Goal: Information Seeking & Learning: Learn about a topic

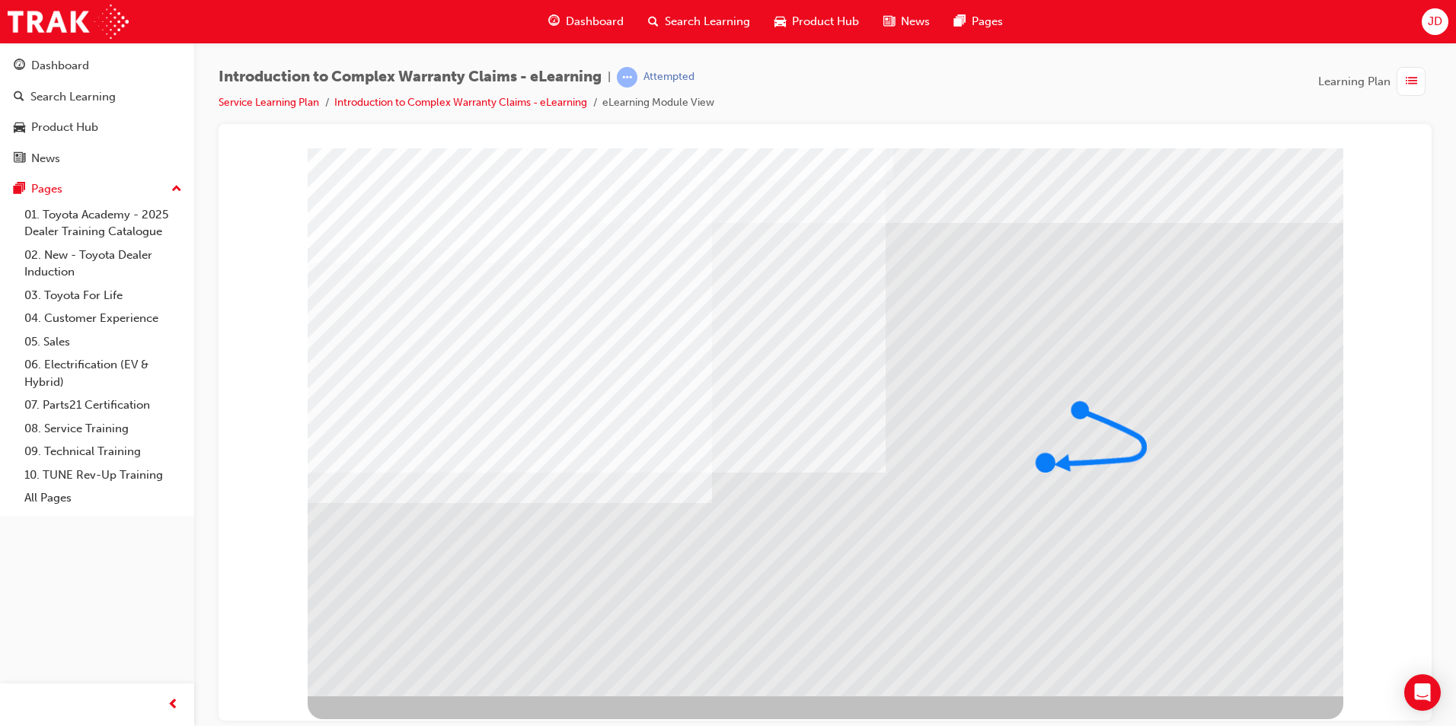
drag, startPoint x: 356, startPoint y: 543, endPoint x: 362, endPoint y: 535, distance: 9.8
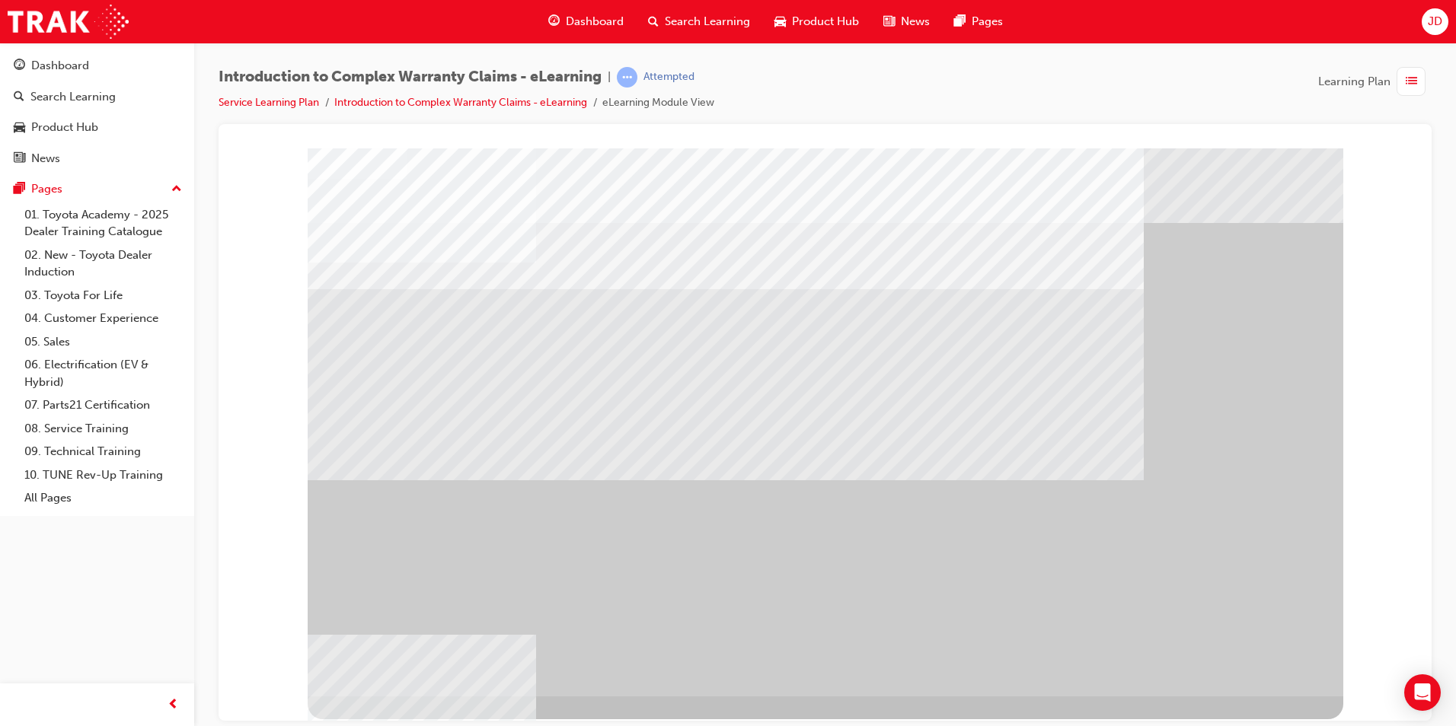
click at [1254, 667] on div "" at bounding box center [825, 422] width 1035 height 548
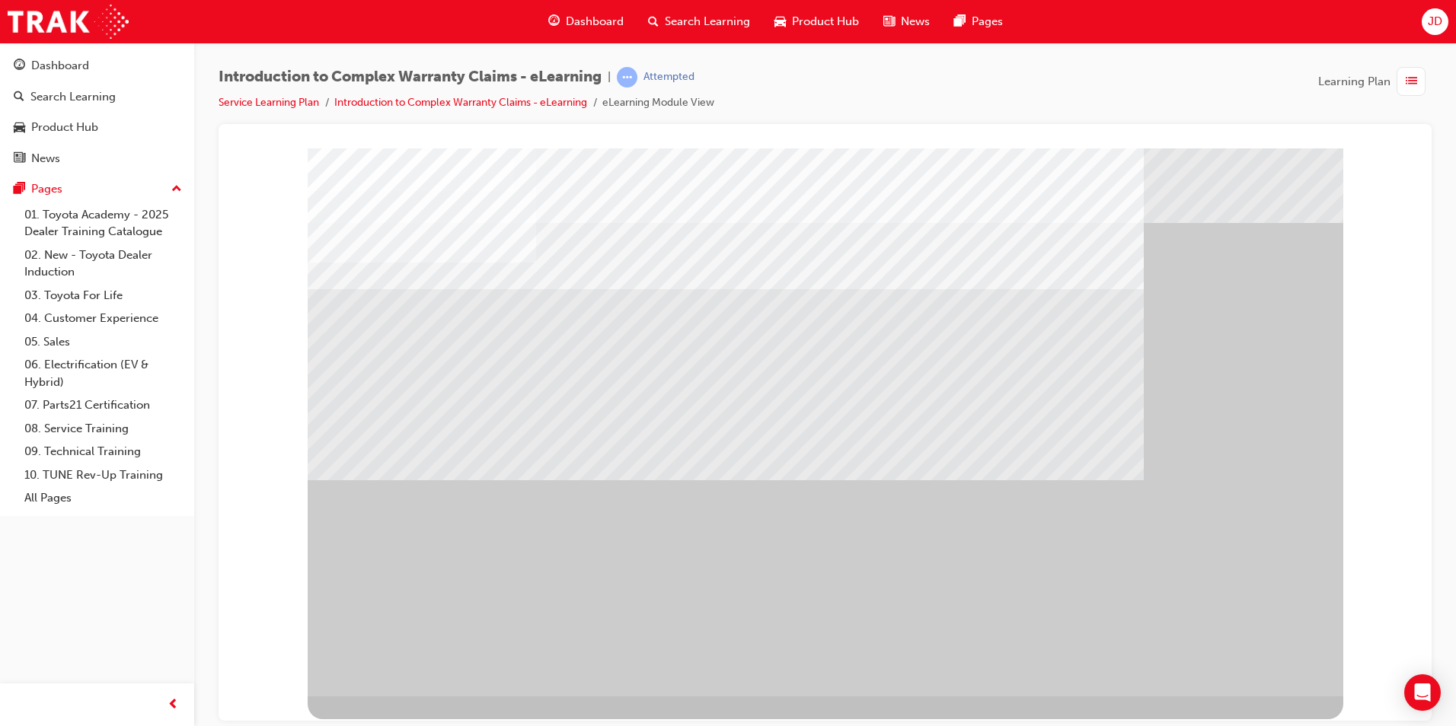
drag, startPoint x: 613, startPoint y: 583, endPoint x: 961, endPoint y: 659, distance: 356.0
drag, startPoint x: 990, startPoint y: 661, endPoint x: 1119, endPoint y: 576, distance: 154.6
click at [1042, 648] on div "" at bounding box center [825, 422] width 1035 height 548
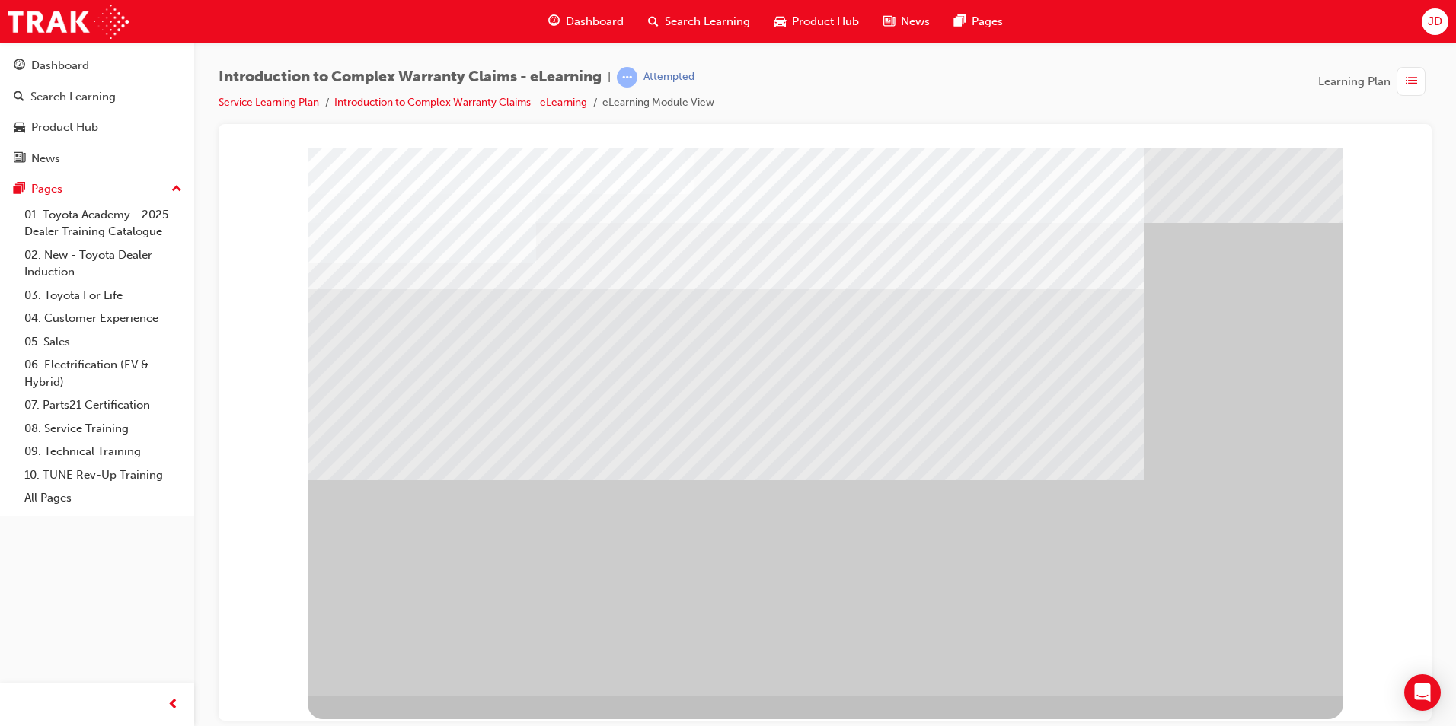
drag, startPoint x: 995, startPoint y: 401, endPoint x: 1061, endPoint y: 479, distance: 102.1
click at [981, 455] on div at bounding box center [825, 422] width 1035 height 548
drag, startPoint x: 975, startPoint y: 493, endPoint x: 710, endPoint y: 648, distance: 306.5
click at [749, 691] on div at bounding box center [825, 422] width 1035 height 548
drag, startPoint x: 691, startPoint y: 233, endPoint x: 1046, endPoint y: 603, distance: 512.7
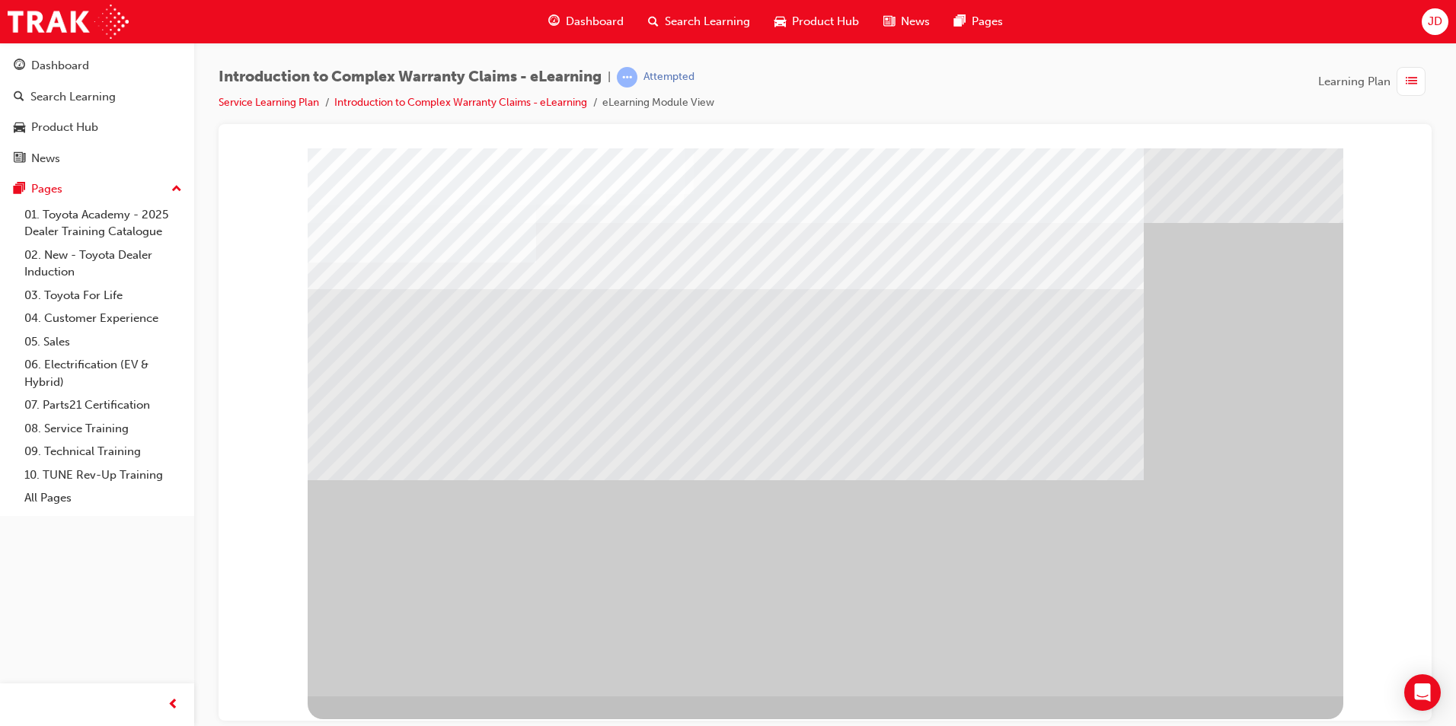
click at [1046, 603] on div at bounding box center [825, 422] width 1035 height 548
drag, startPoint x: 1040, startPoint y: 427, endPoint x: 1138, endPoint y: 496, distance: 119.6
drag, startPoint x: 685, startPoint y: 398, endPoint x: 836, endPoint y: 314, distance: 172.8
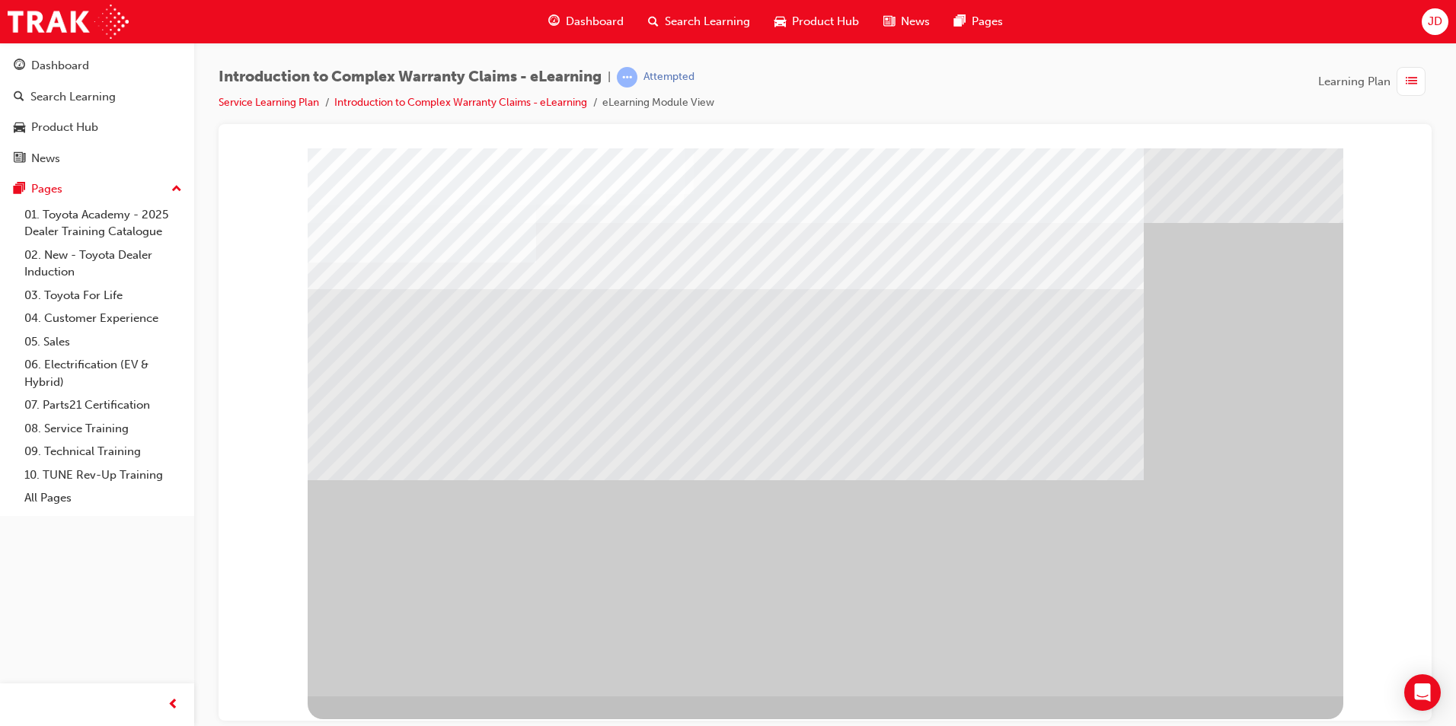
drag, startPoint x: 657, startPoint y: 614, endPoint x: 962, endPoint y: 637, distance: 305.5
click at [892, 646] on div at bounding box center [825, 422] width 1035 height 548
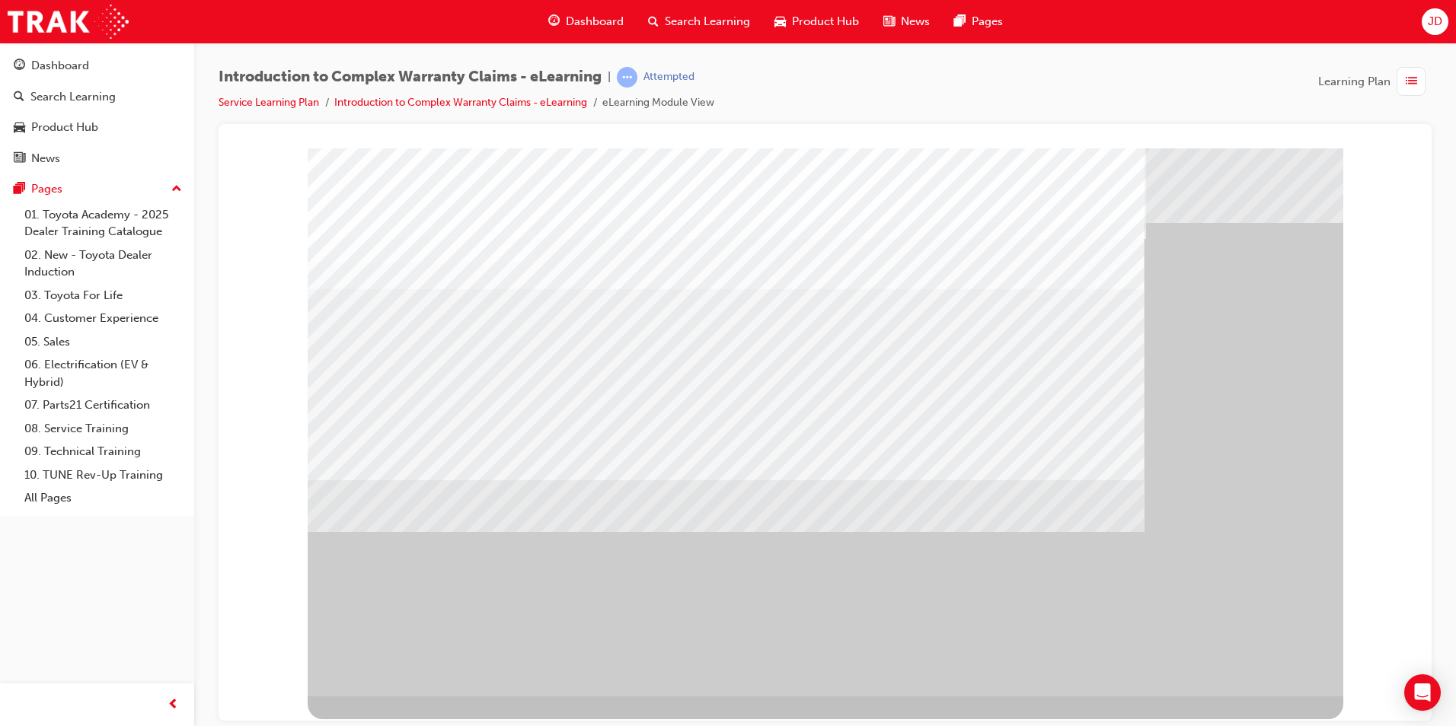
drag, startPoint x: 850, startPoint y: 477, endPoint x: 1233, endPoint y: 582, distance: 396.9
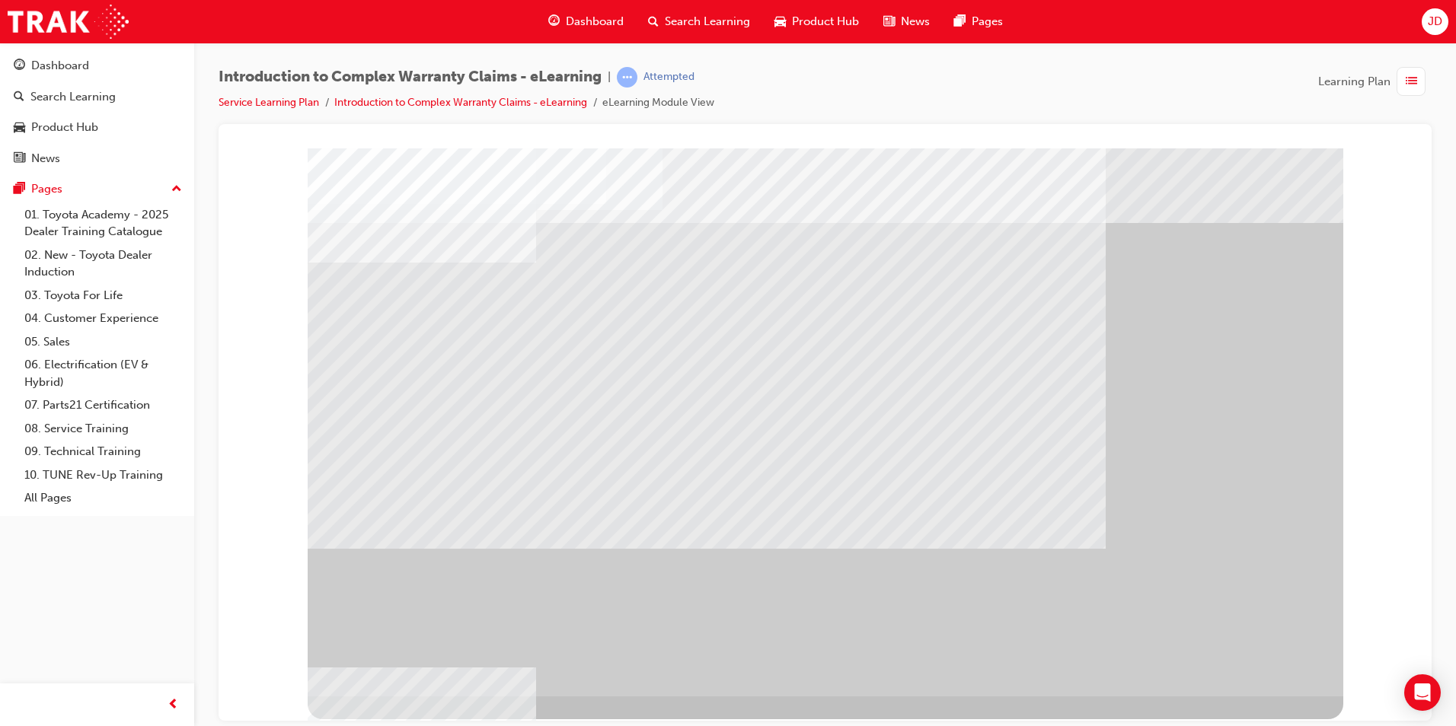
click at [1278, 665] on div "" at bounding box center [825, 422] width 1035 height 548
drag, startPoint x: 652, startPoint y: 219, endPoint x: 747, endPoint y: 217, distance: 95.2
click at [683, 219] on div at bounding box center [825, 422] width 1035 height 548
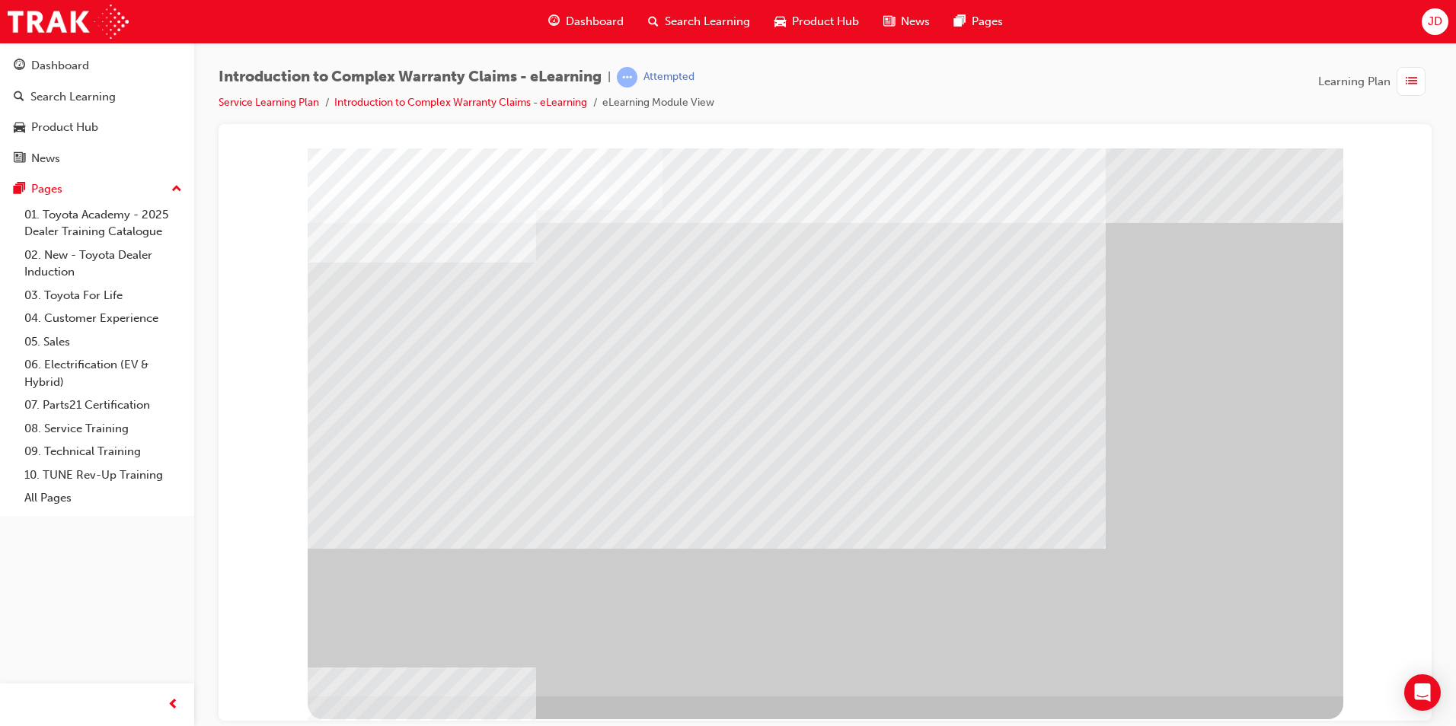
drag, startPoint x: 1347, startPoint y: 311, endPoint x: 876, endPoint y: 551, distance: 528.5
click at [896, 563] on div at bounding box center [825, 422] width 1035 height 548
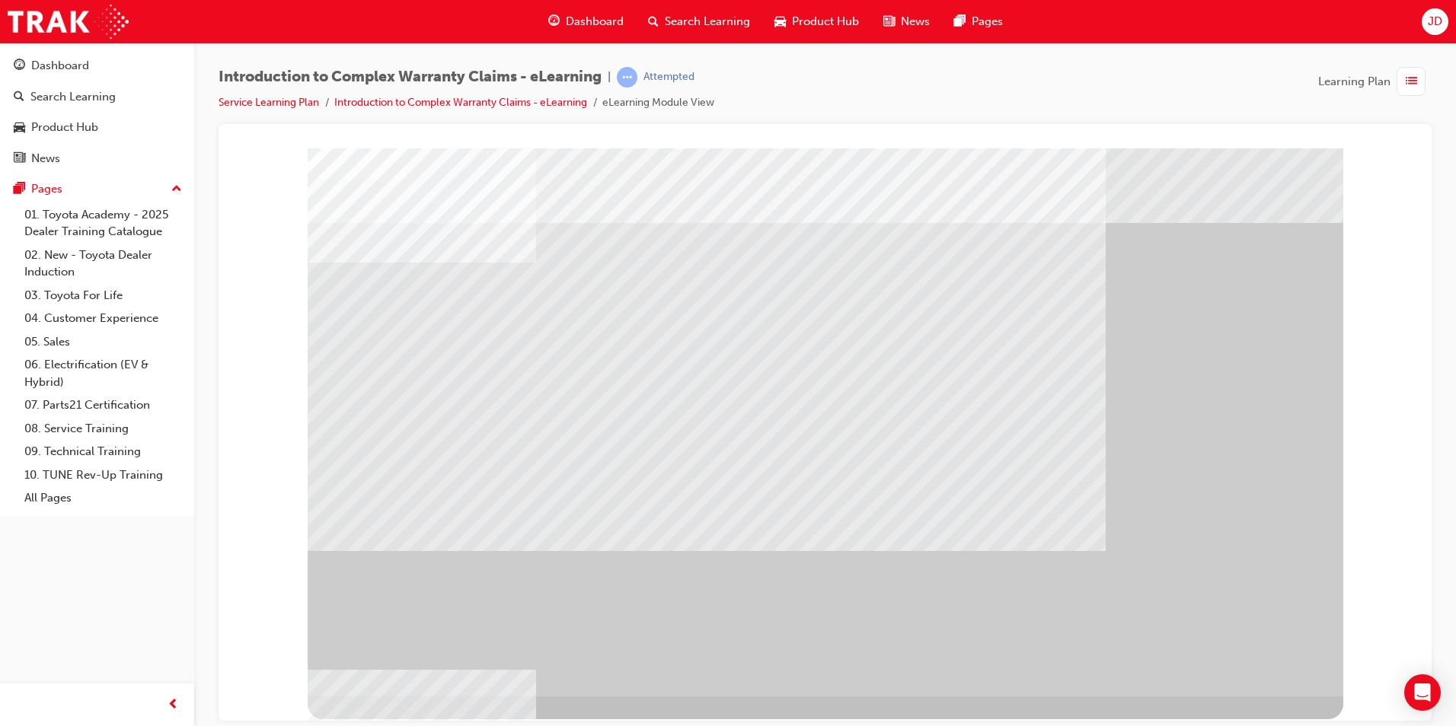
click at [1231, 656] on div "" at bounding box center [825, 422] width 1035 height 548
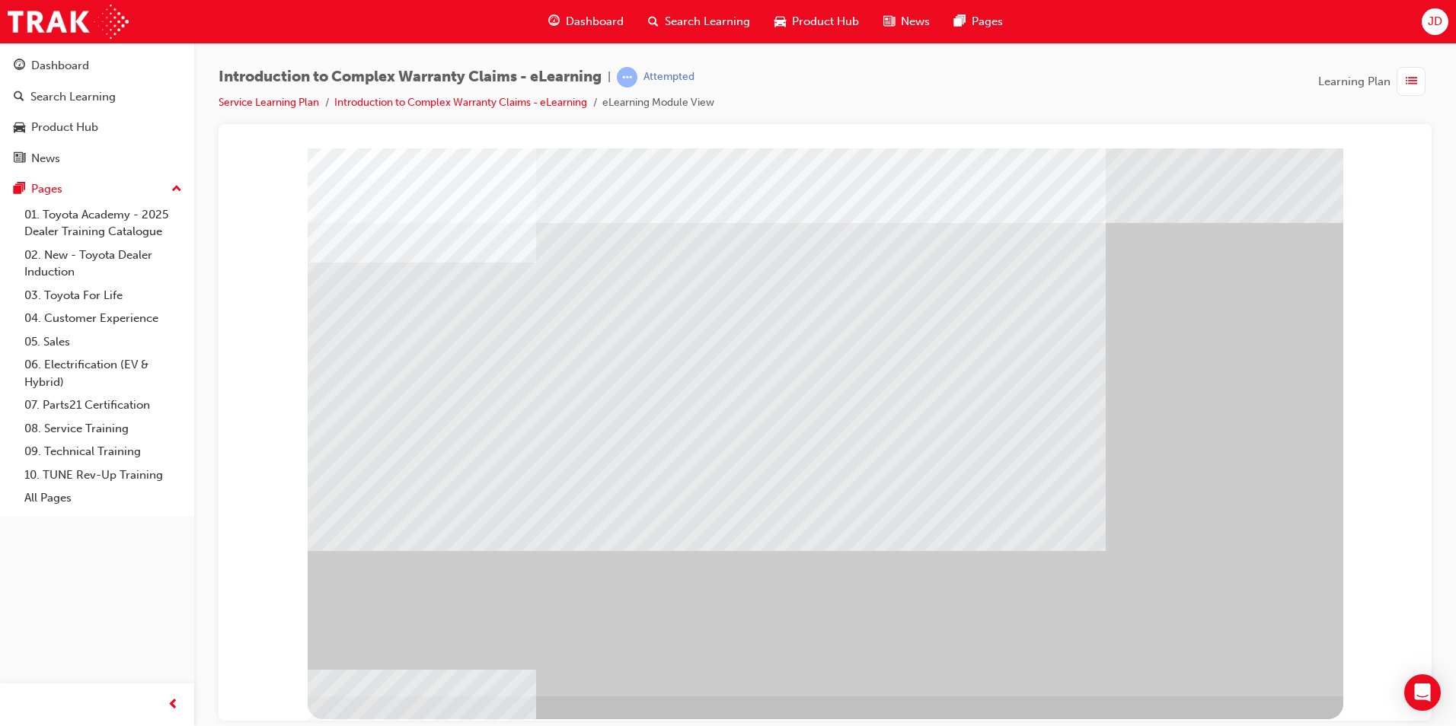
click at [1287, 656] on div "" at bounding box center [825, 422] width 1035 height 548
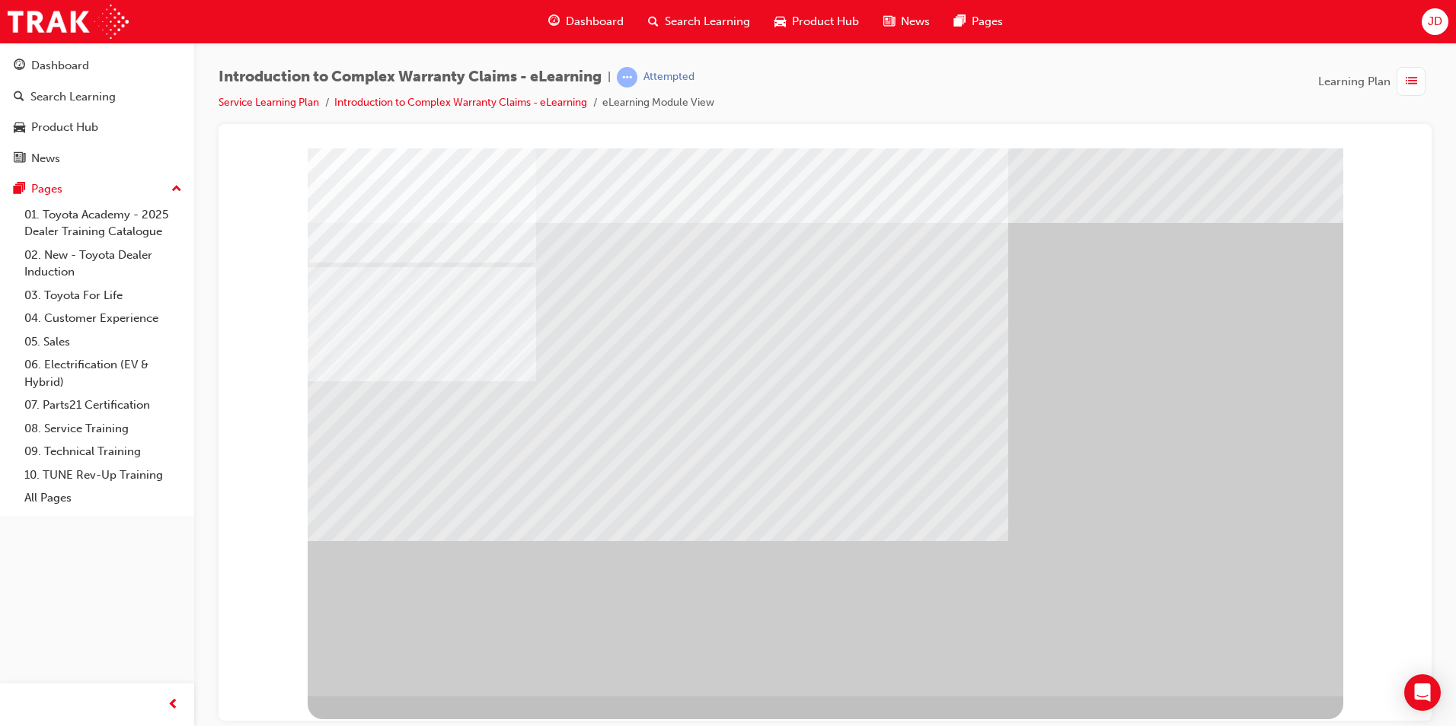
click at [1233, 653] on div "" at bounding box center [825, 422] width 1035 height 548
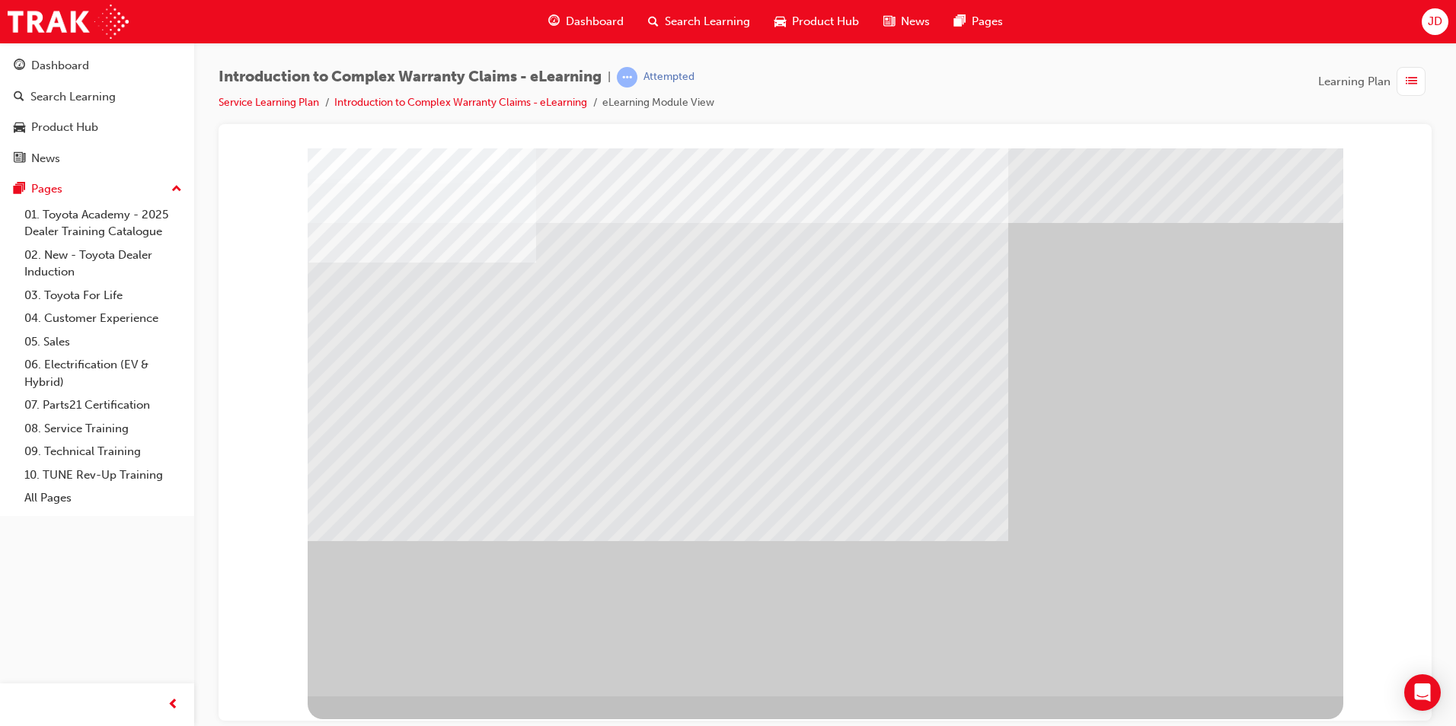
drag, startPoint x: 740, startPoint y: 400, endPoint x: 764, endPoint y: 415, distance: 28.7
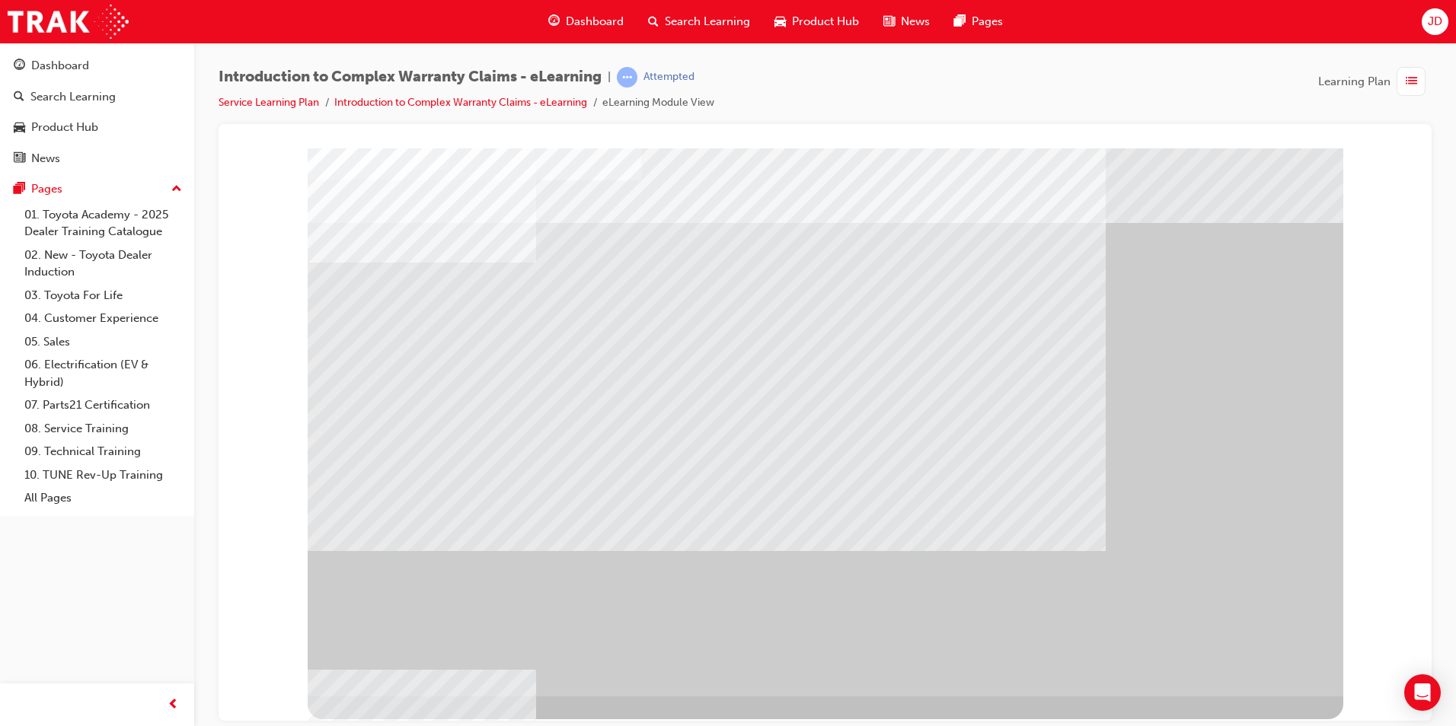
drag, startPoint x: 774, startPoint y: 356, endPoint x: 1098, endPoint y: 453, distance: 338.5
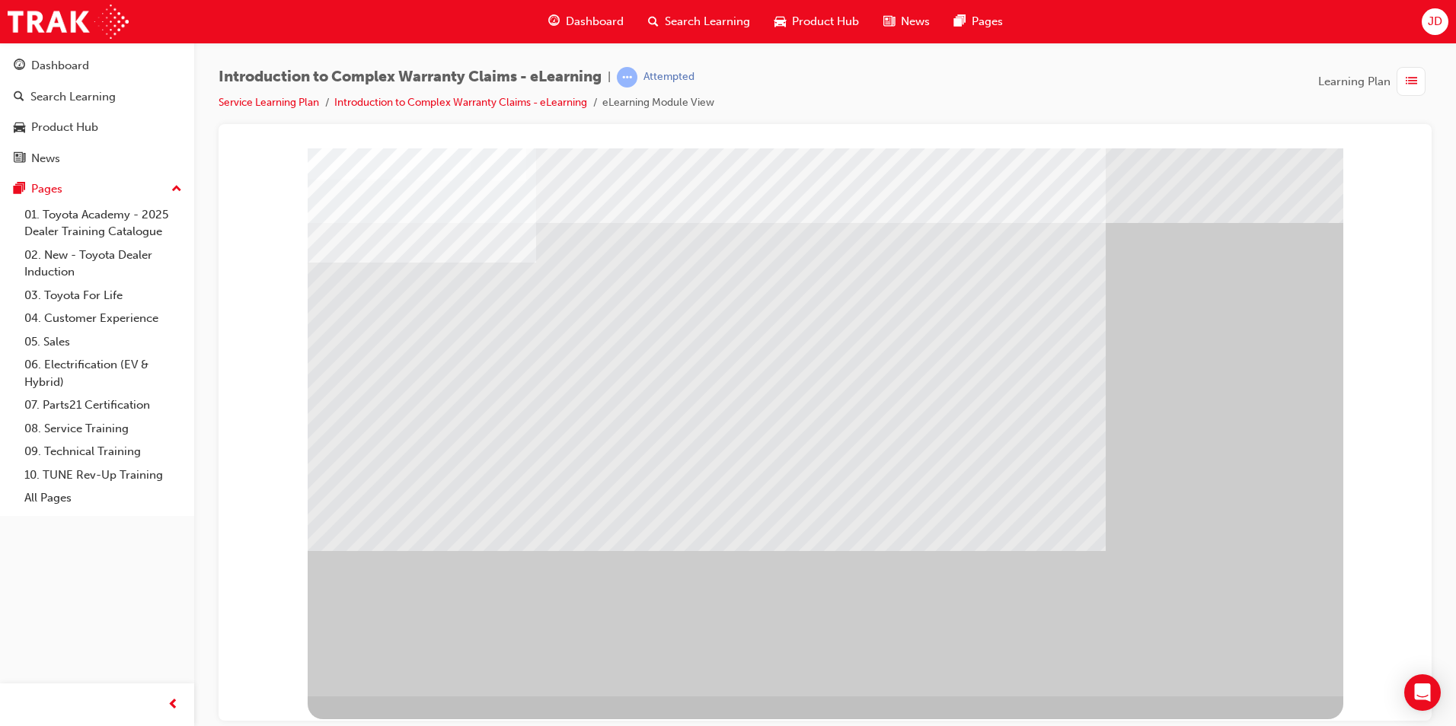
drag, startPoint x: 1299, startPoint y: 666, endPoint x: 1237, endPoint y: 662, distance: 61.8
click at [1297, 667] on div "" at bounding box center [825, 422] width 1035 height 548
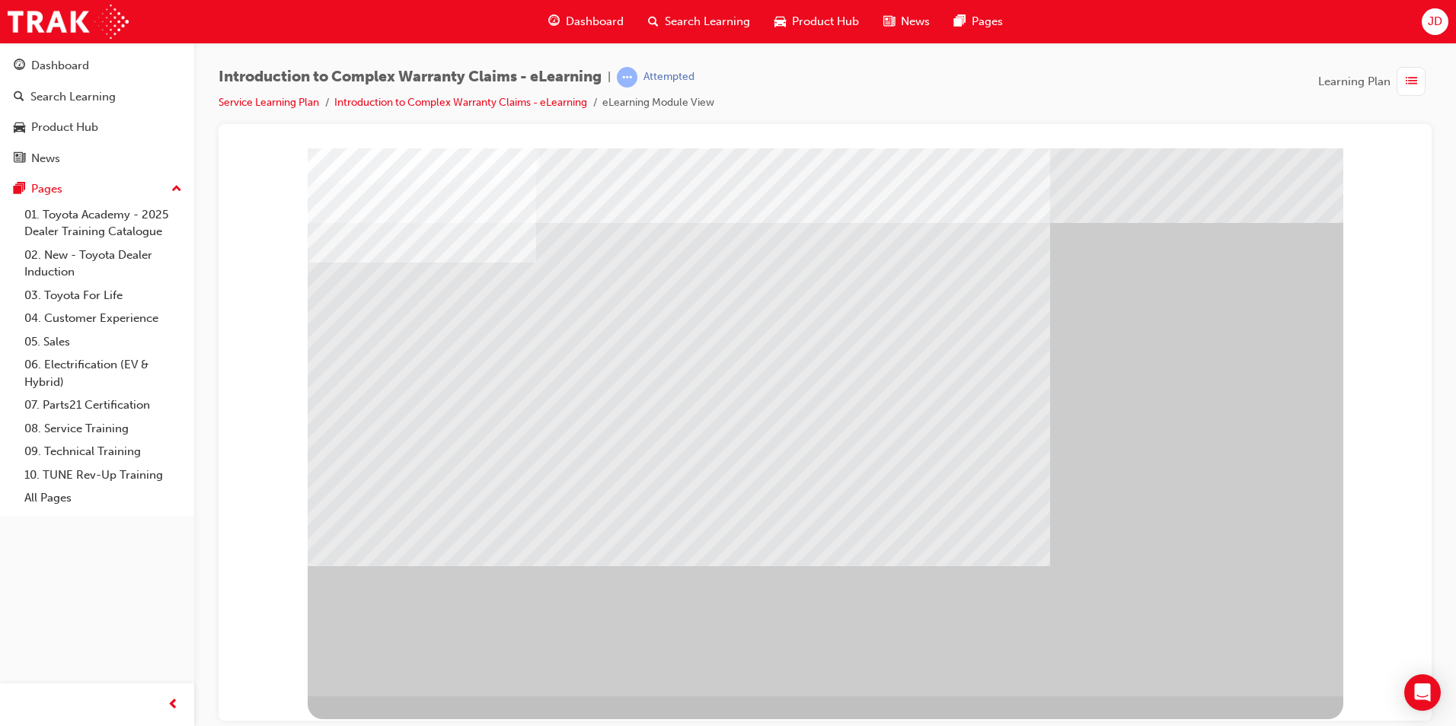
drag, startPoint x: 375, startPoint y: 361, endPoint x: 897, endPoint y: 306, distance: 525.2
click at [391, 330] on div "" at bounding box center [825, 422] width 1035 height 548
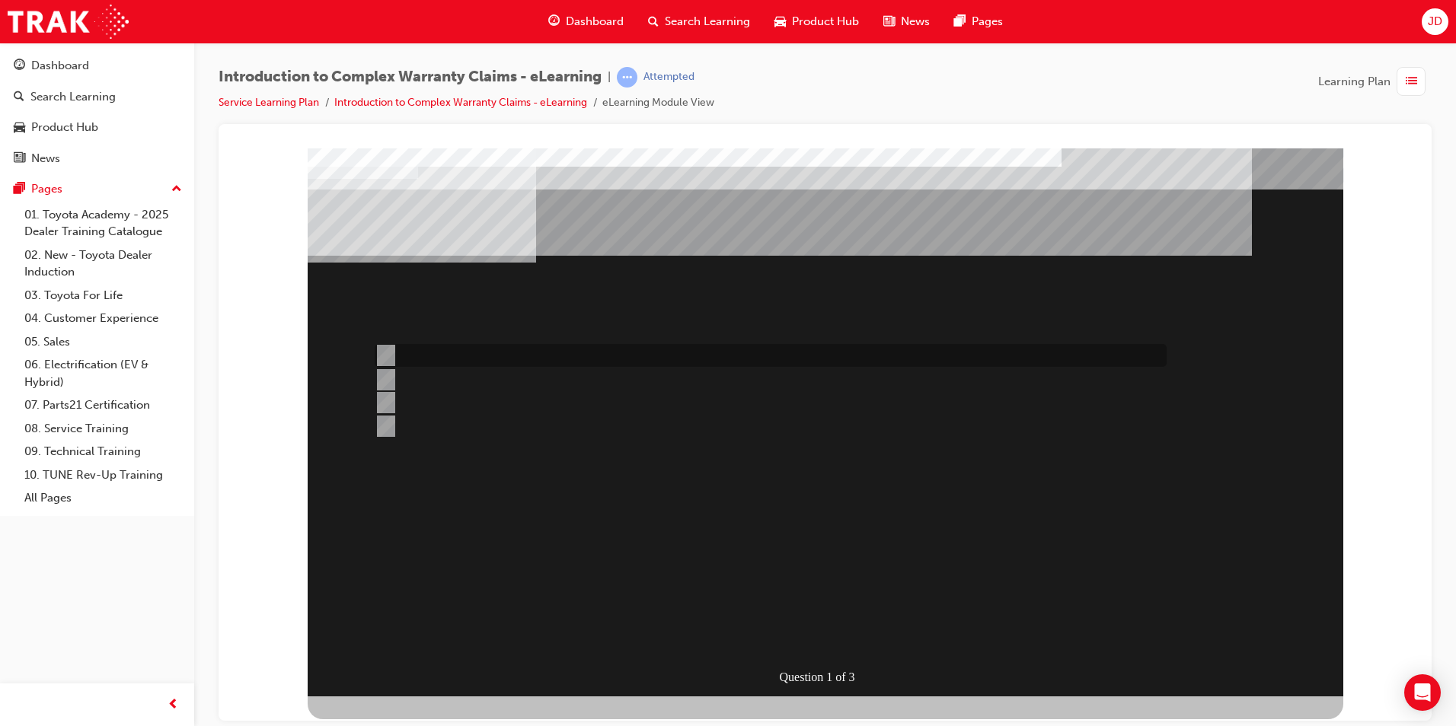
click at [589, 356] on div at bounding box center [767, 355] width 792 height 23
radio input "true"
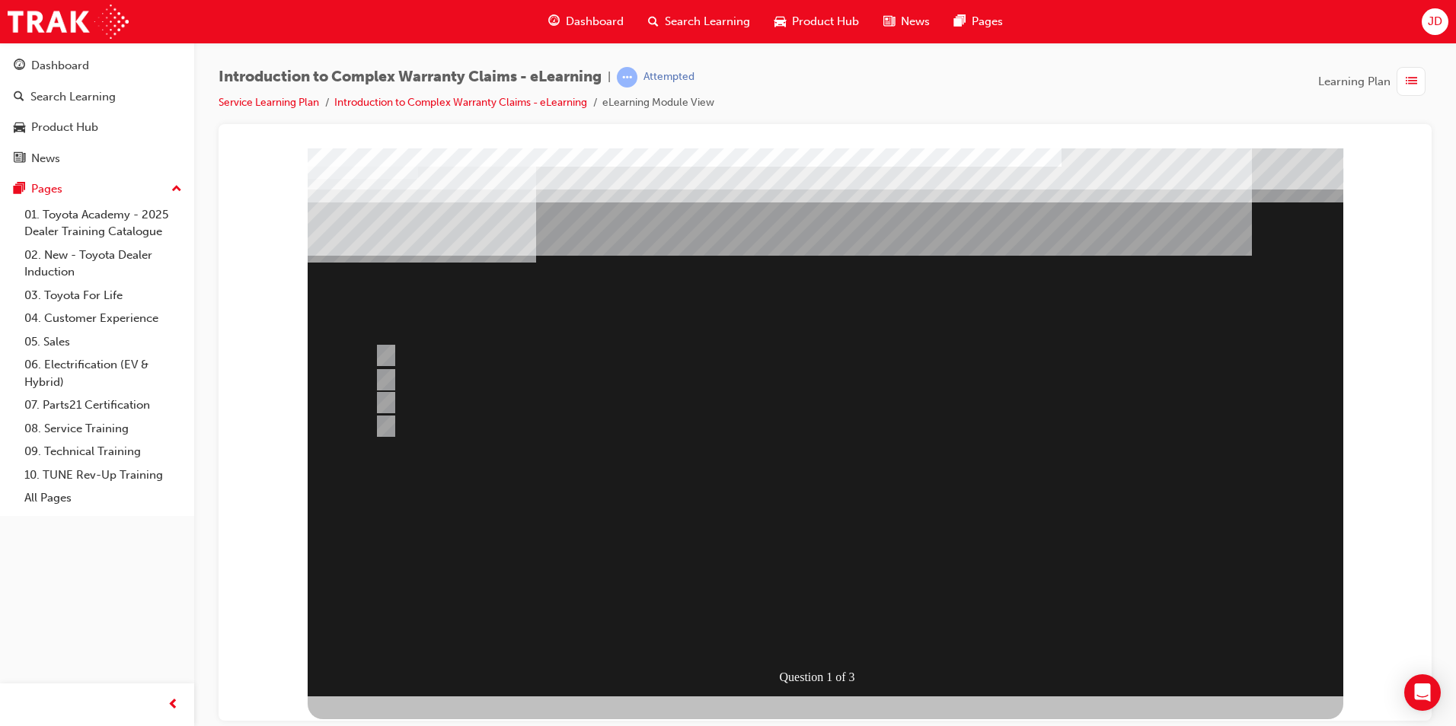
click at [840, 539] on div at bounding box center [825, 422] width 1035 height 548
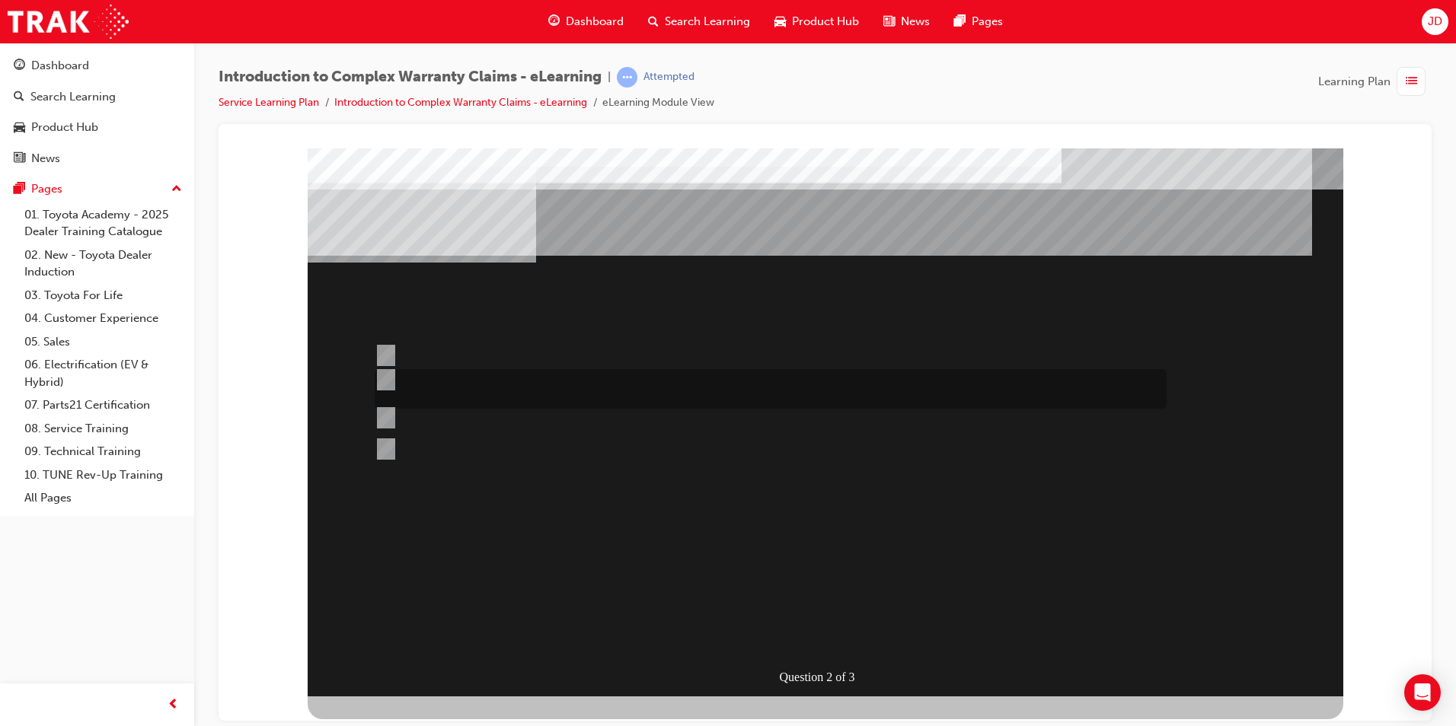
click at [658, 380] on div at bounding box center [767, 389] width 792 height 40
radio input "true"
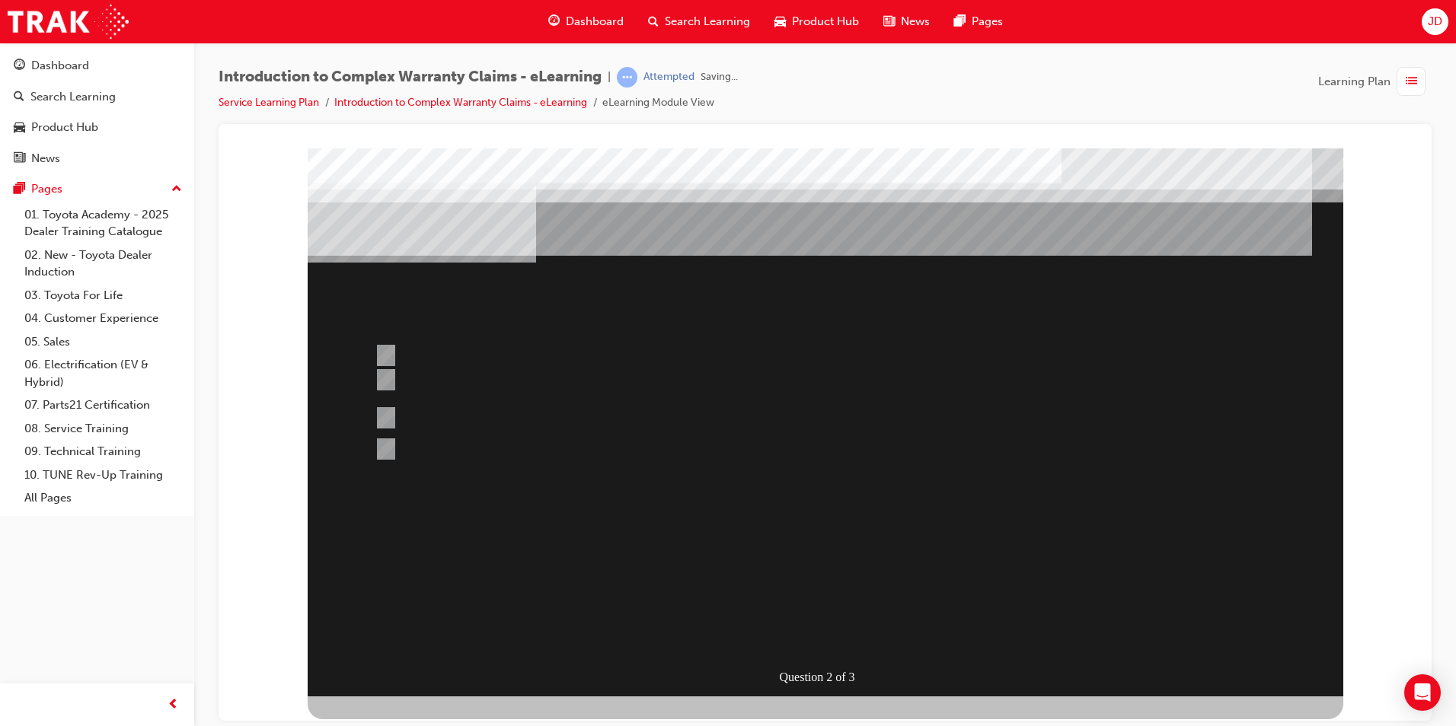
click at [842, 548] on div at bounding box center [825, 422] width 1035 height 548
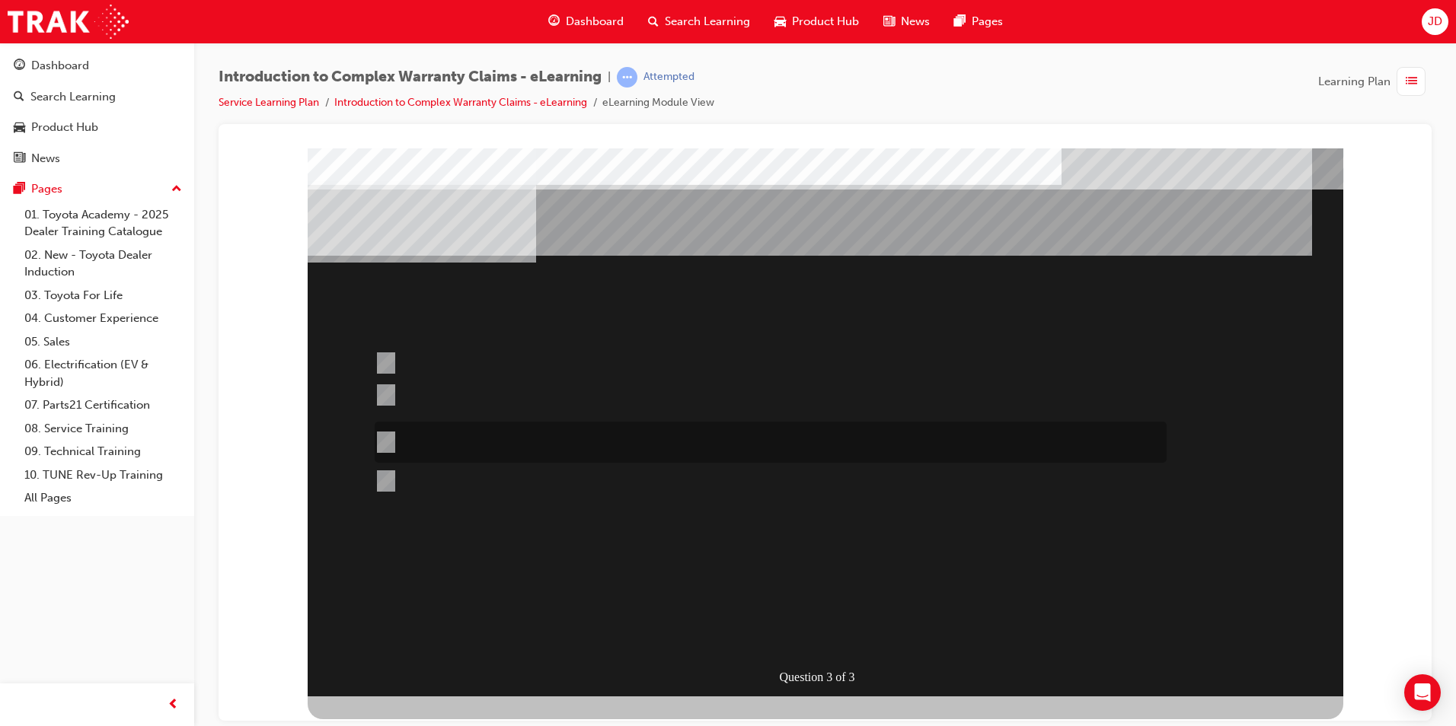
click at [726, 443] on div at bounding box center [767, 442] width 792 height 41
radio input "true"
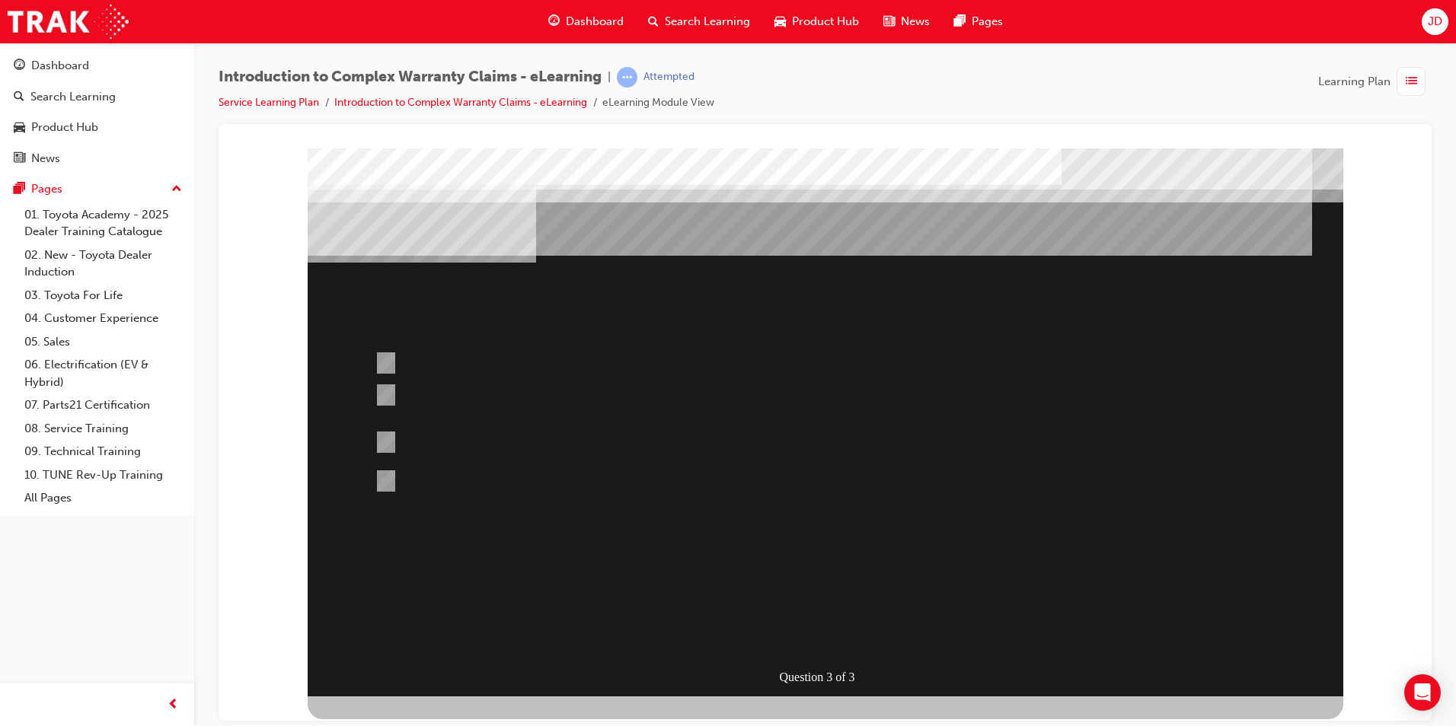
click at [895, 567] on div at bounding box center [825, 422] width 1035 height 548
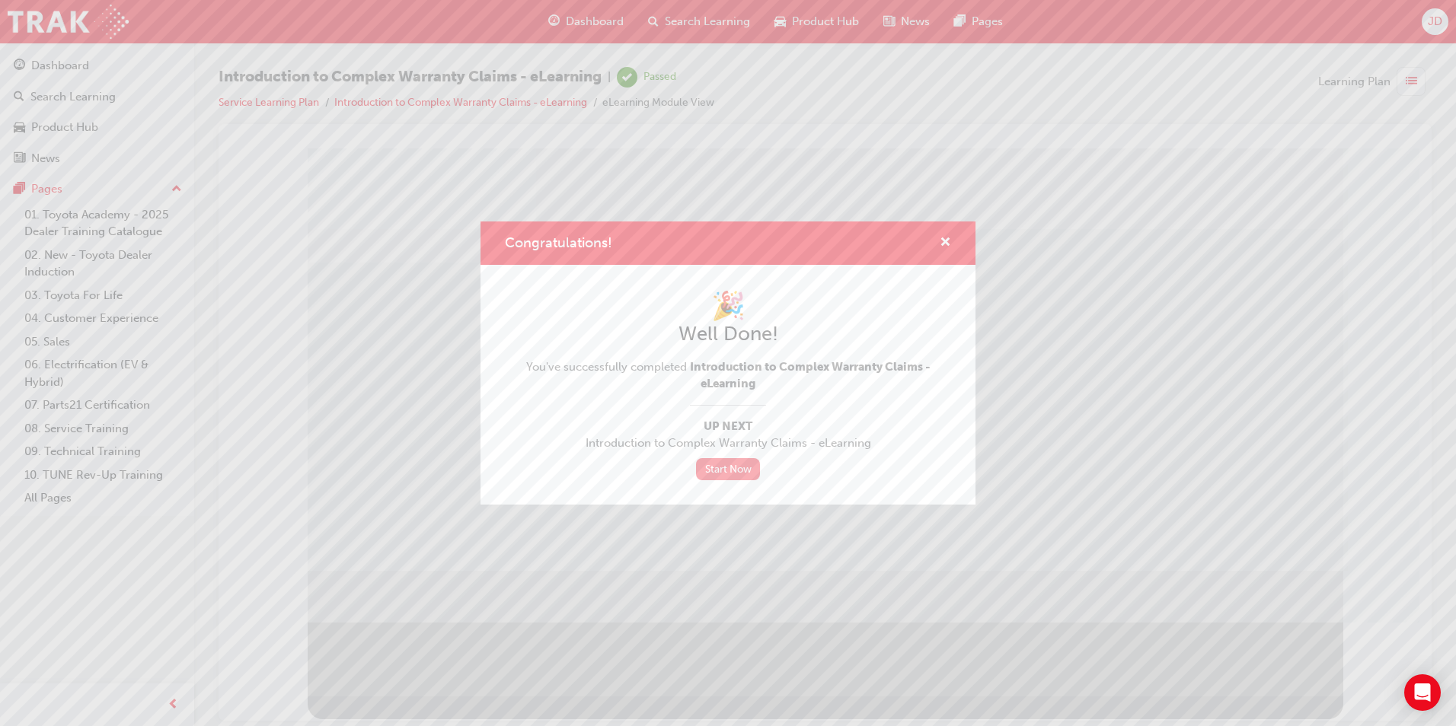
click at [751, 470] on link "Start Now" at bounding box center [728, 469] width 64 height 22
click at [730, 469] on link "Start Now" at bounding box center [728, 469] width 64 height 22
click at [946, 241] on span "cross-icon" at bounding box center [945, 244] width 11 height 14
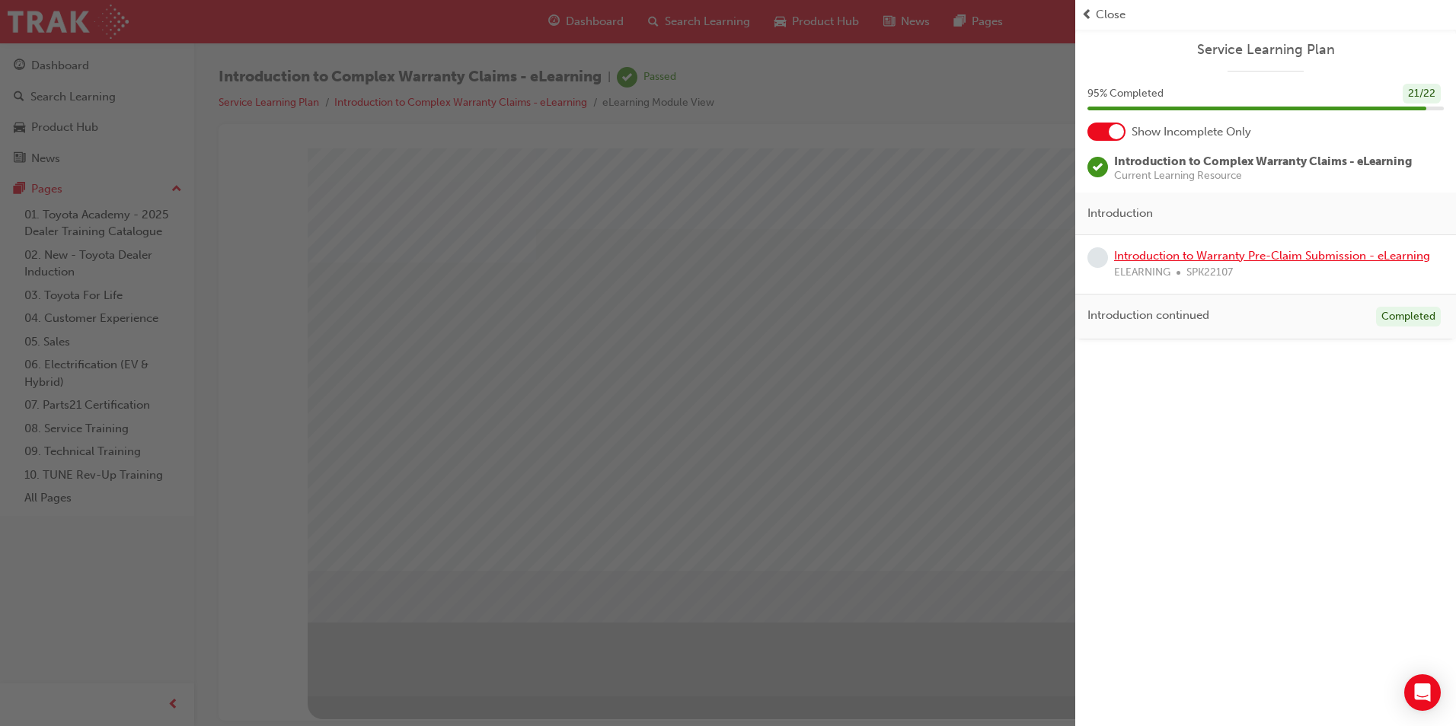
click at [1227, 254] on link "Introduction to Warranty Pre-Claim Submission - eLearning" at bounding box center [1272, 256] width 316 height 14
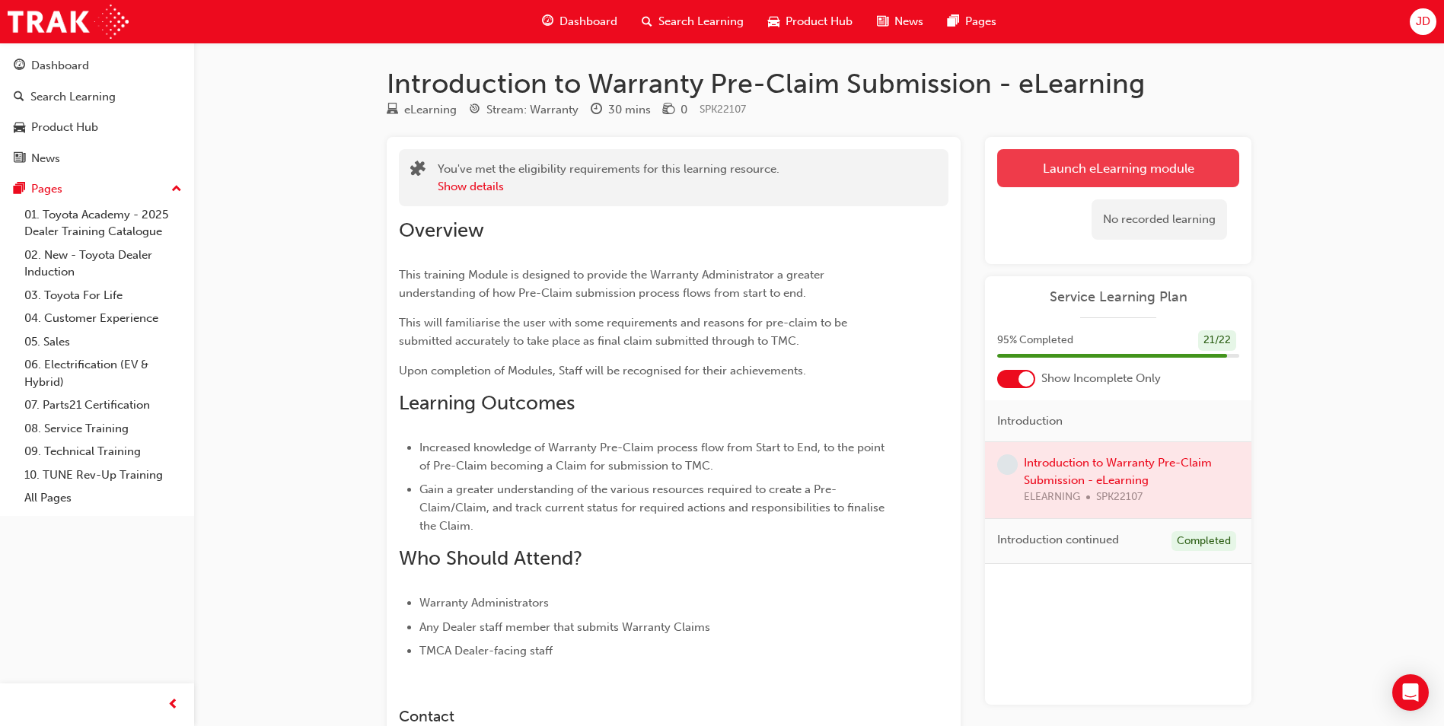
click at [1054, 150] on link "Launch eLearning module" at bounding box center [1118, 168] width 242 height 38
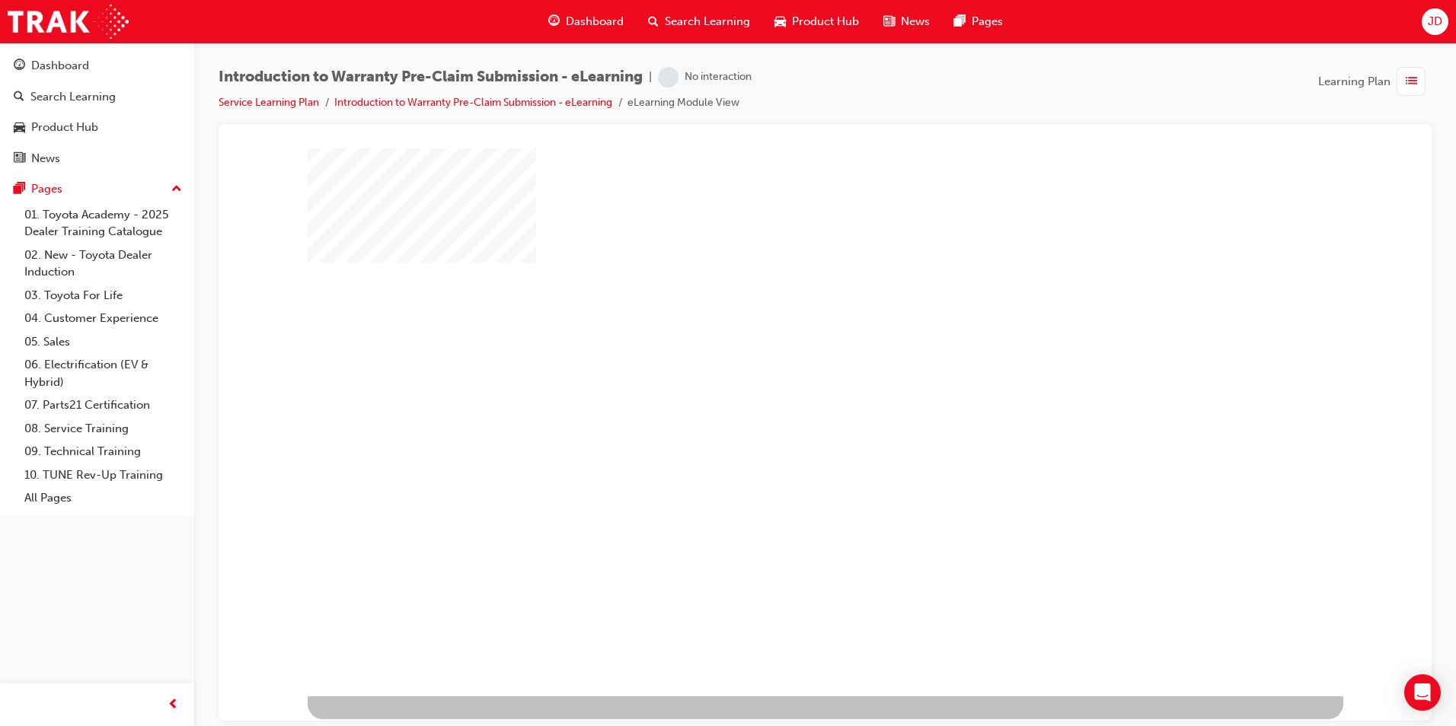
click at [781, 378] on div "play" at bounding box center [781, 378] width 0 height 0
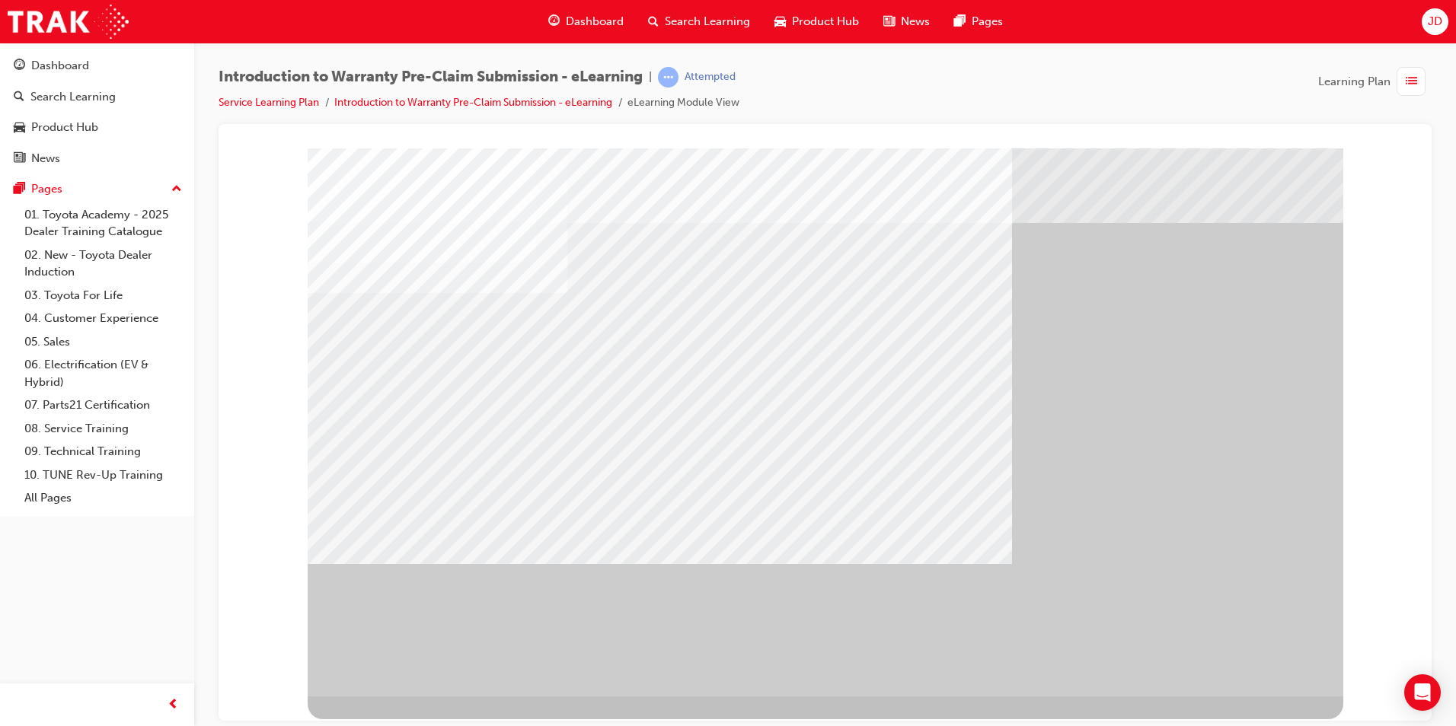
drag, startPoint x: 1035, startPoint y: 564, endPoint x: 1173, endPoint y: 617, distance: 148.5
drag, startPoint x: 1173, startPoint y: 617, endPoint x: 1249, endPoint y: 659, distance: 85.9
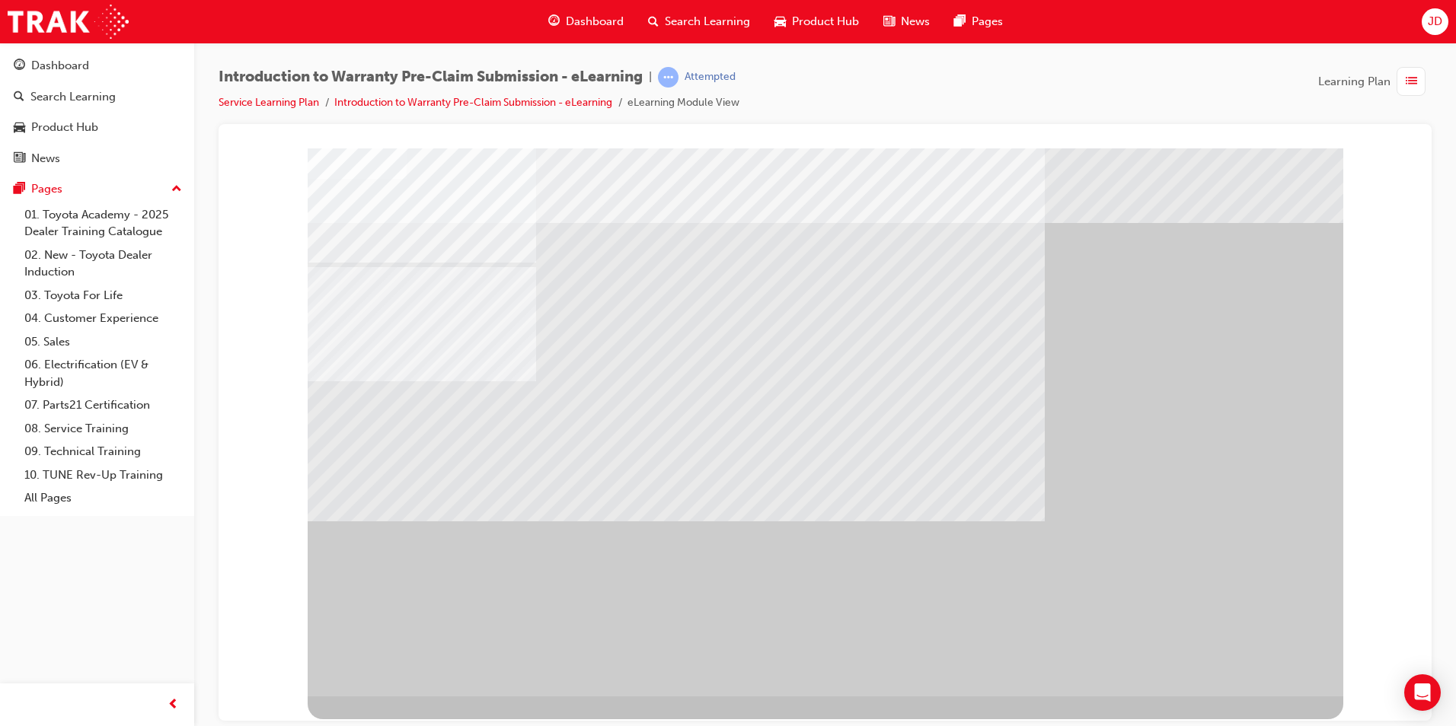
drag, startPoint x: 1265, startPoint y: 668, endPoint x: 1136, endPoint y: 604, distance: 144.0
drag, startPoint x: 817, startPoint y: 432, endPoint x: 831, endPoint y: 442, distance: 17.5
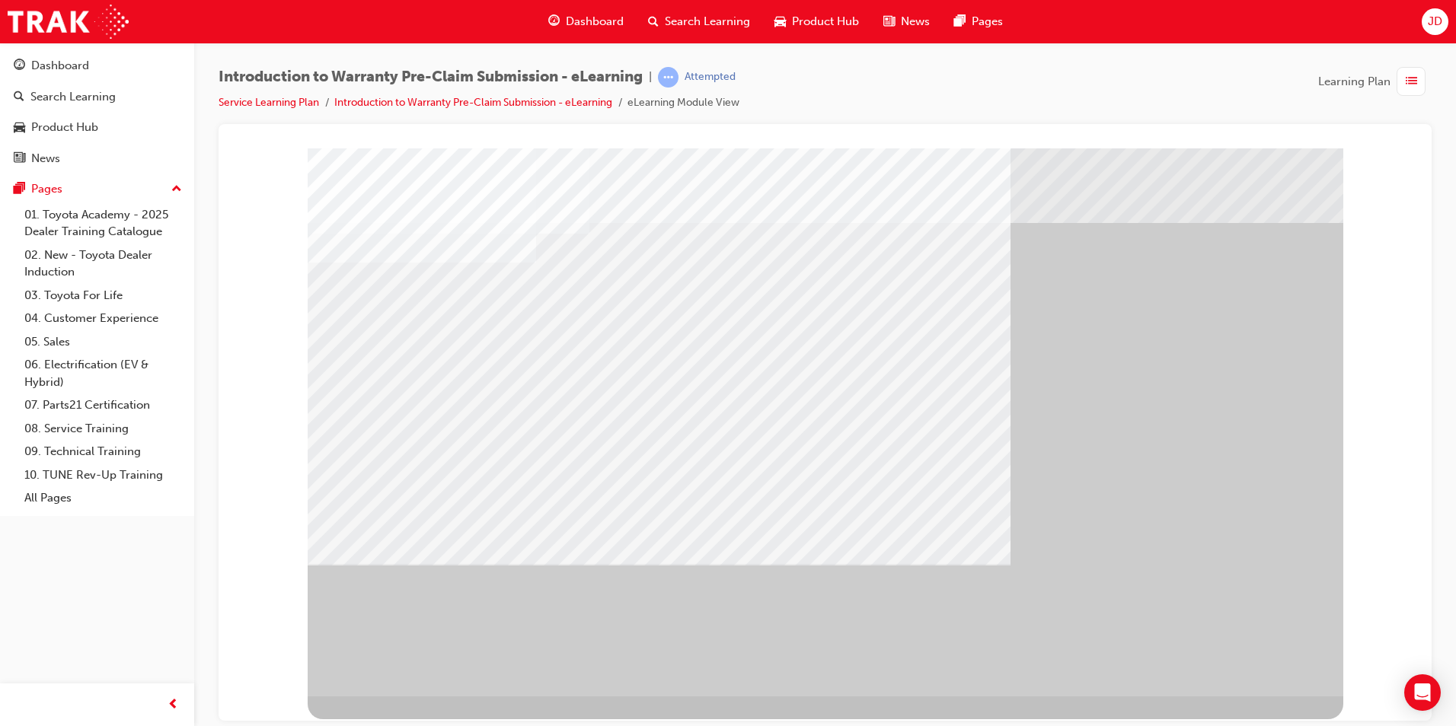
drag, startPoint x: 803, startPoint y: 426, endPoint x: 808, endPoint y: 436, distance: 10.9
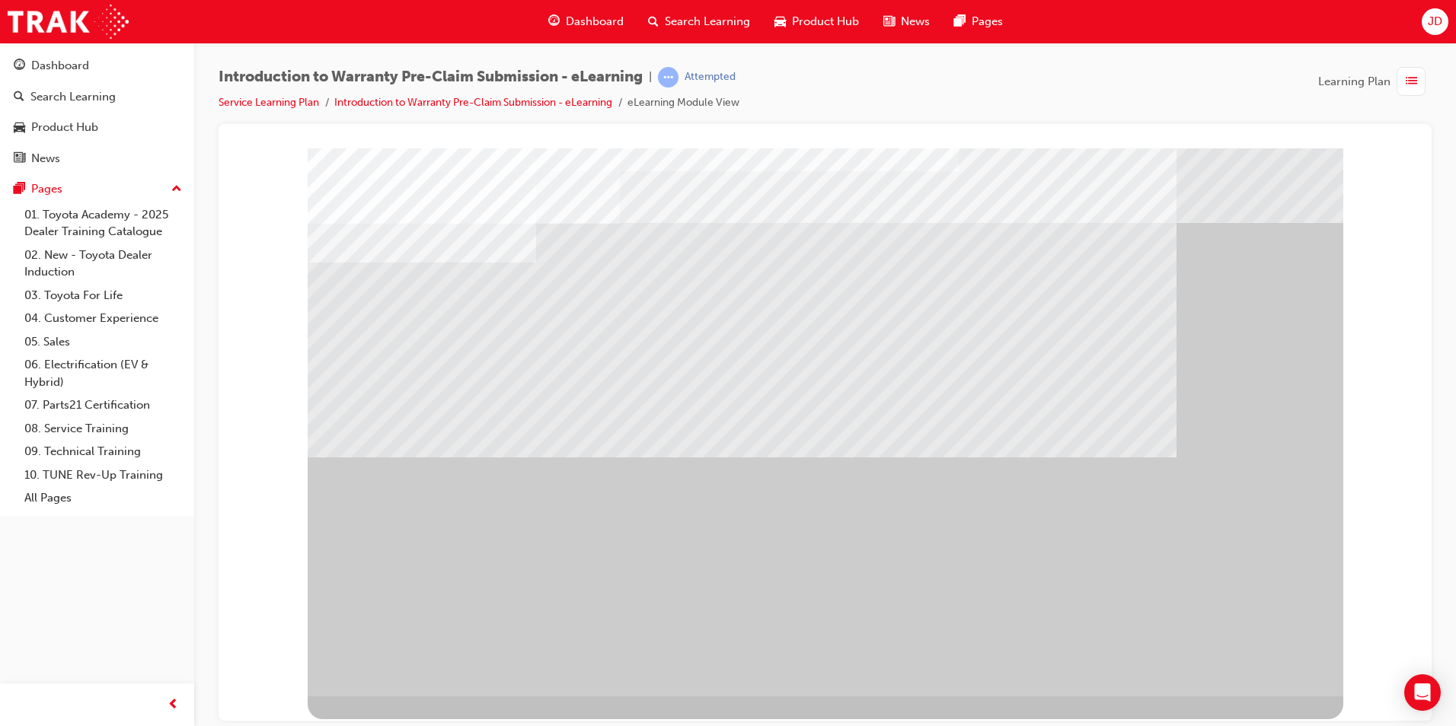
drag, startPoint x: 1146, startPoint y: 486, endPoint x: 1149, endPoint y: 506, distance: 20.0
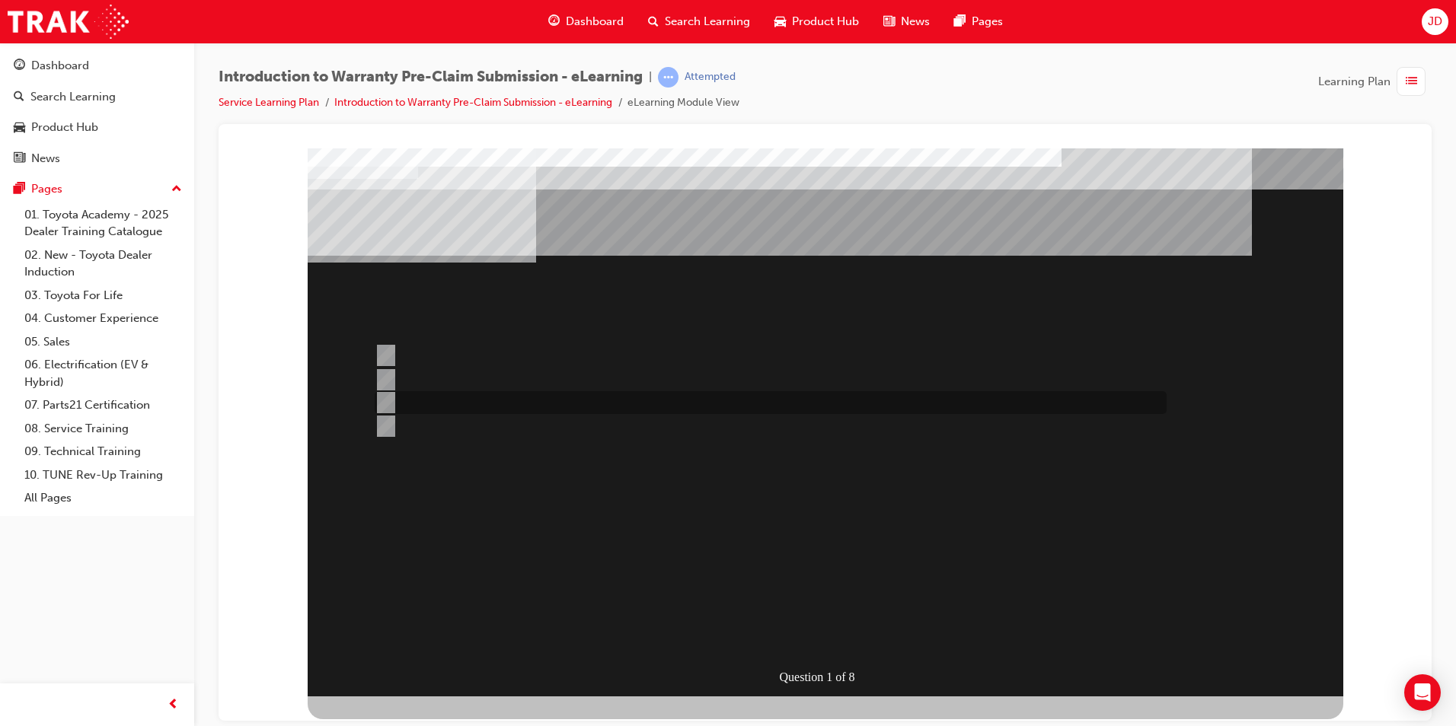
click at [542, 395] on div at bounding box center [767, 402] width 792 height 23
radio input "true"
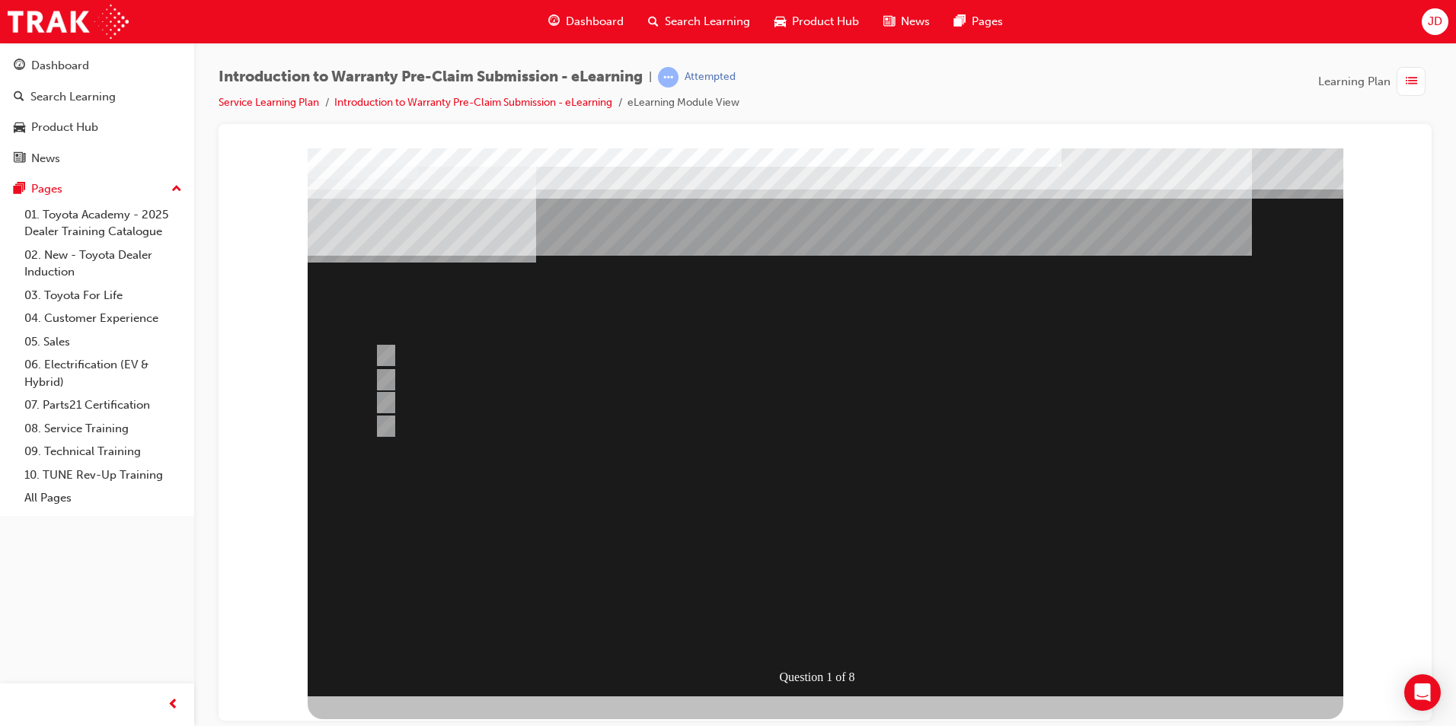
click at [447, 345] on div at bounding box center [825, 422] width 1035 height 548
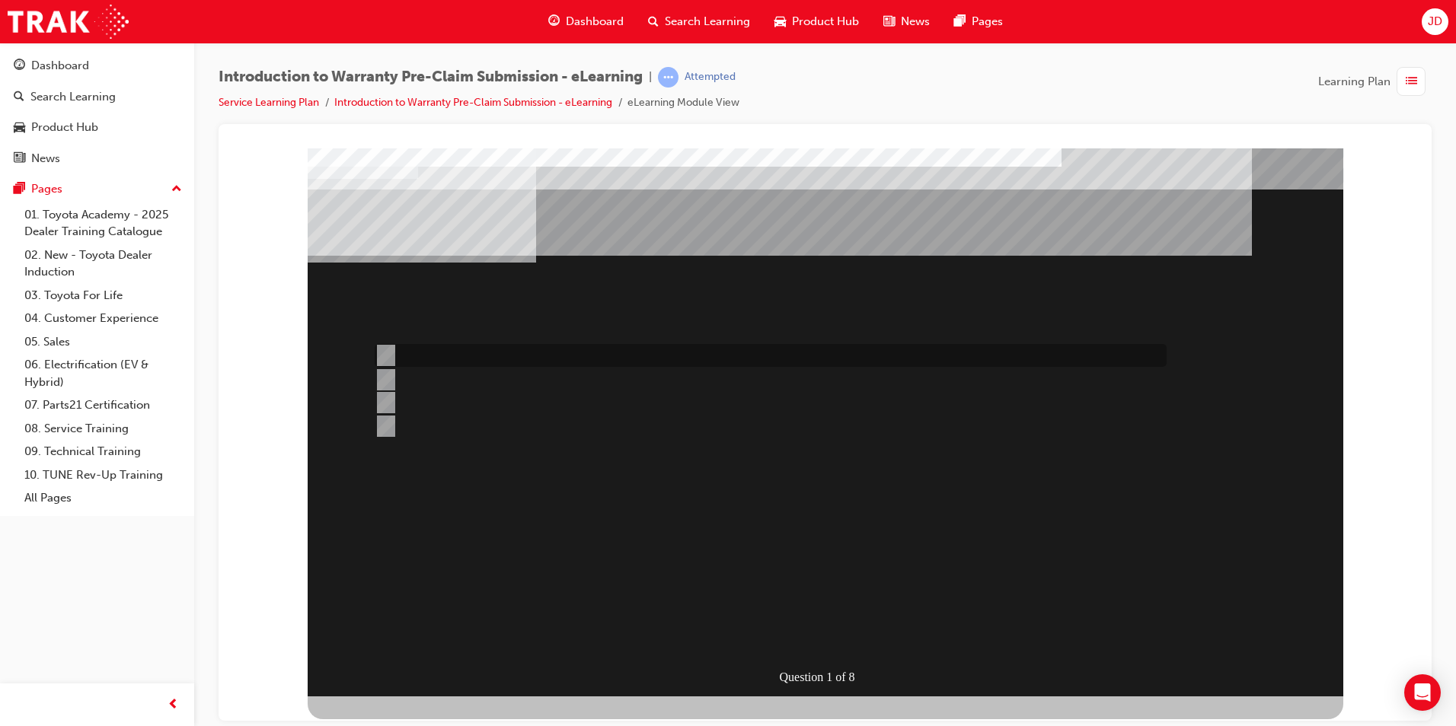
click at [386, 348] on input "Specific repairs as per the WPPM." at bounding box center [383, 355] width 17 height 17
radio input "true"
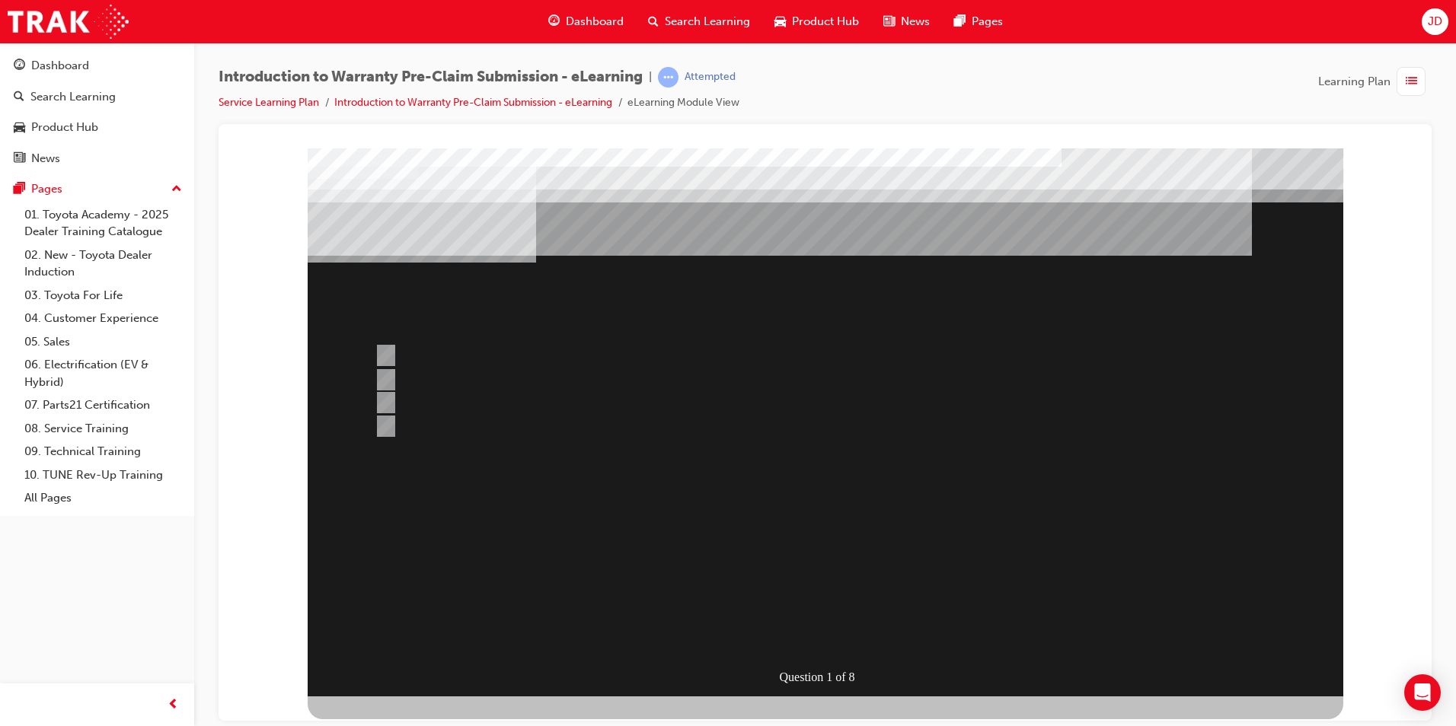
click at [844, 499] on div at bounding box center [825, 422] width 1035 height 548
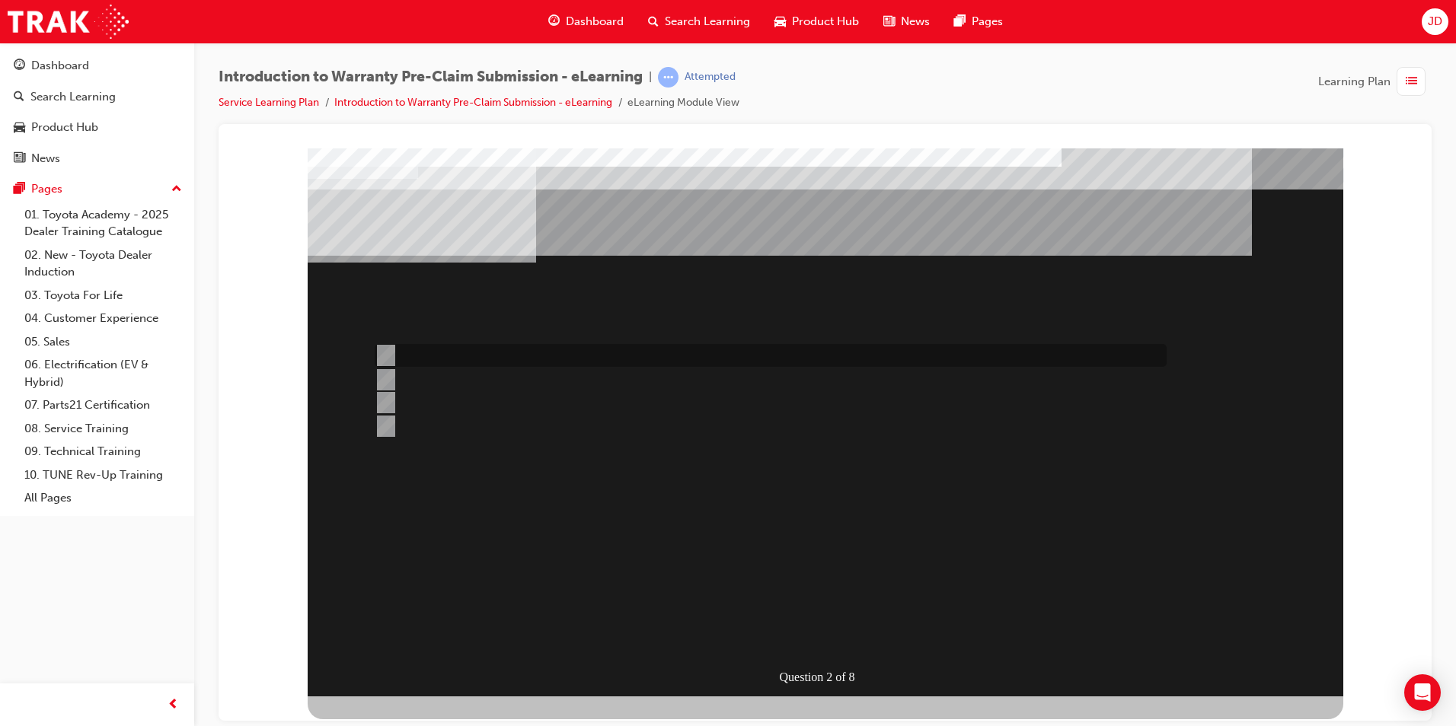
click at [580, 353] on div at bounding box center [767, 355] width 792 height 23
radio input "true"
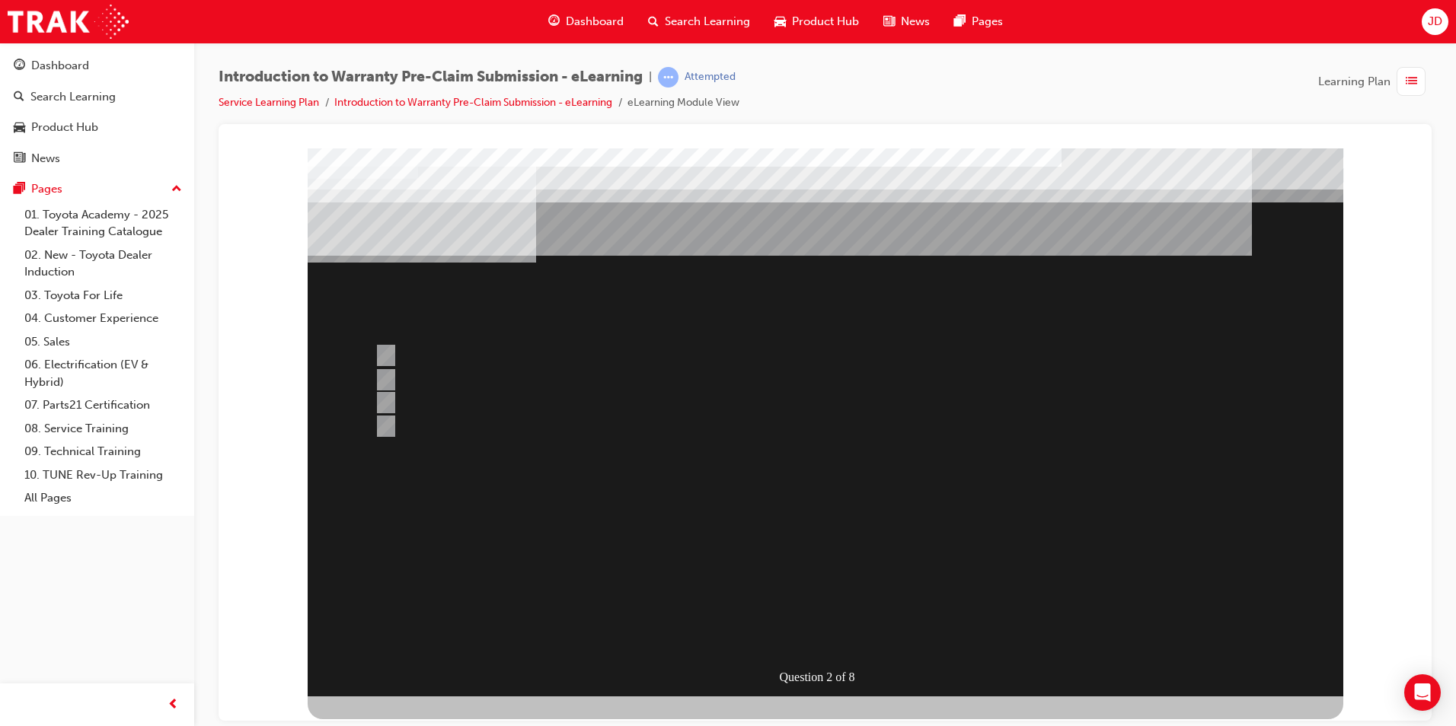
click at [852, 546] on div at bounding box center [825, 422] width 1035 height 548
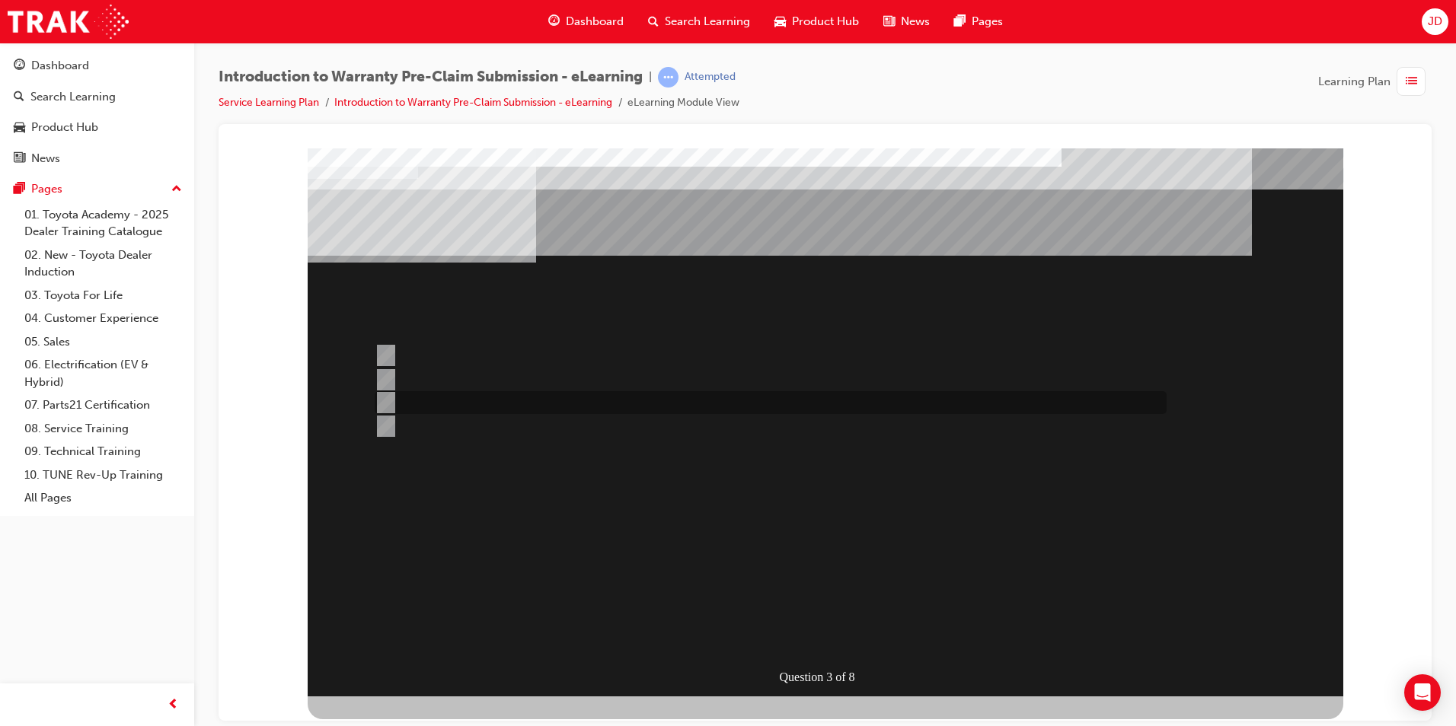
click at [480, 409] on div at bounding box center [767, 402] width 792 height 23
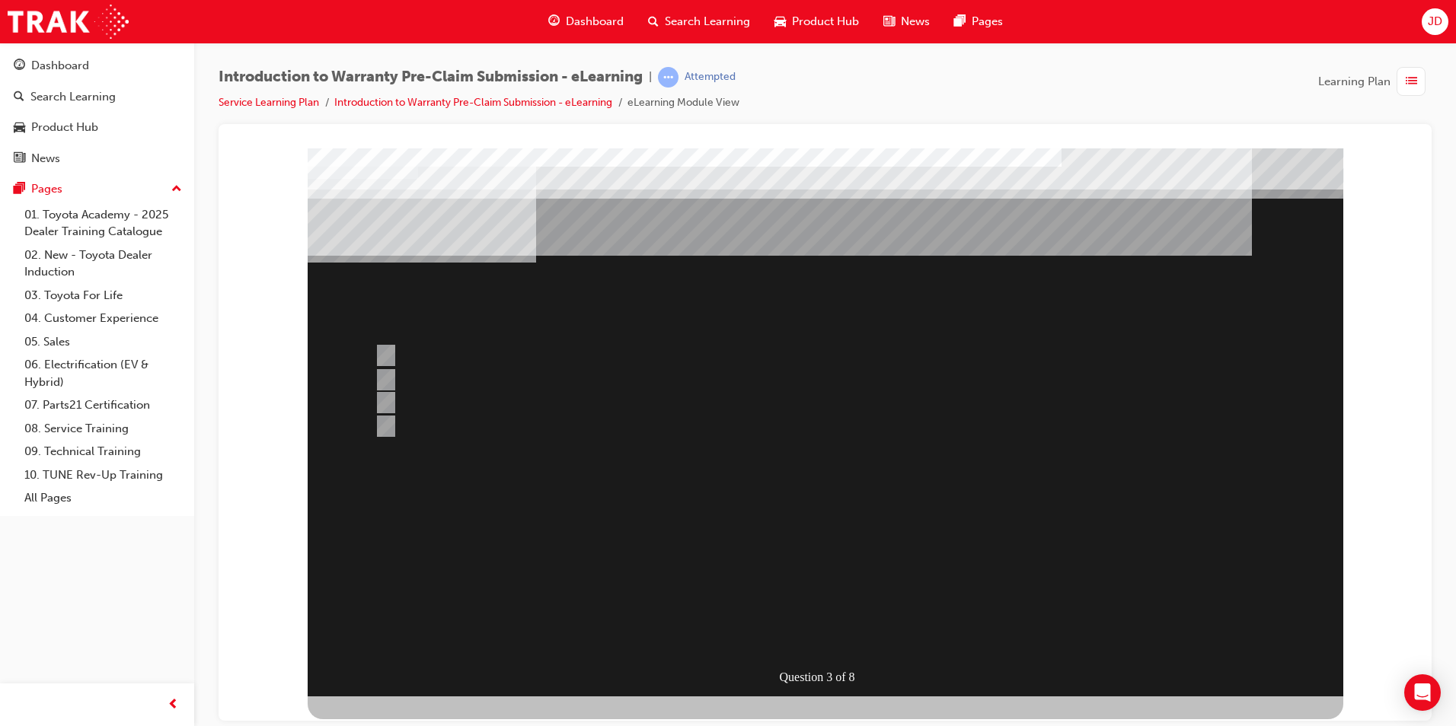
click at [747, 581] on div at bounding box center [825, 422] width 1035 height 548
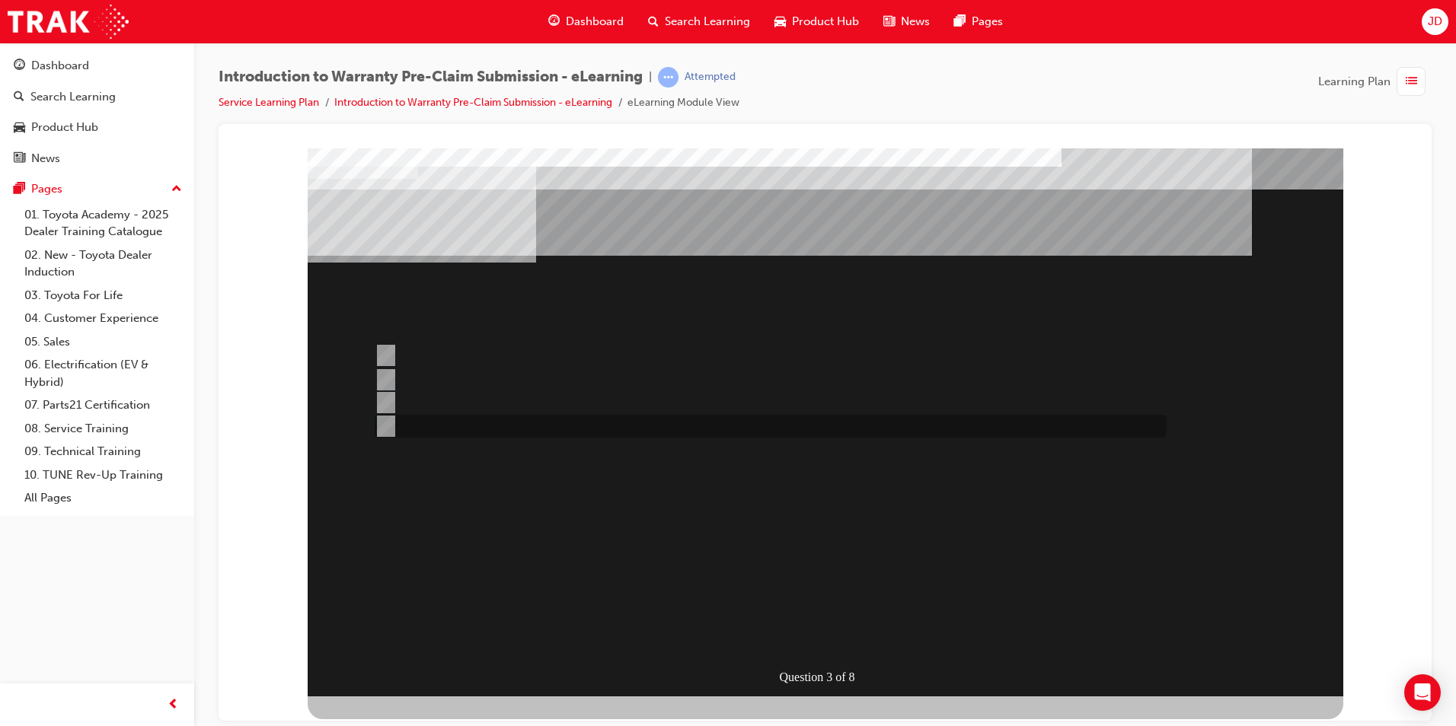
click at [407, 430] on div at bounding box center [767, 426] width 792 height 23
radio input "false"
radio input "true"
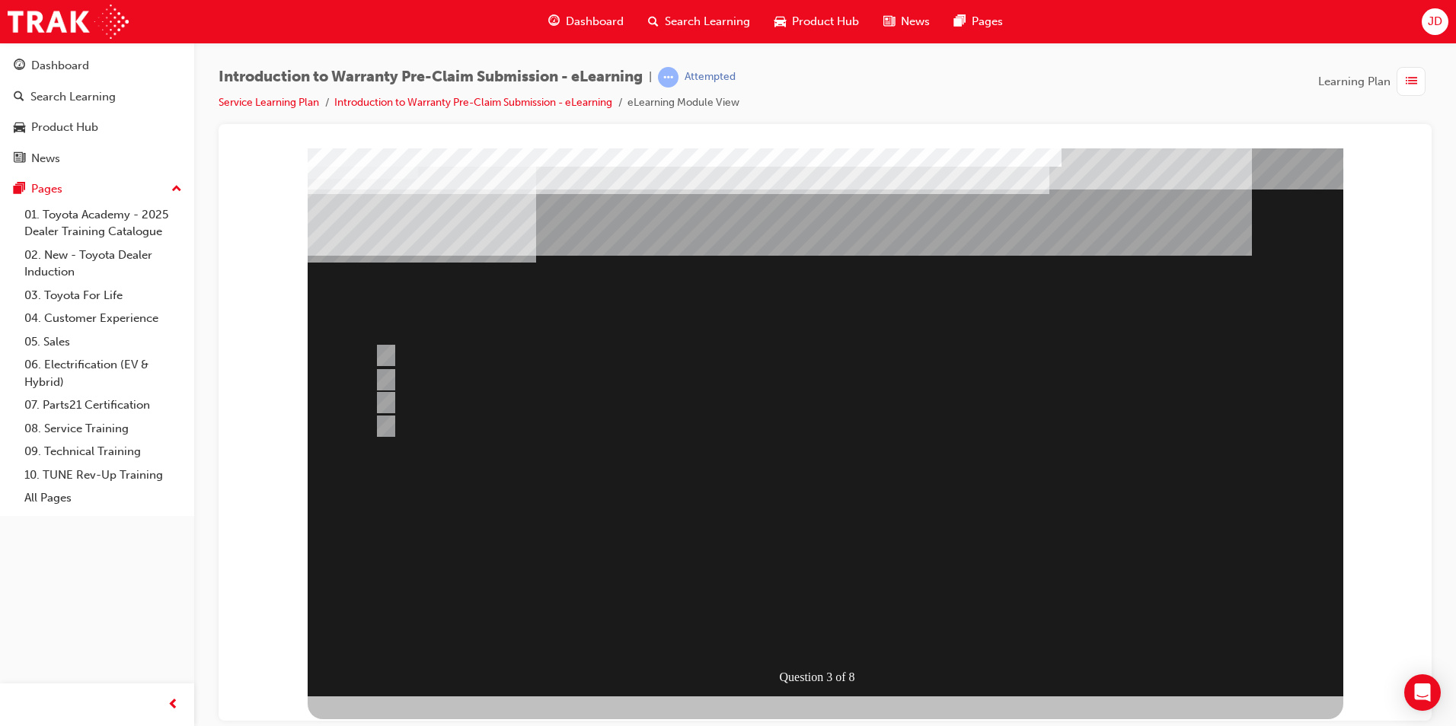
click at [466, 381] on div at bounding box center [825, 422] width 1035 height 548
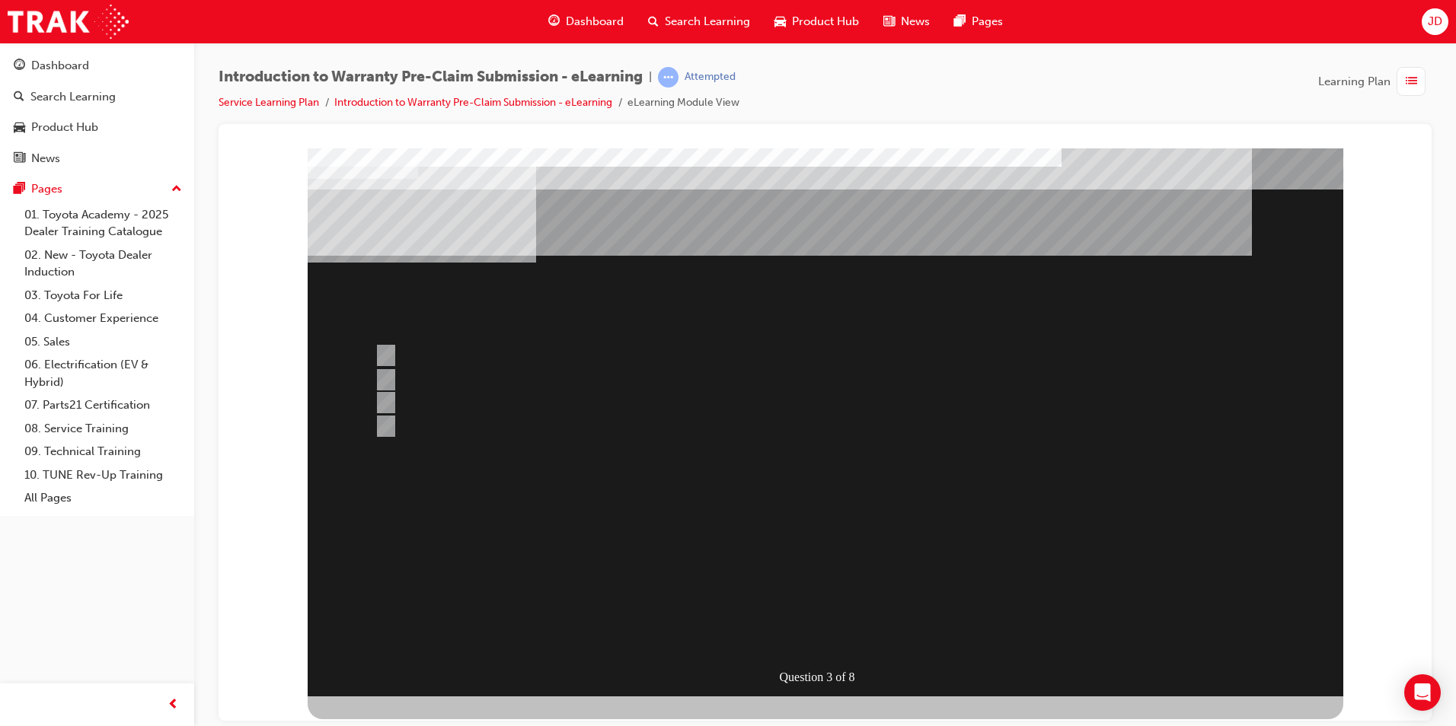
click at [619, 380] on div at bounding box center [767, 380] width 792 height 23
radio input "true"
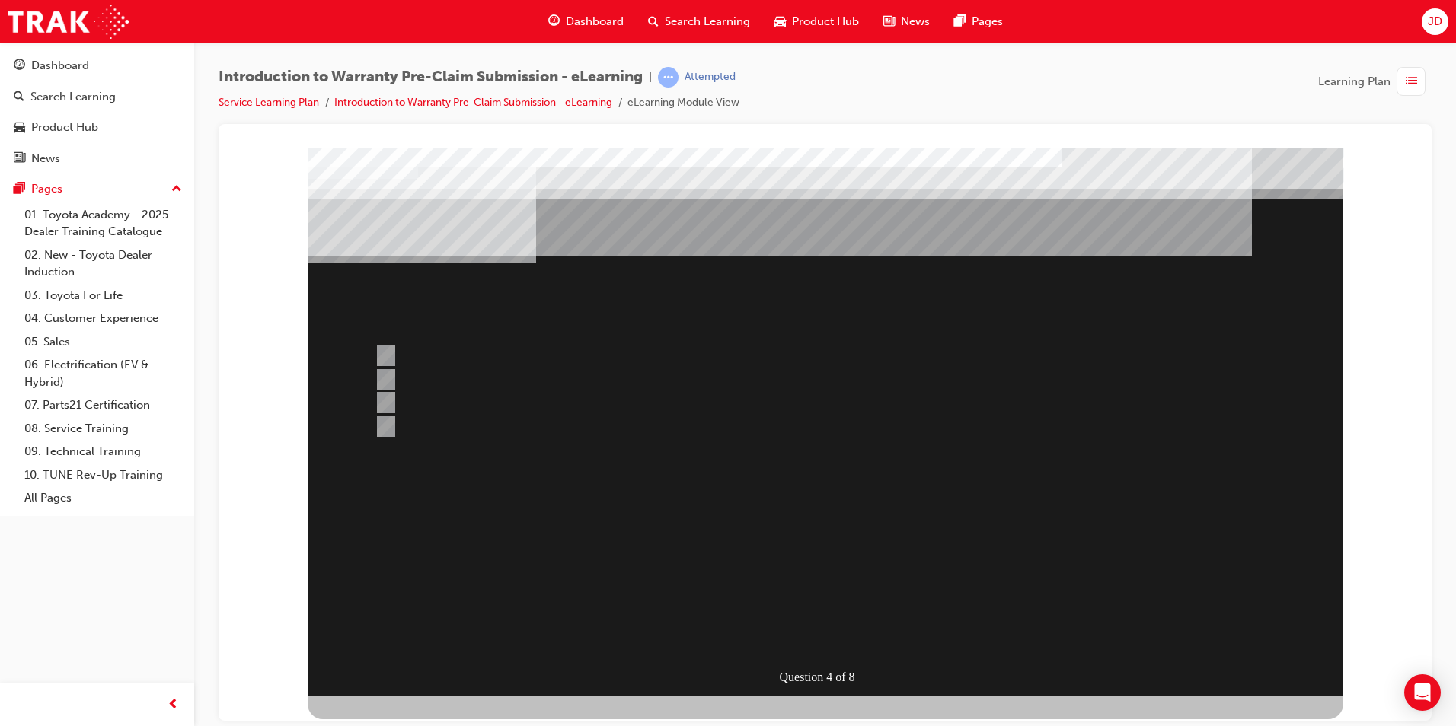
click at [489, 426] on div at bounding box center [825, 422] width 1035 height 548
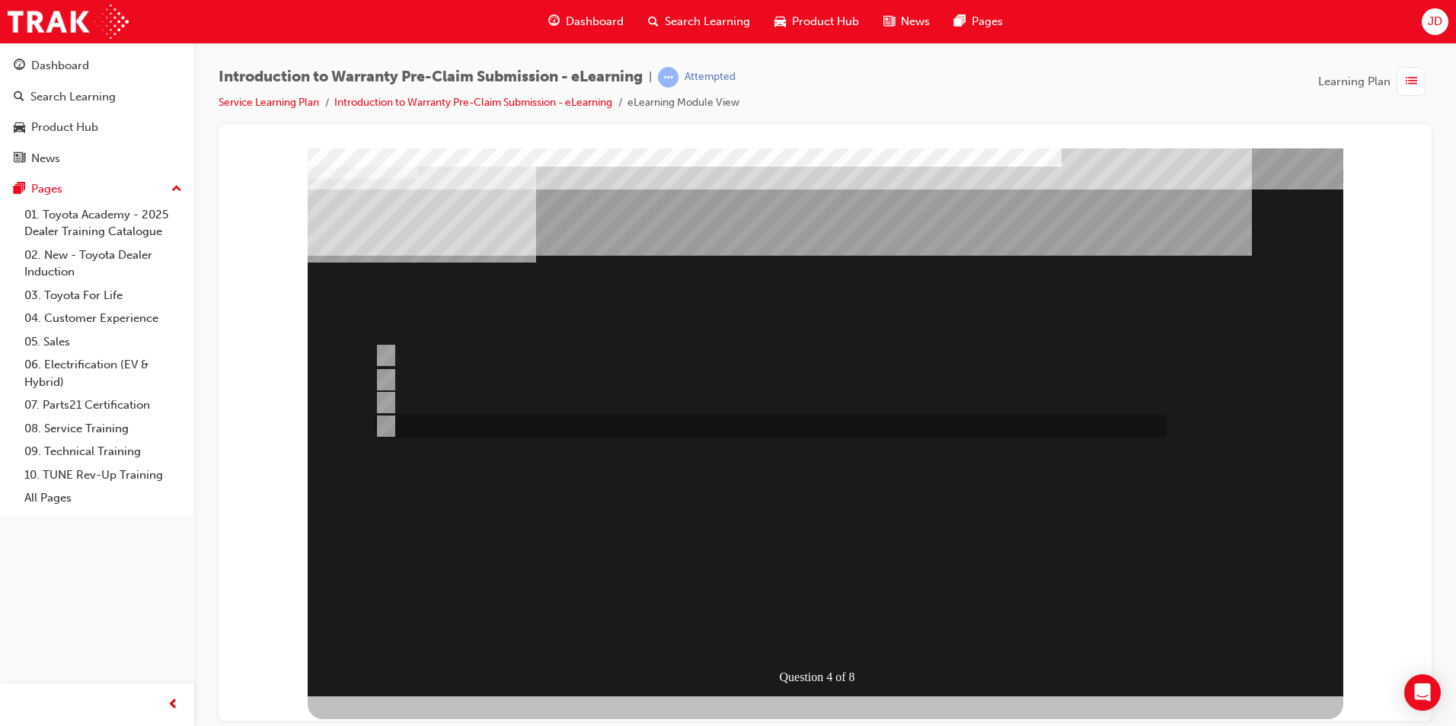
click at [385, 423] on input "Until the repair is completed." at bounding box center [383, 426] width 17 height 17
radio input "true"
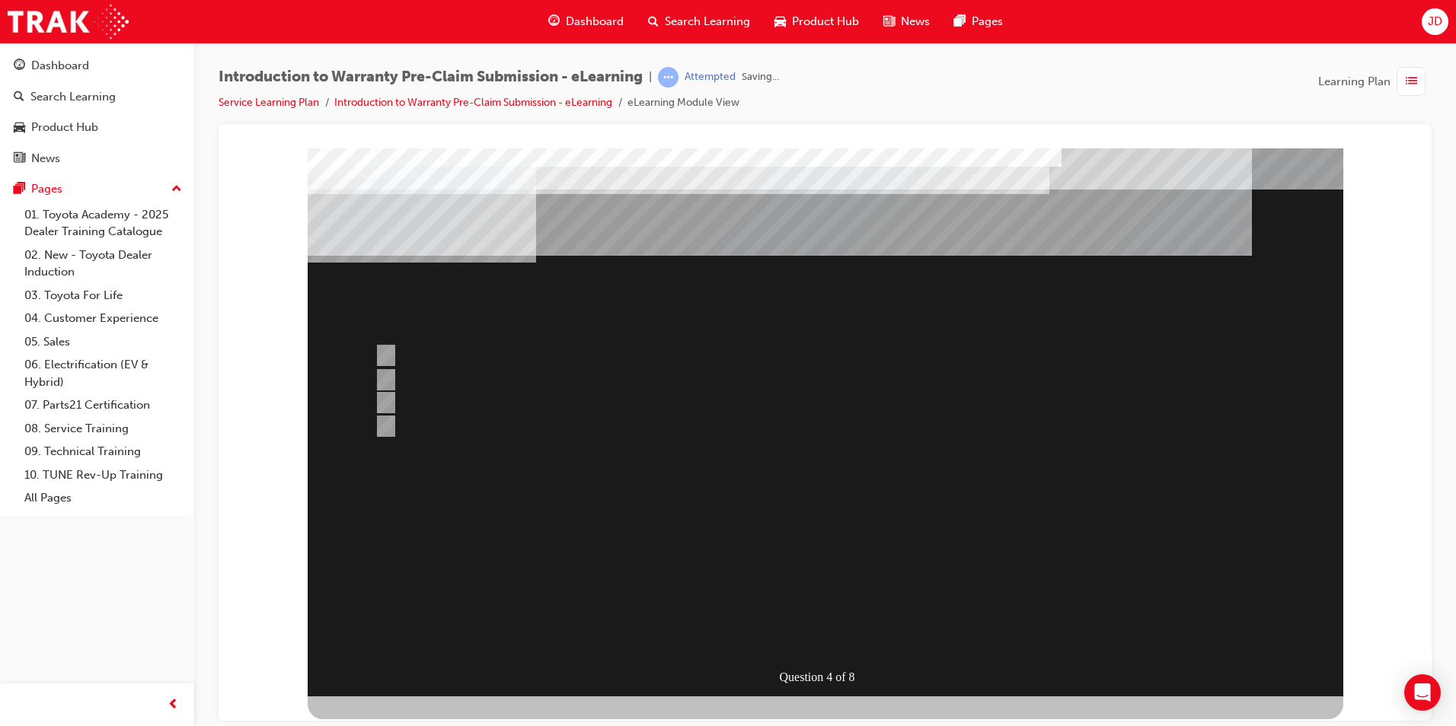
click at [815, 554] on div at bounding box center [825, 422] width 1035 height 548
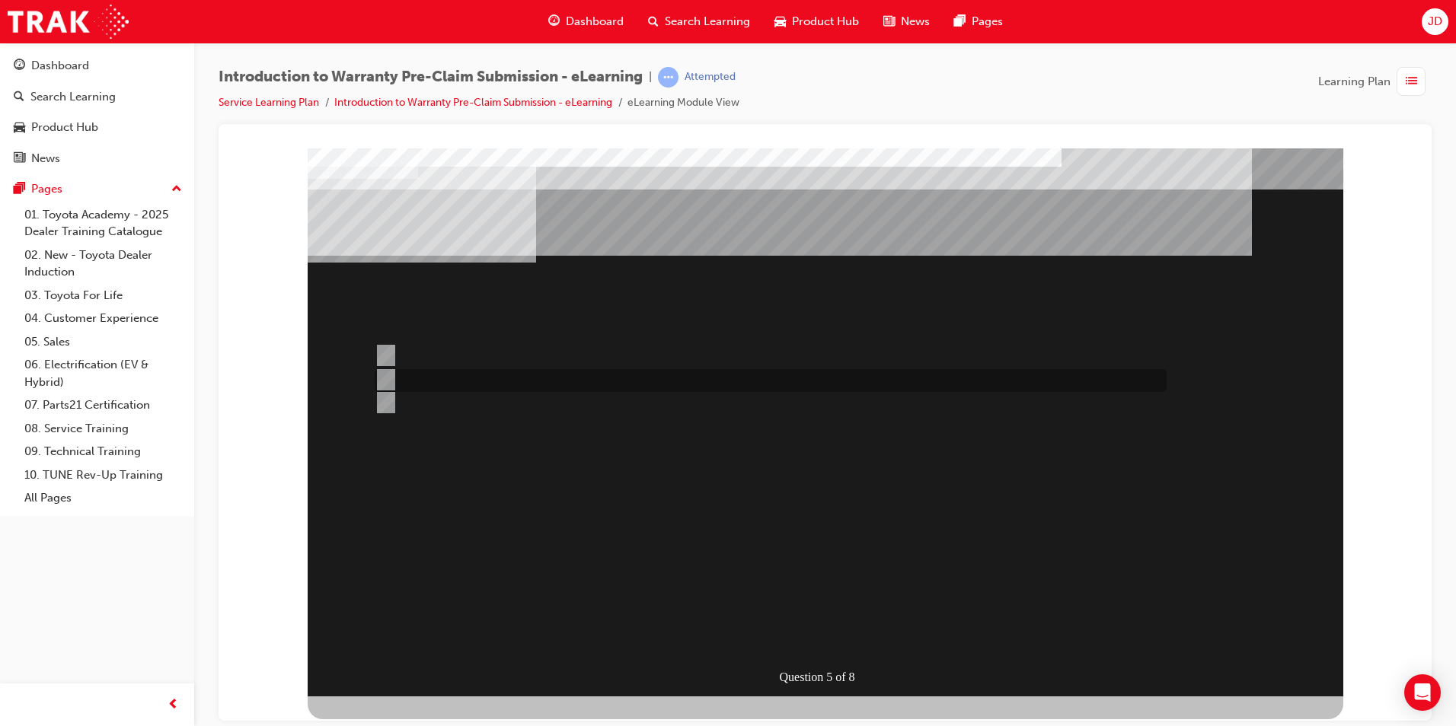
click at [462, 375] on div at bounding box center [767, 380] width 792 height 23
radio input "true"
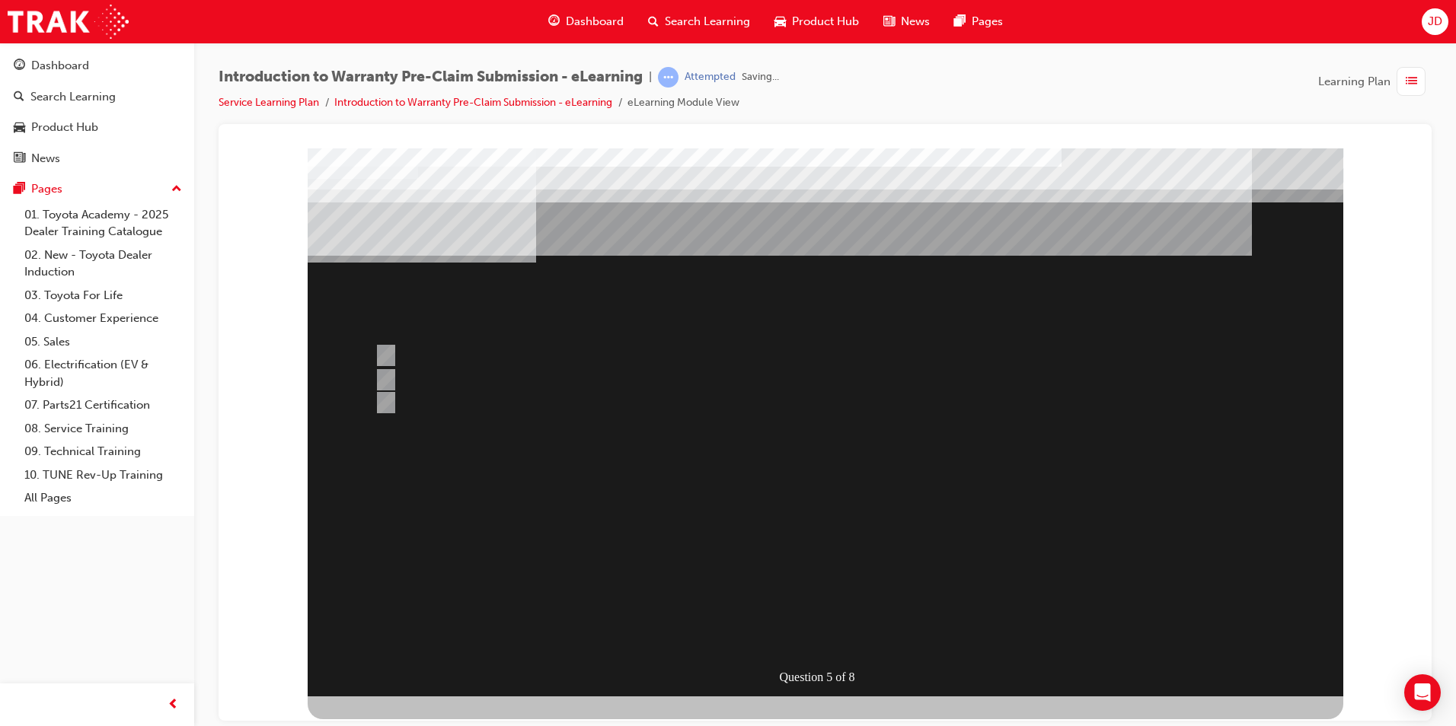
click at [802, 551] on div at bounding box center [825, 422] width 1035 height 548
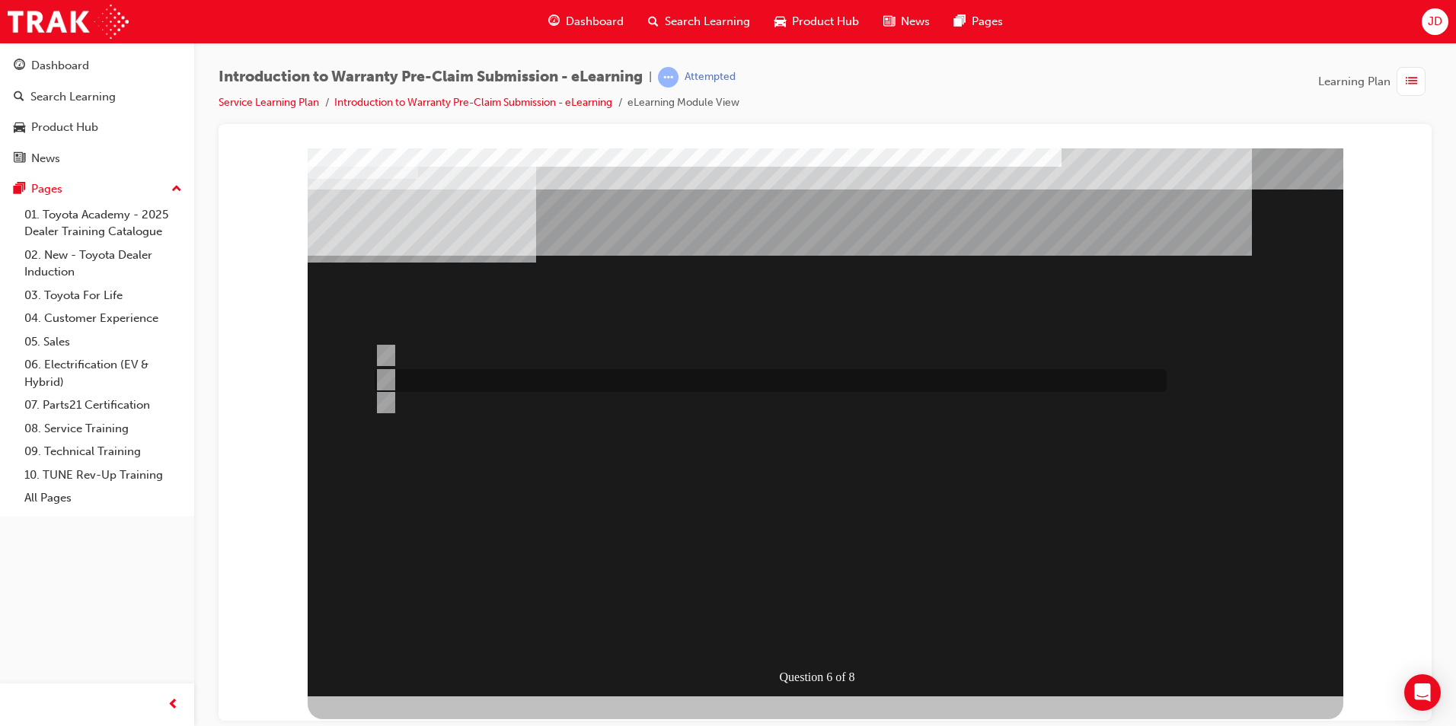
click at [575, 383] on div at bounding box center [767, 380] width 792 height 23
radio input "true"
click at [537, 354] on div at bounding box center [767, 355] width 792 height 23
click at [542, 373] on div at bounding box center [767, 380] width 792 height 23
radio input "false"
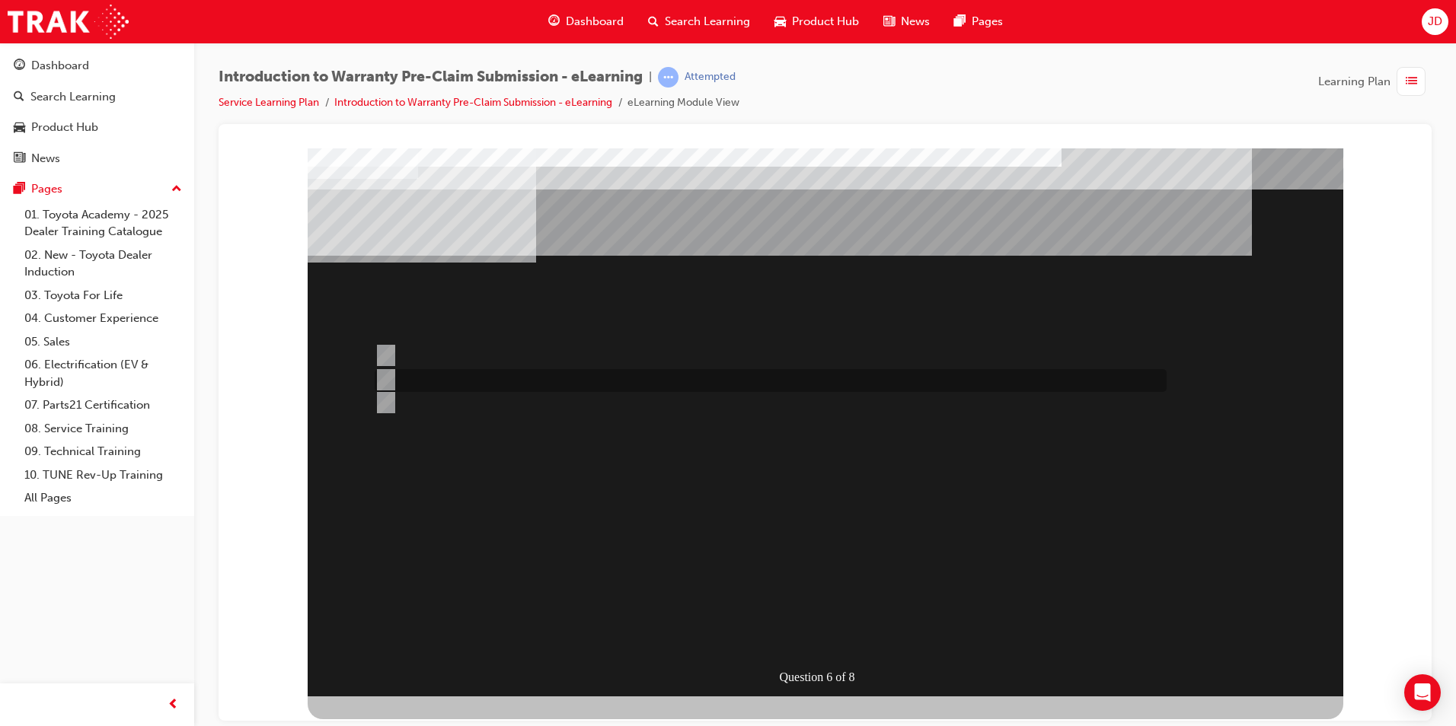
radio input "true"
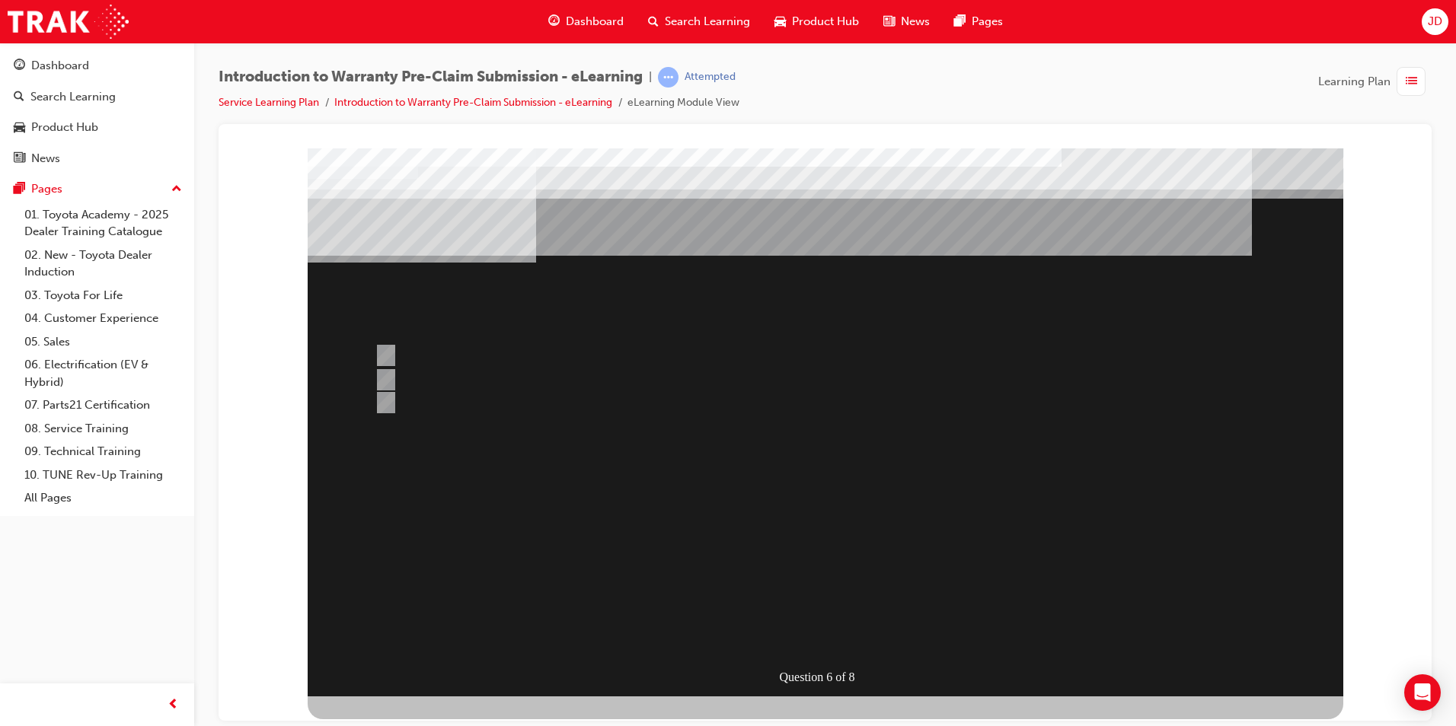
click at [828, 570] on div at bounding box center [825, 422] width 1035 height 548
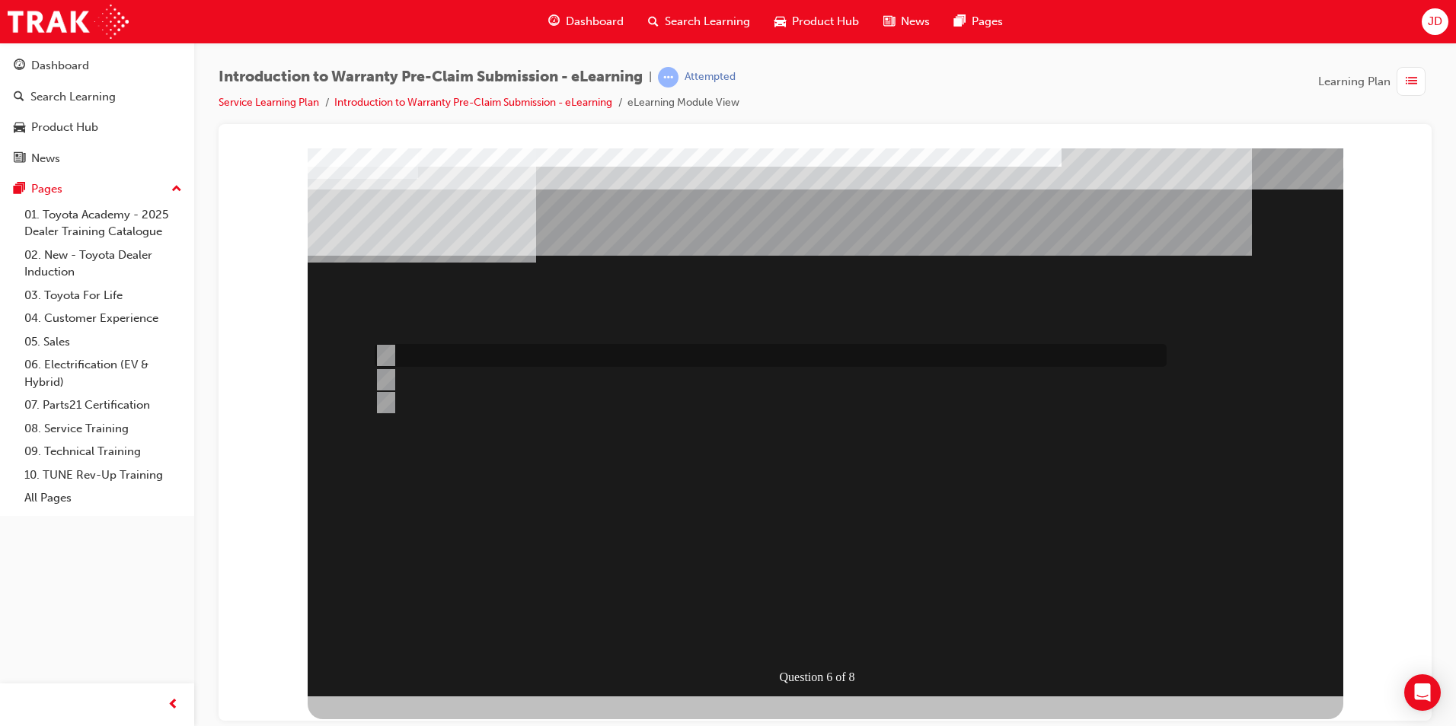
click at [479, 354] on div at bounding box center [767, 355] width 792 height 23
radio input "true"
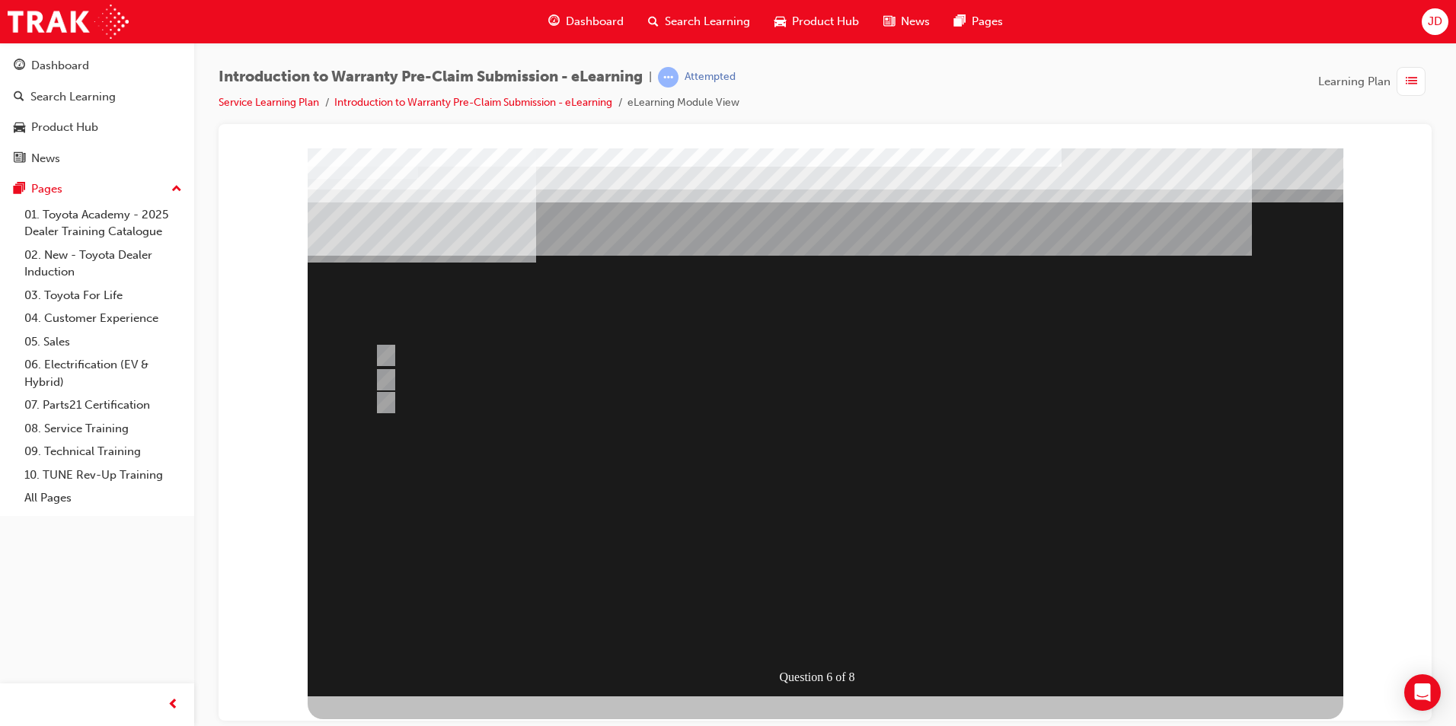
click at [813, 557] on div at bounding box center [825, 422] width 1035 height 548
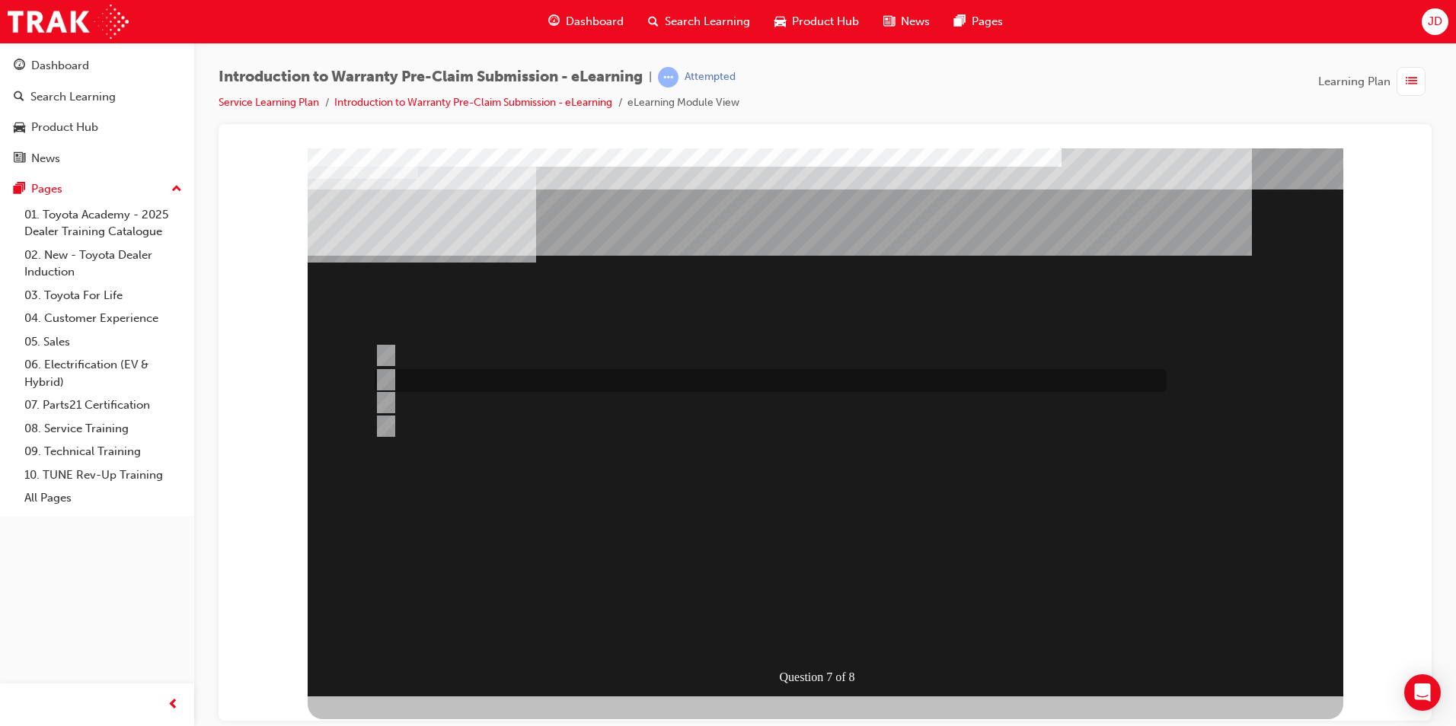
click at [522, 378] on div at bounding box center [767, 380] width 792 height 23
radio input "true"
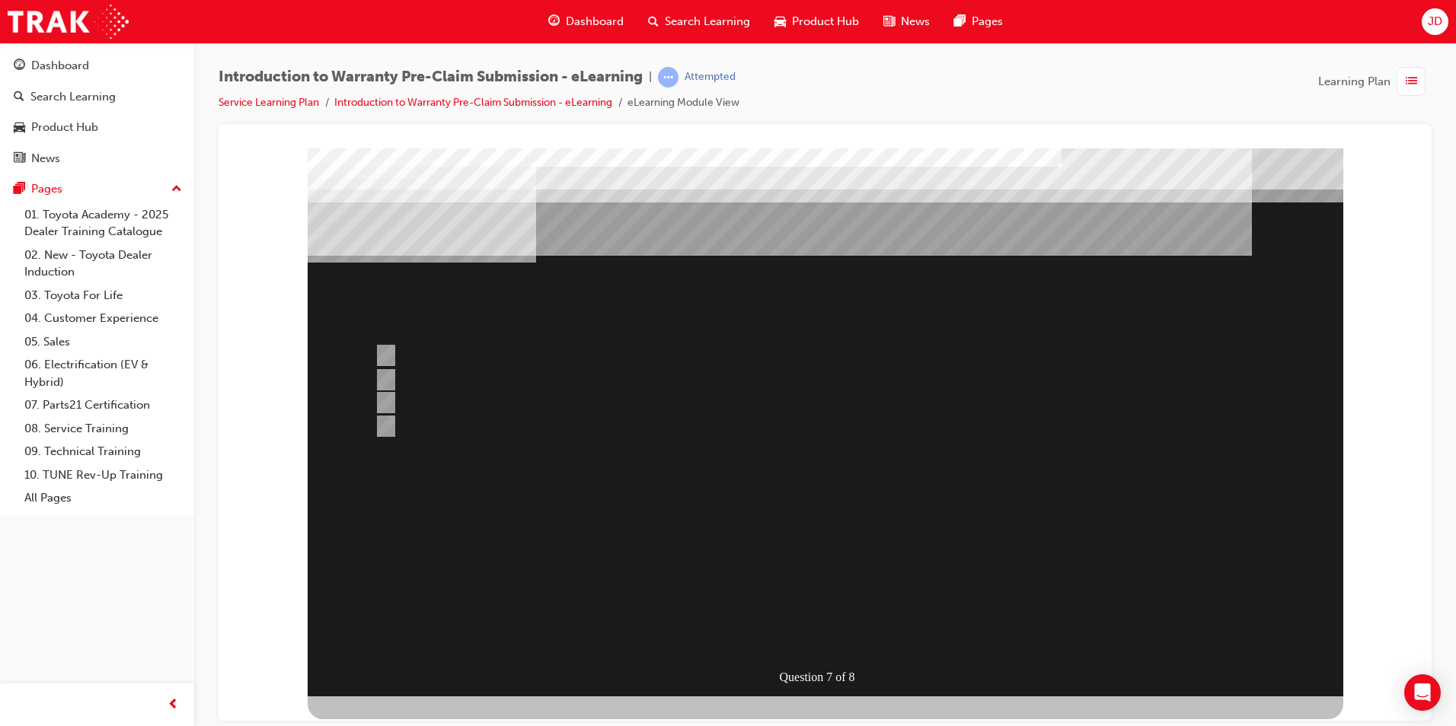
click at [831, 528] on div at bounding box center [825, 422] width 1035 height 548
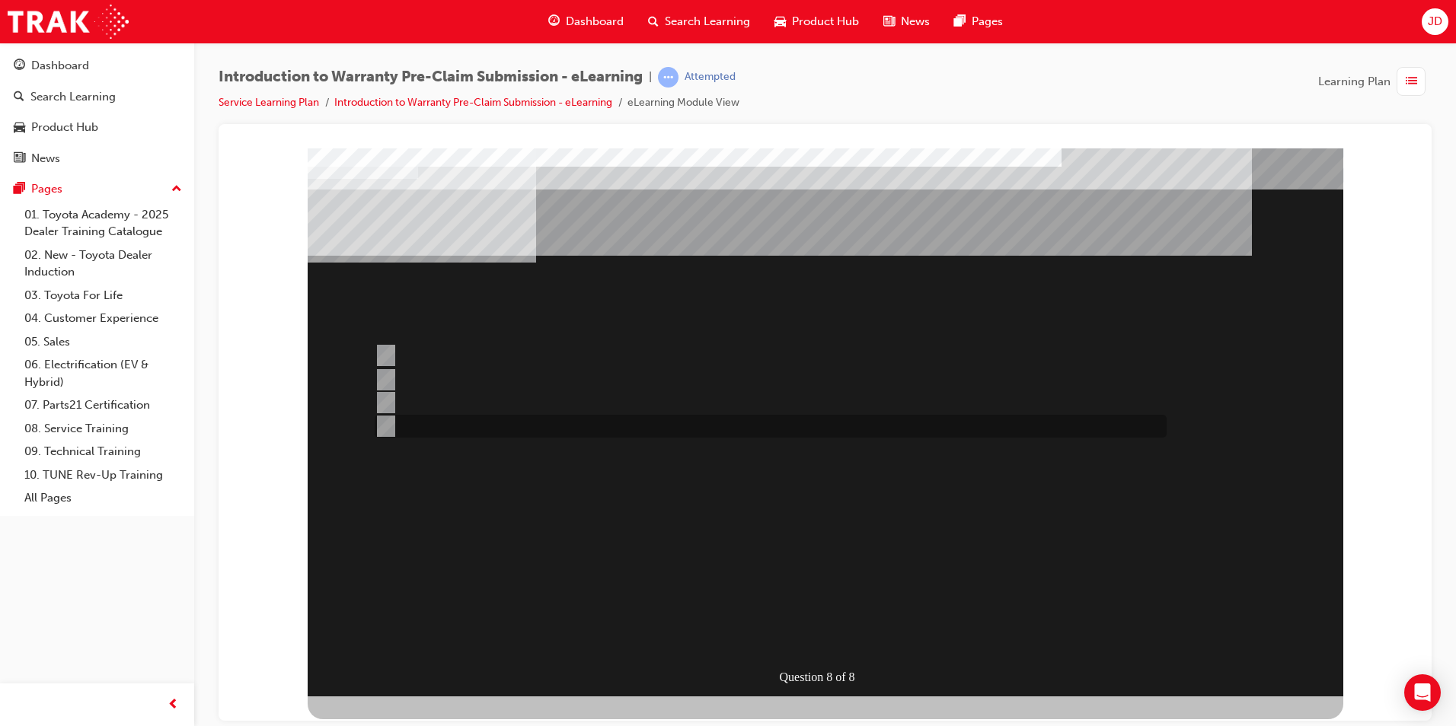
click at [458, 432] on div at bounding box center [767, 426] width 792 height 23
radio input "true"
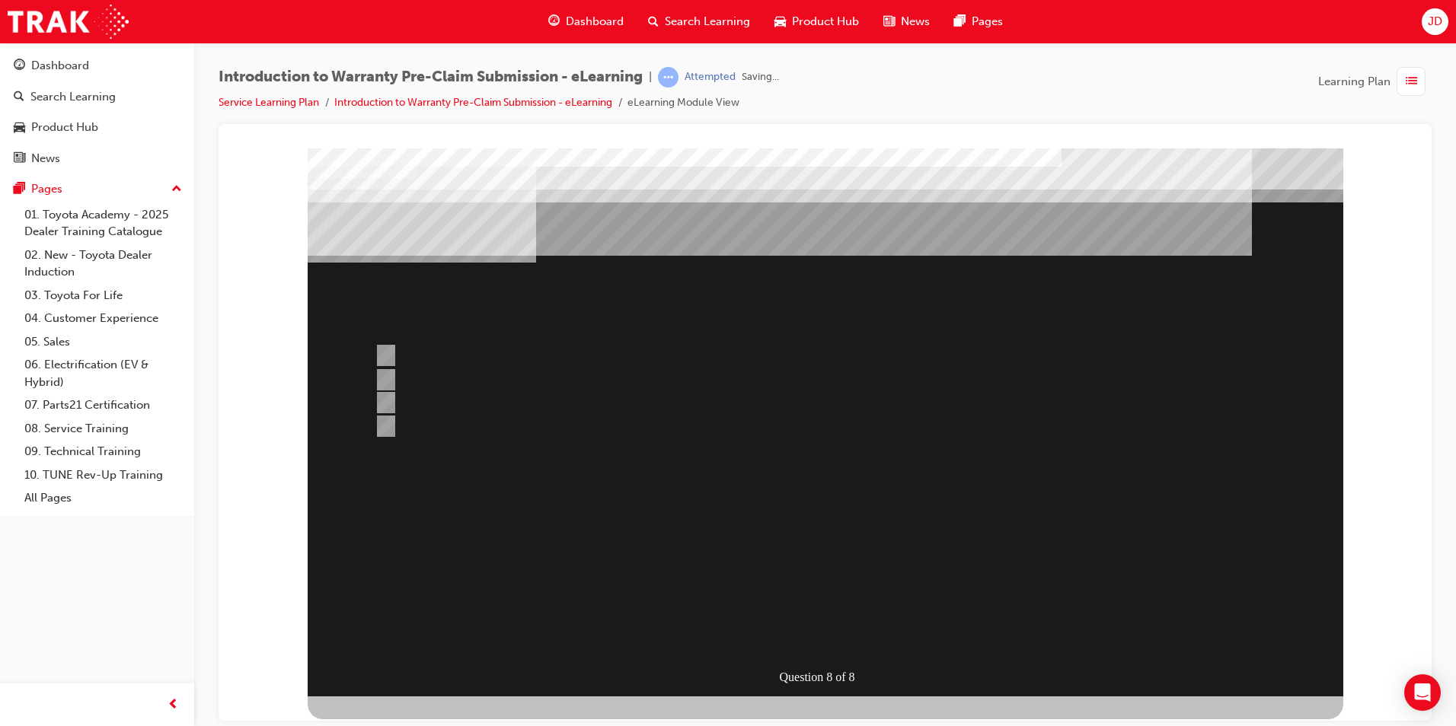
click at [851, 546] on div at bounding box center [825, 422] width 1035 height 548
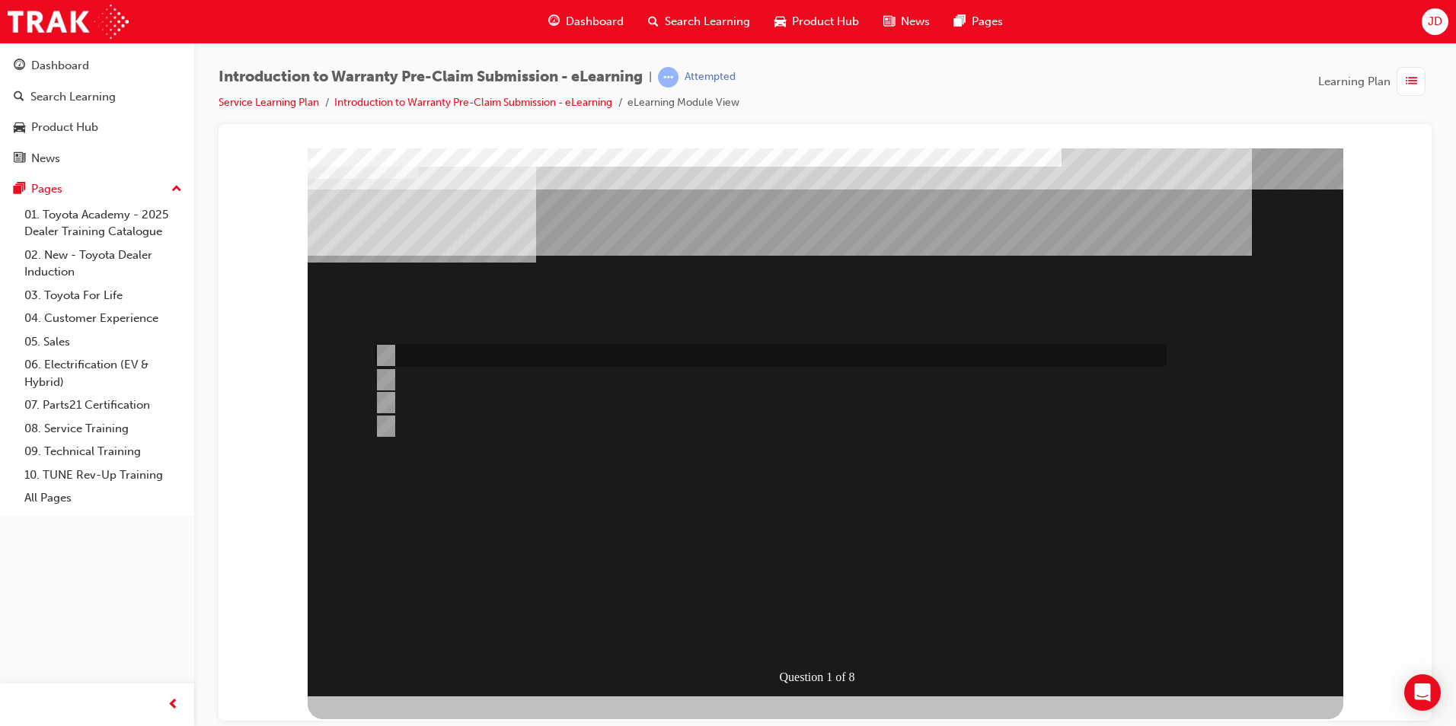
click at [538, 363] on div at bounding box center [767, 355] width 792 height 23
radio input "true"
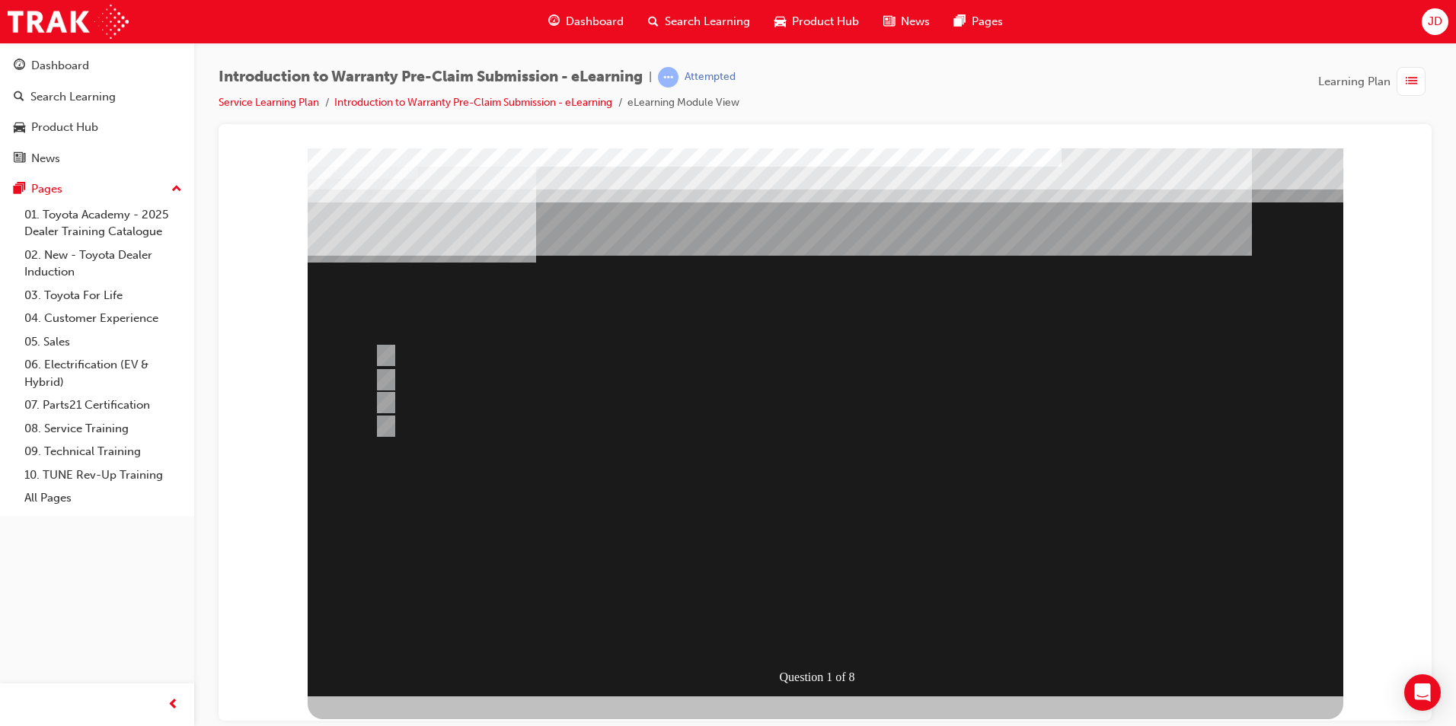
click at [892, 439] on div at bounding box center [825, 422] width 1035 height 548
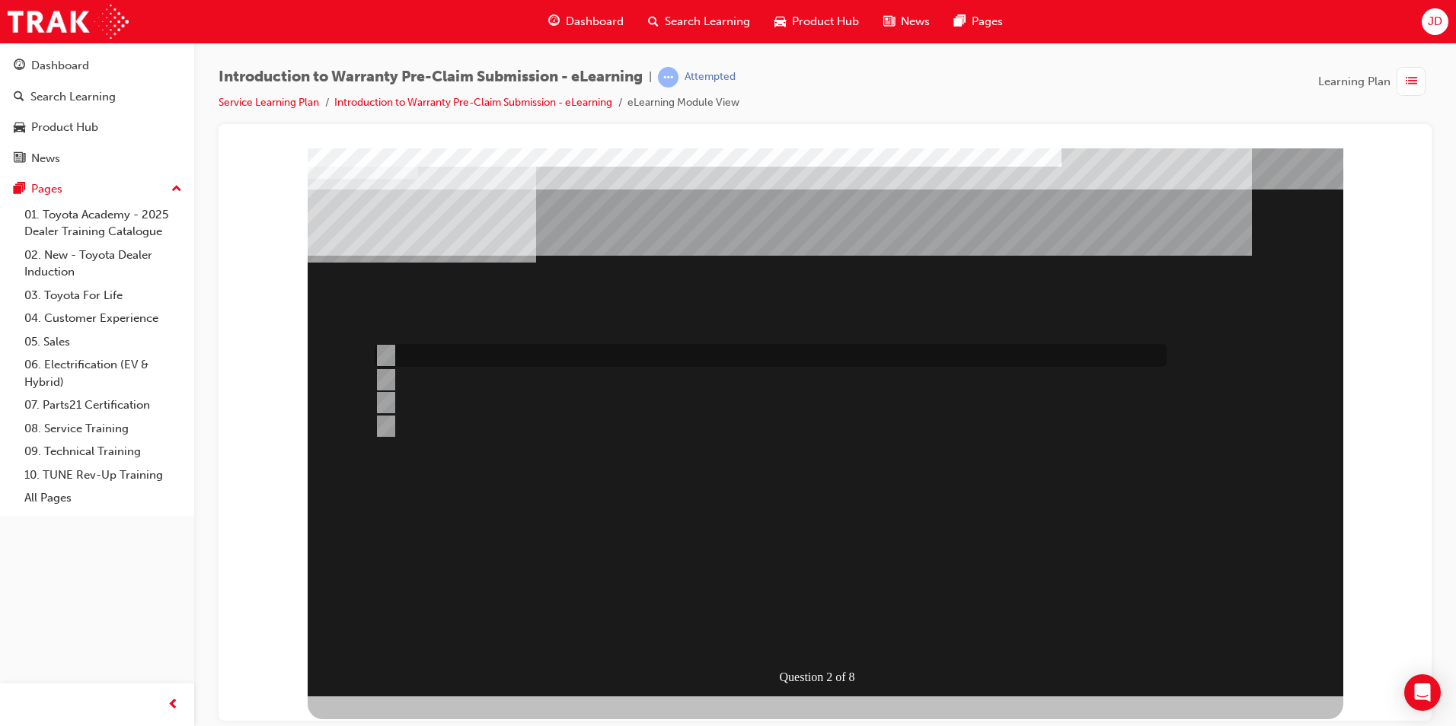
click at [592, 359] on div at bounding box center [767, 355] width 792 height 23
radio input "true"
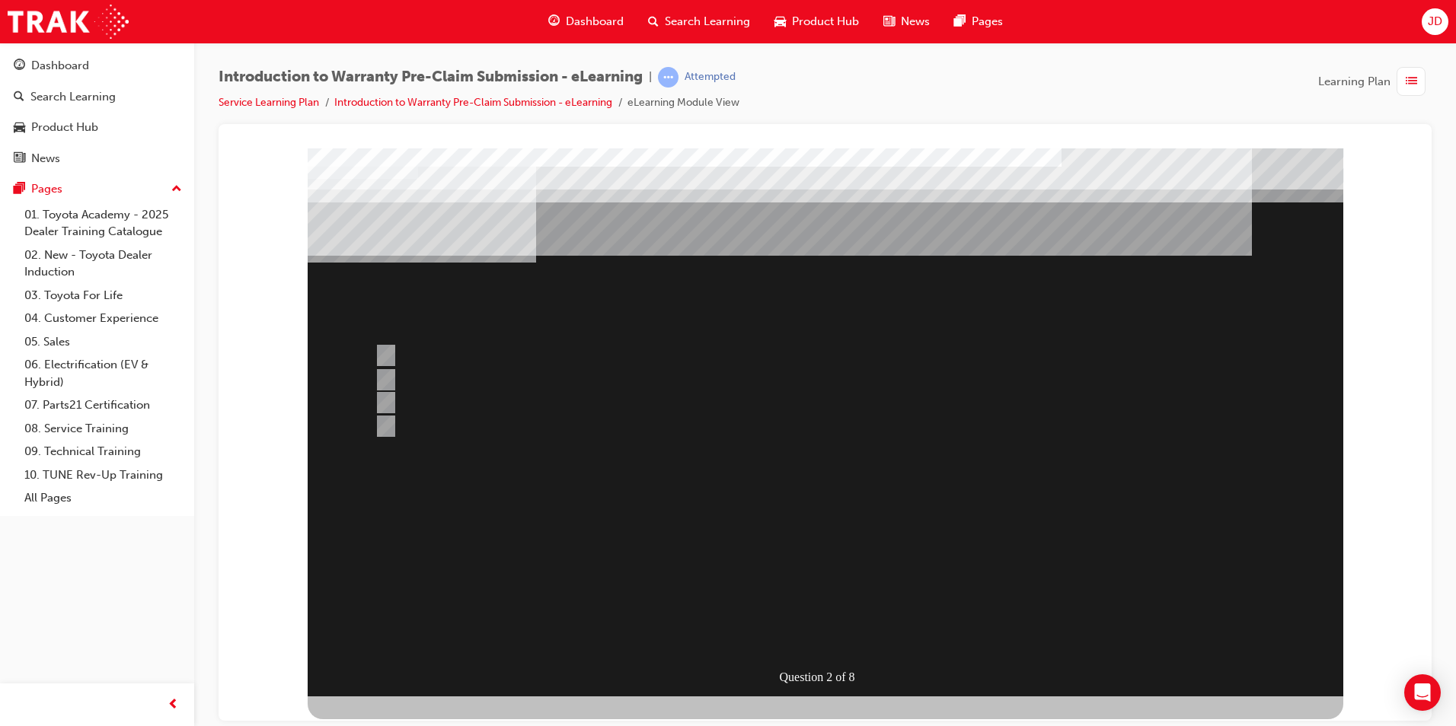
click at [866, 555] on div at bounding box center [825, 422] width 1035 height 548
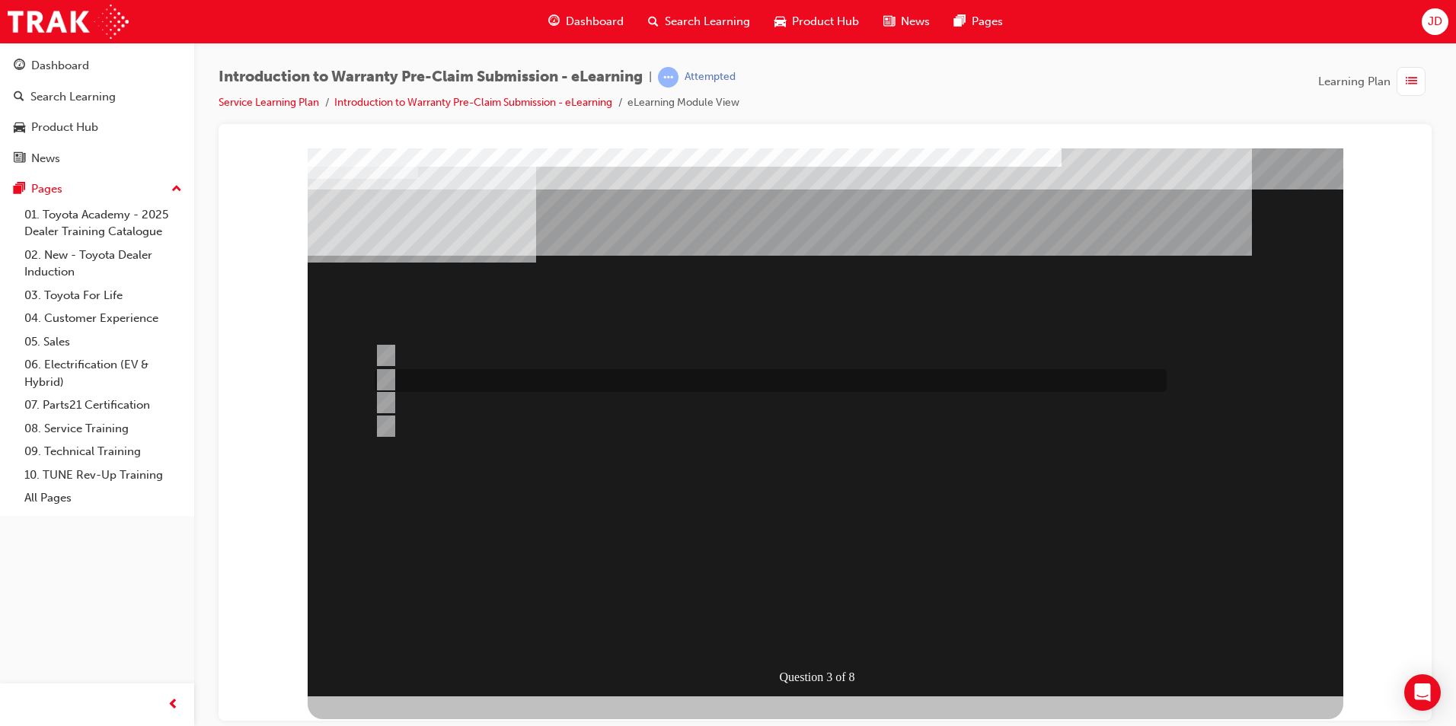
click at [448, 387] on div at bounding box center [767, 380] width 792 height 23
radio input "true"
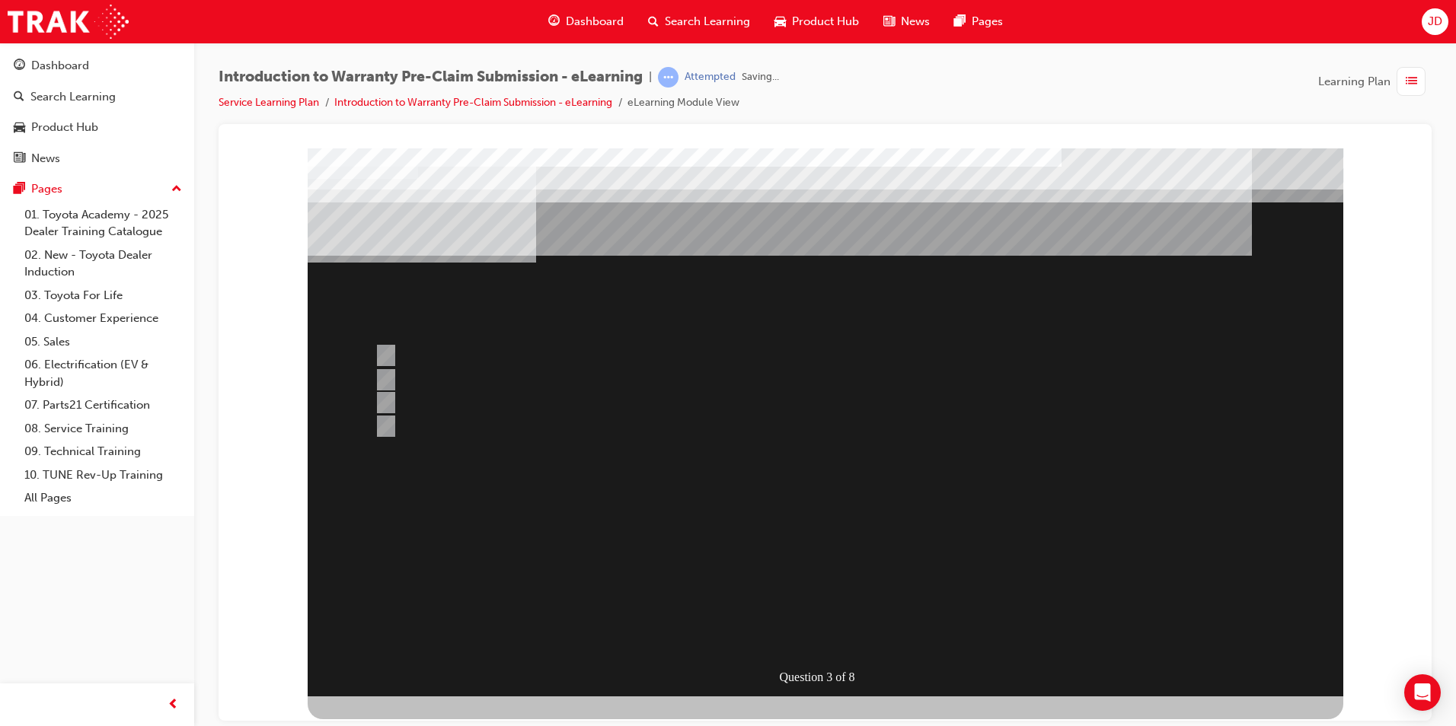
click at [898, 553] on div at bounding box center [825, 422] width 1035 height 548
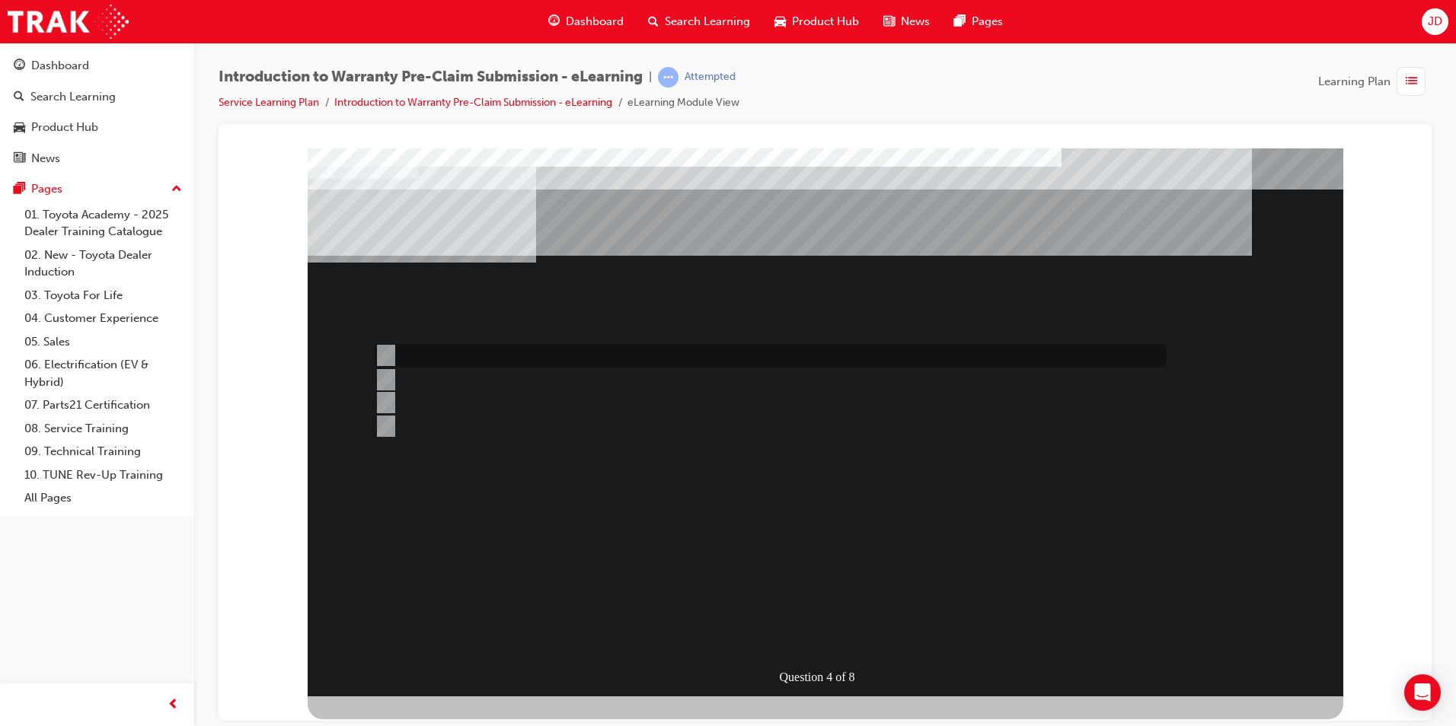
click at [433, 349] on div at bounding box center [767, 355] width 792 height 23
radio input "true"
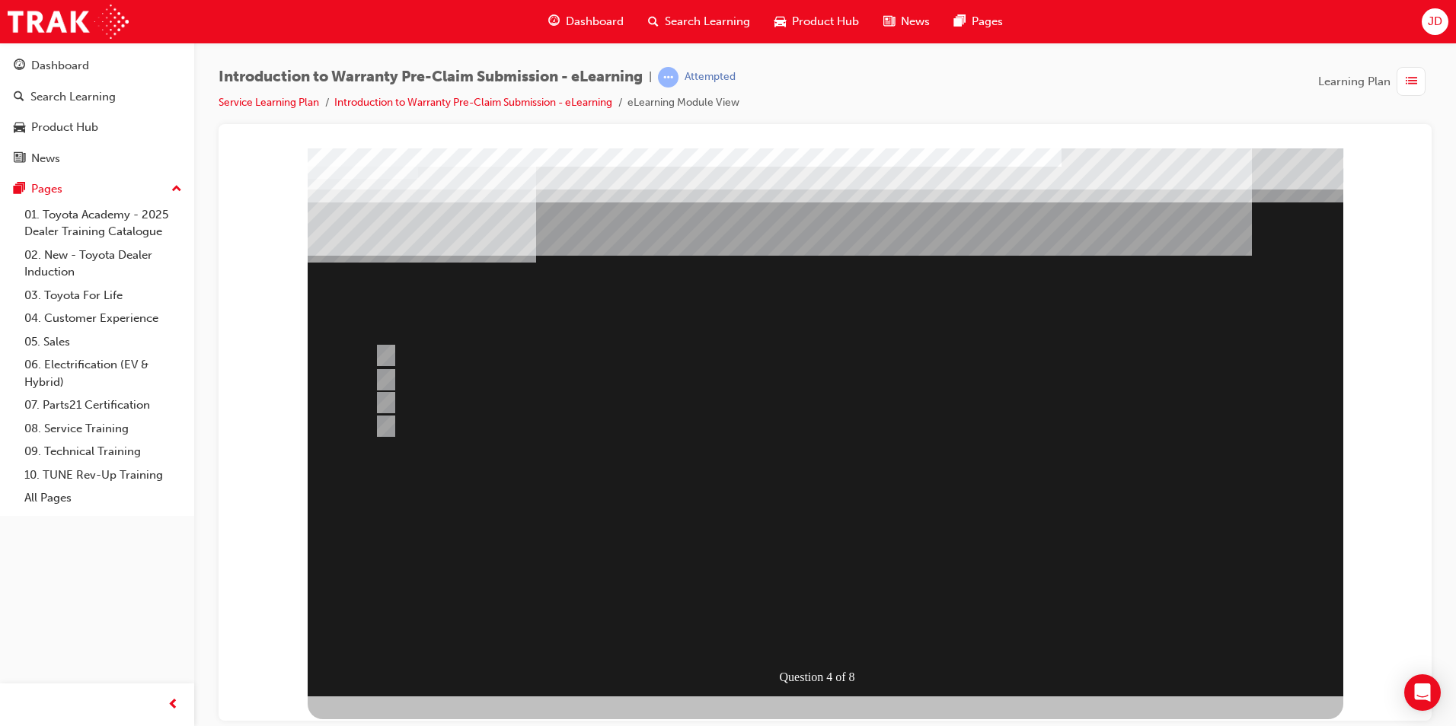
click at [795, 628] on div at bounding box center [825, 422] width 1035 height 548
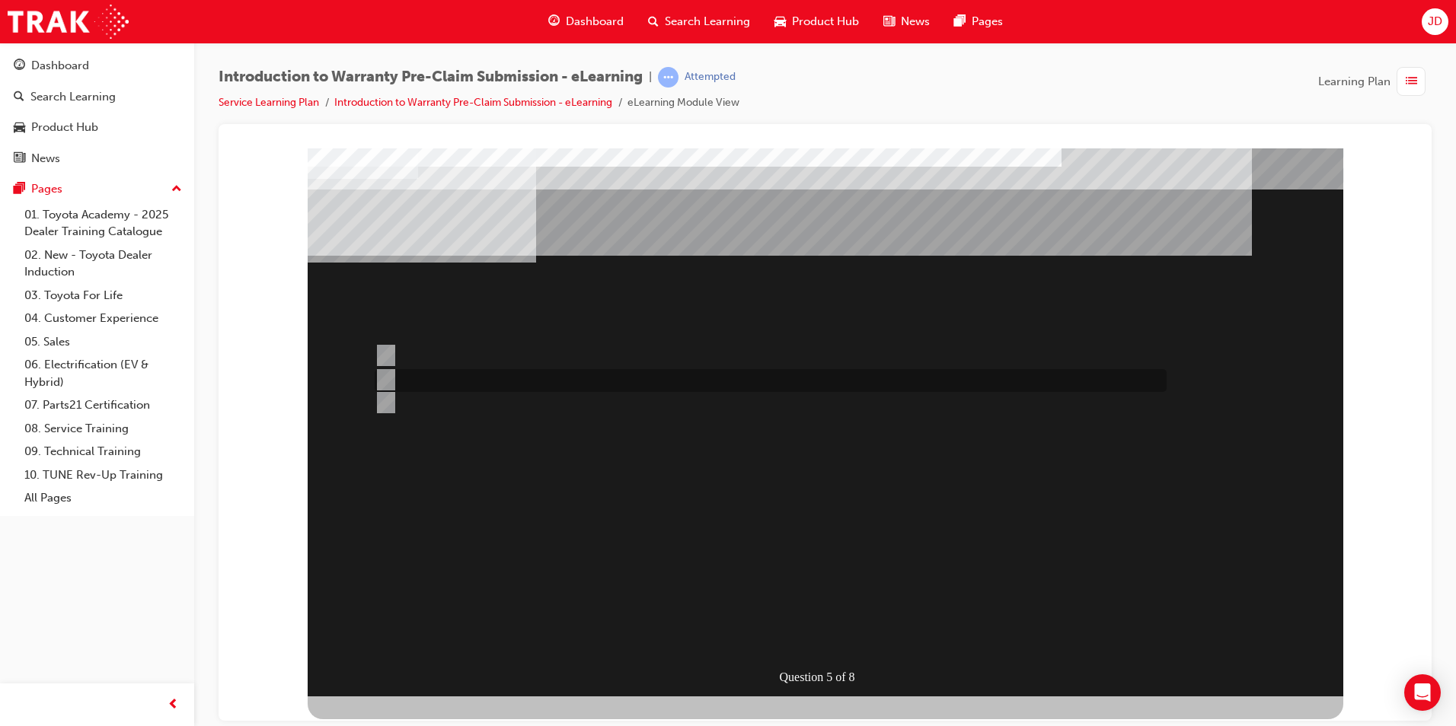
click at [560, 375] on div at bounding box center [767, 380] width 792 height 23
radio input "true"
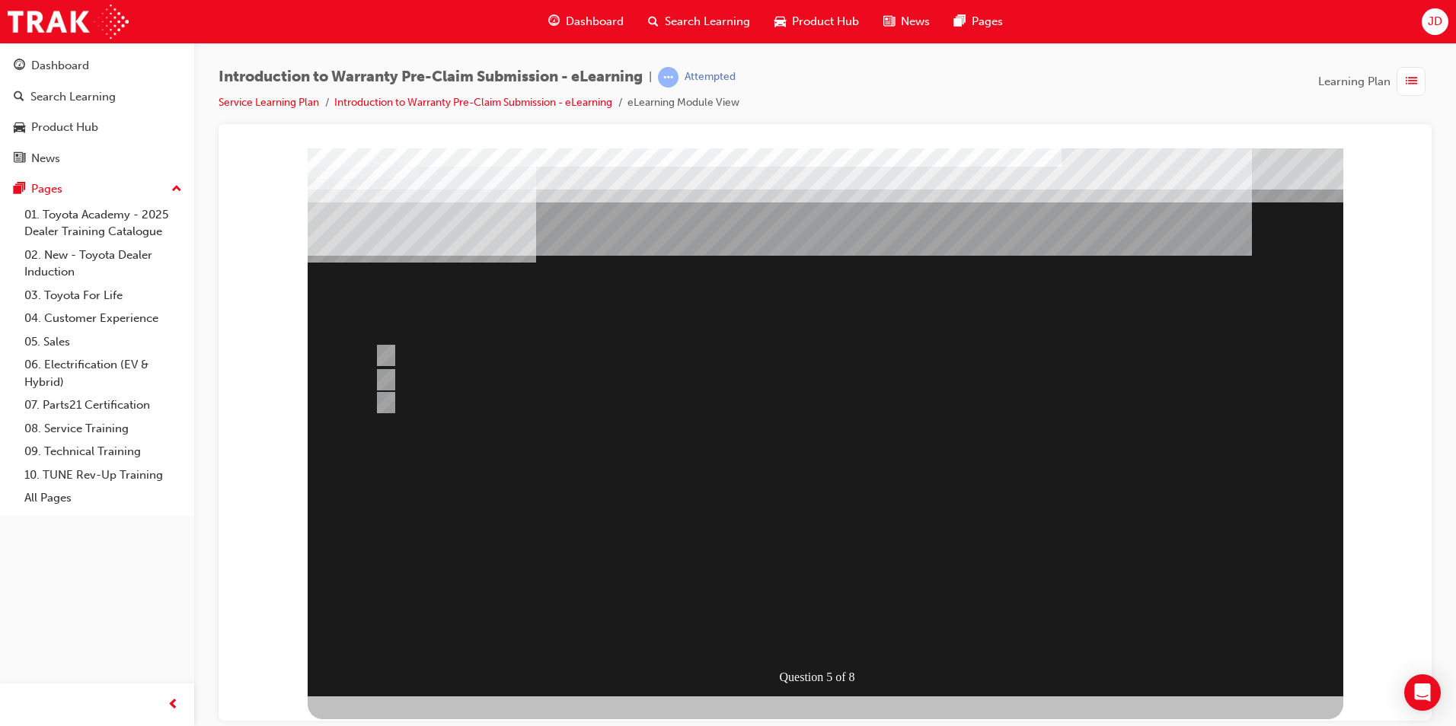
click at [847, 498] on div at bounding box center [825, 422] width 1035 height 548
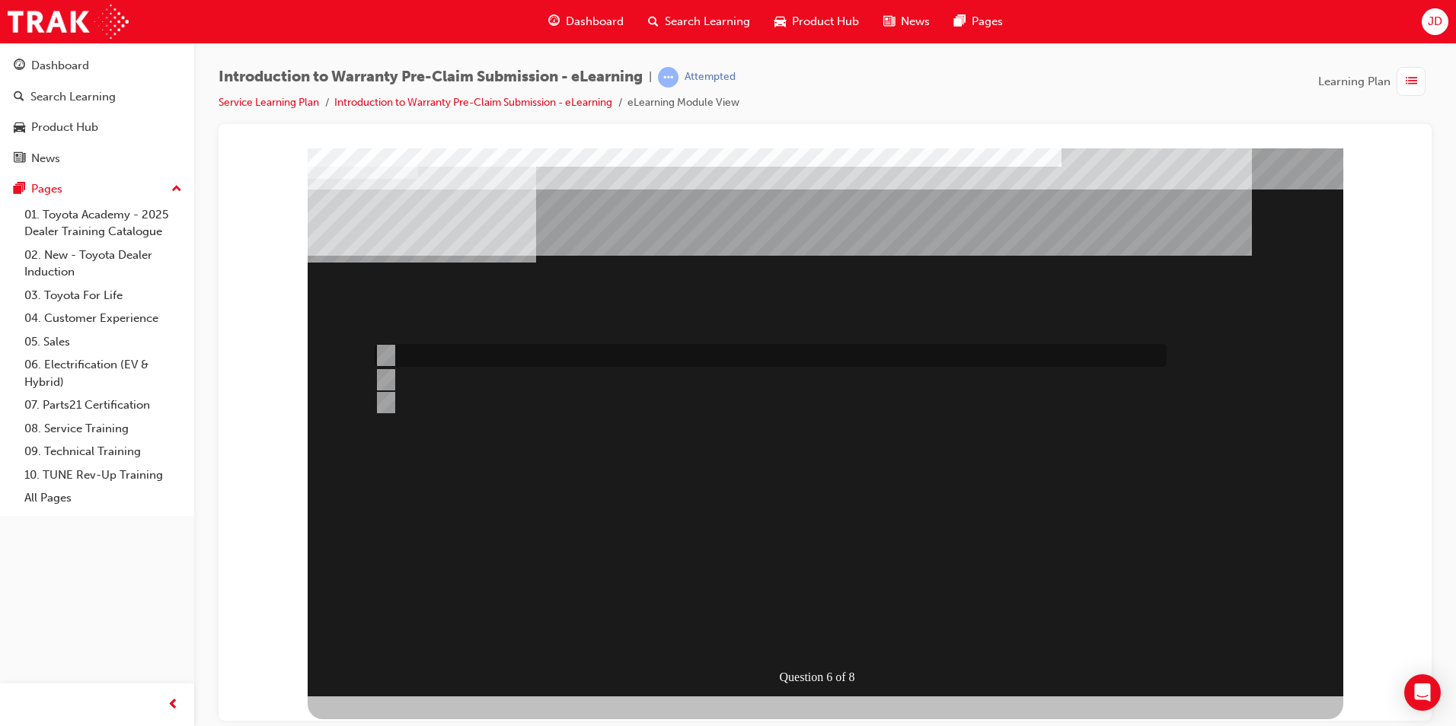
click at [795, 362] on div at bounding box center [767, 355] width 792 height 23
radio input "true"
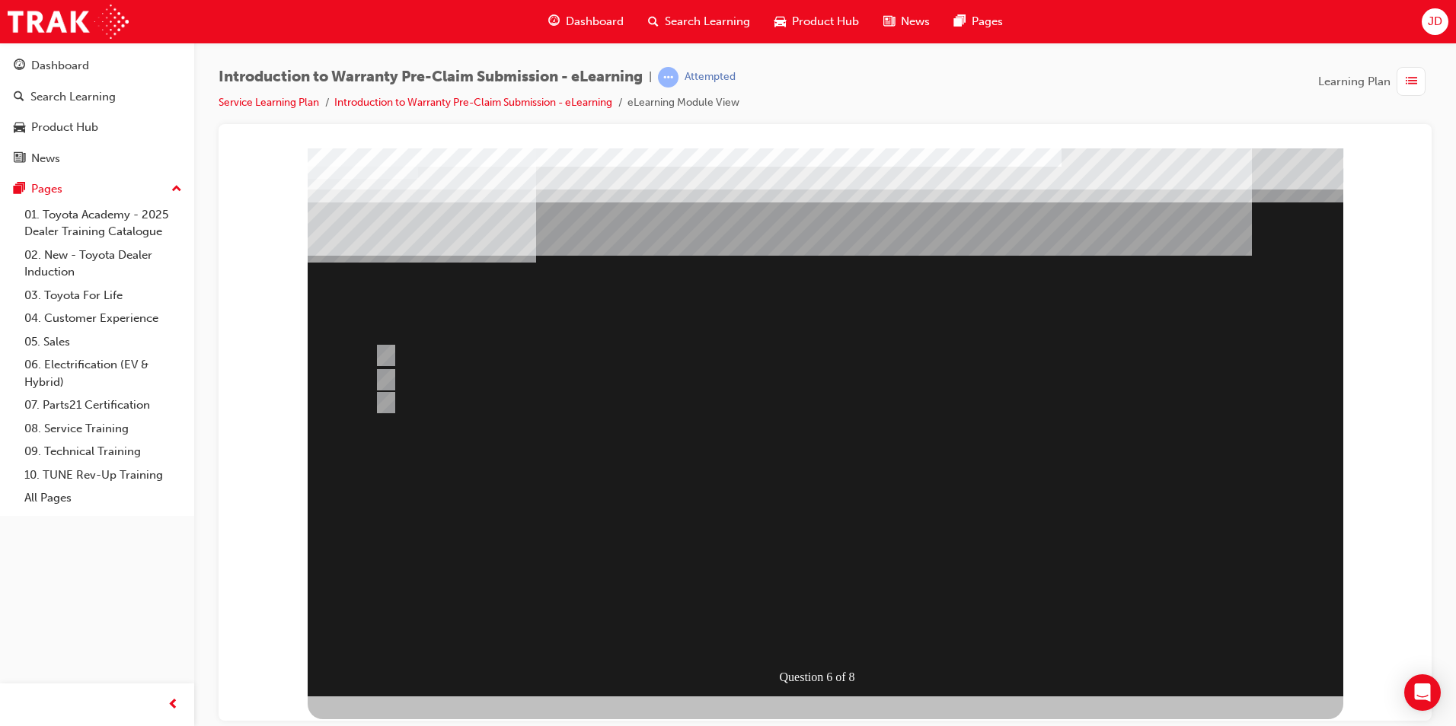
click at [869, 536] on div at bounding box center [825, 422] width 1035 height 548
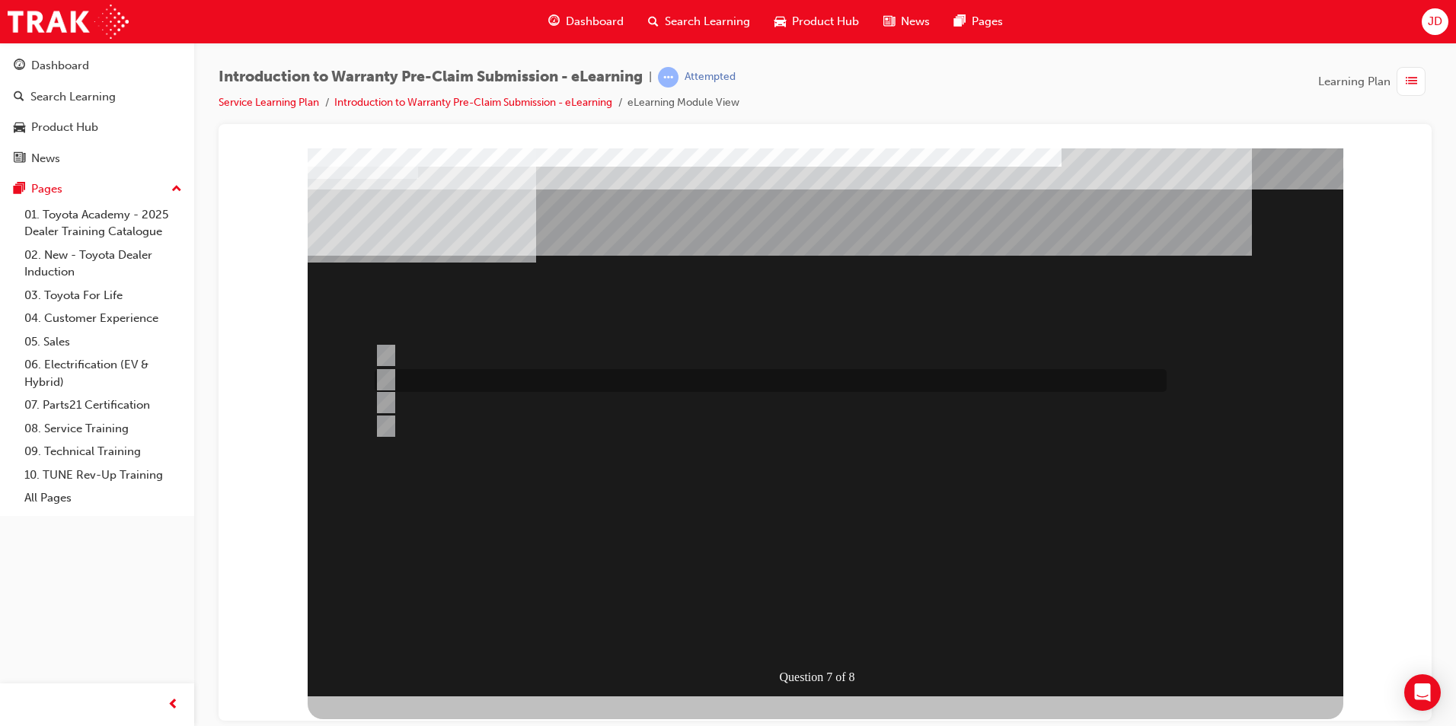
click at [544, 375] on div at bounding box center [767, 380] width 792 height 23
radio input "true"
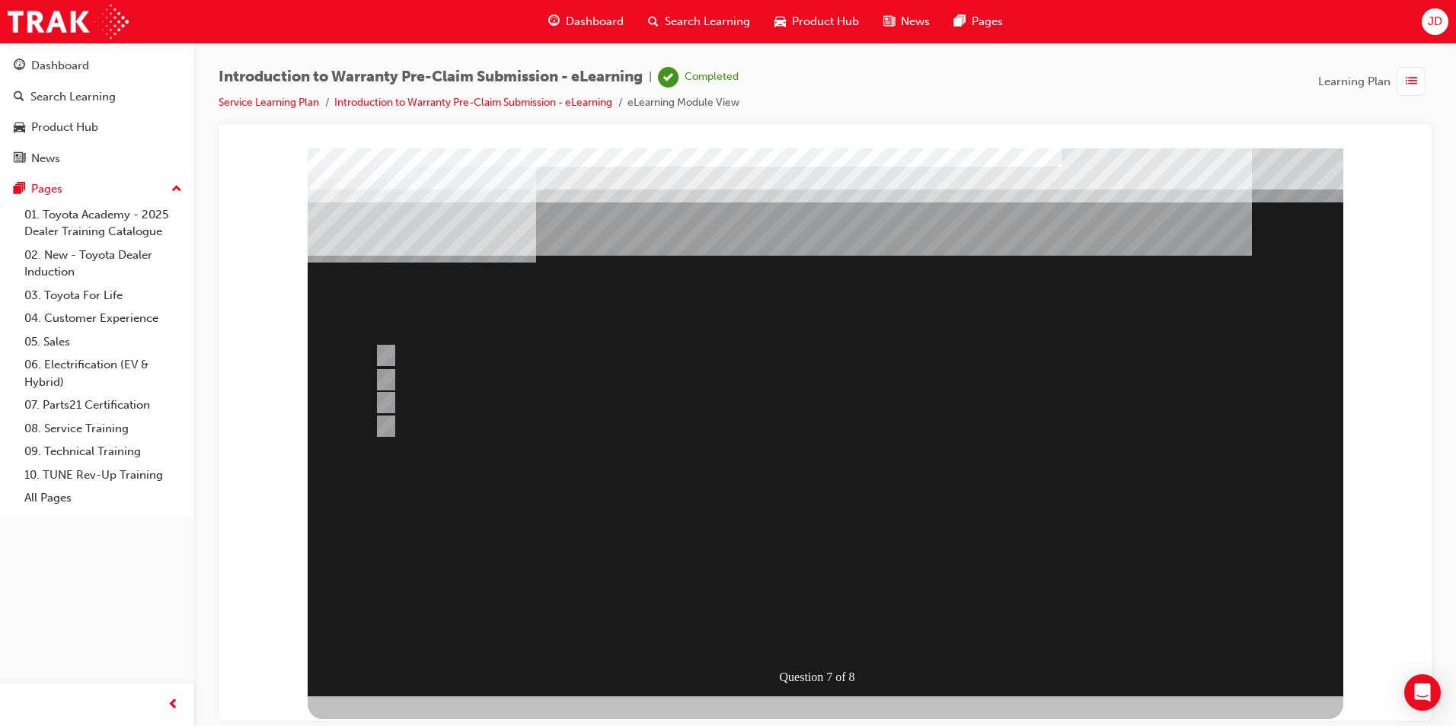
click at [837, 486] on div at bounding box center [825, 422] width 1035 height 548
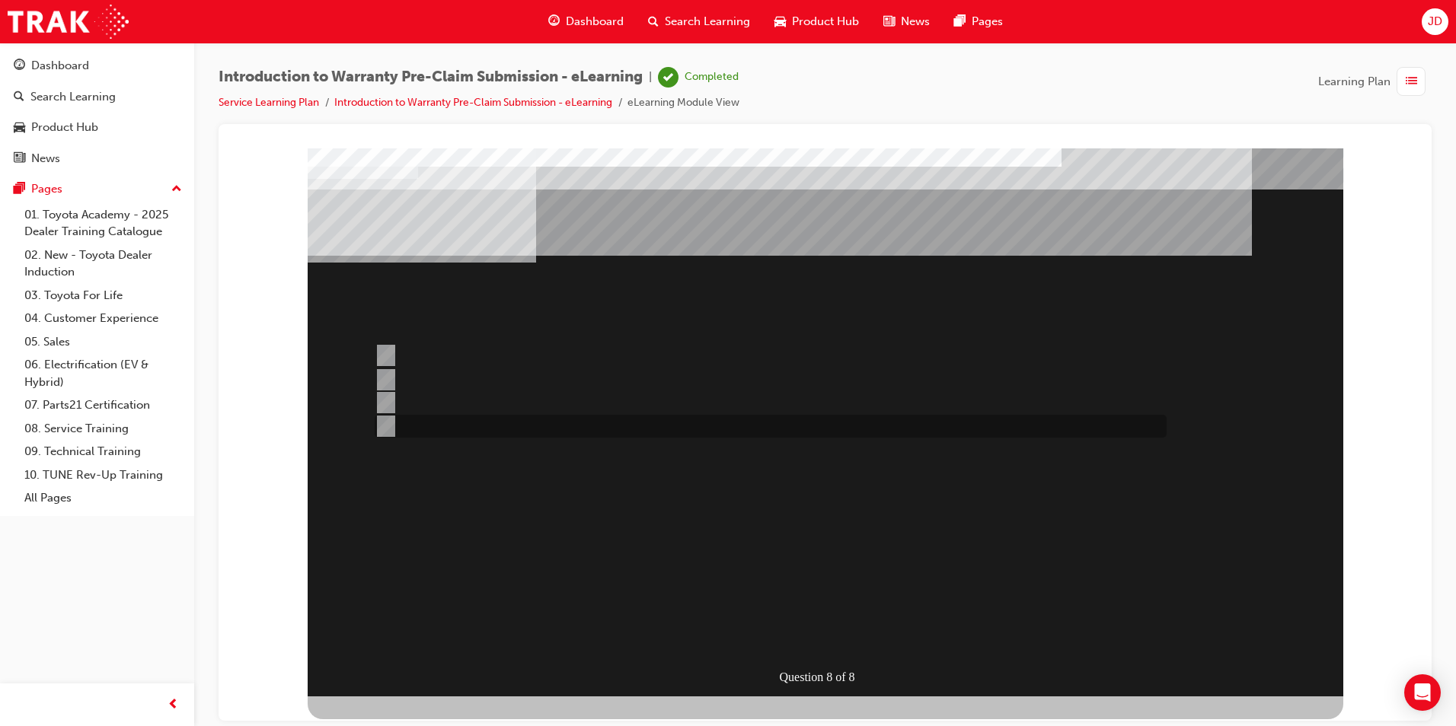
click at [460, 418] on div at bounding box center [767, 426] width 792 height 23
radio input "true"
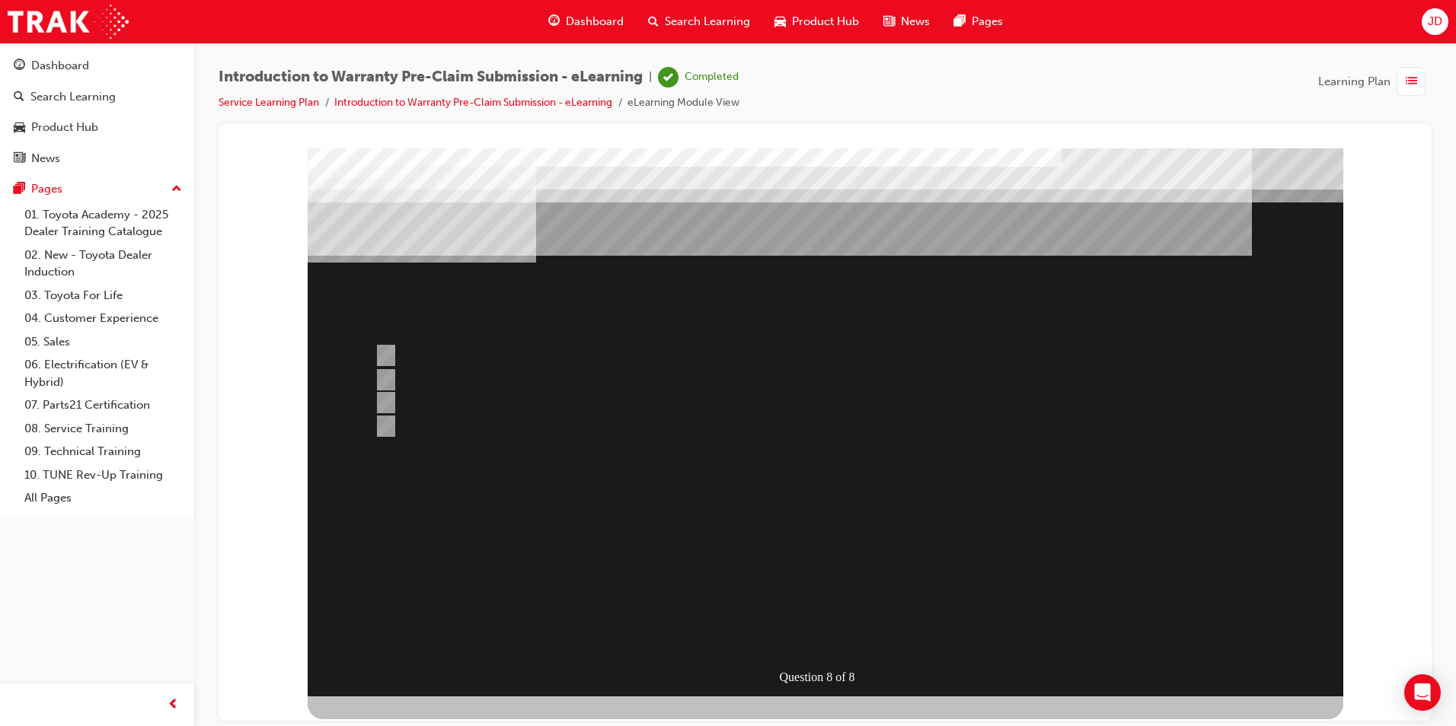
click at [879, 503] on div at bounding box center [825, 422] width 1035 height 548
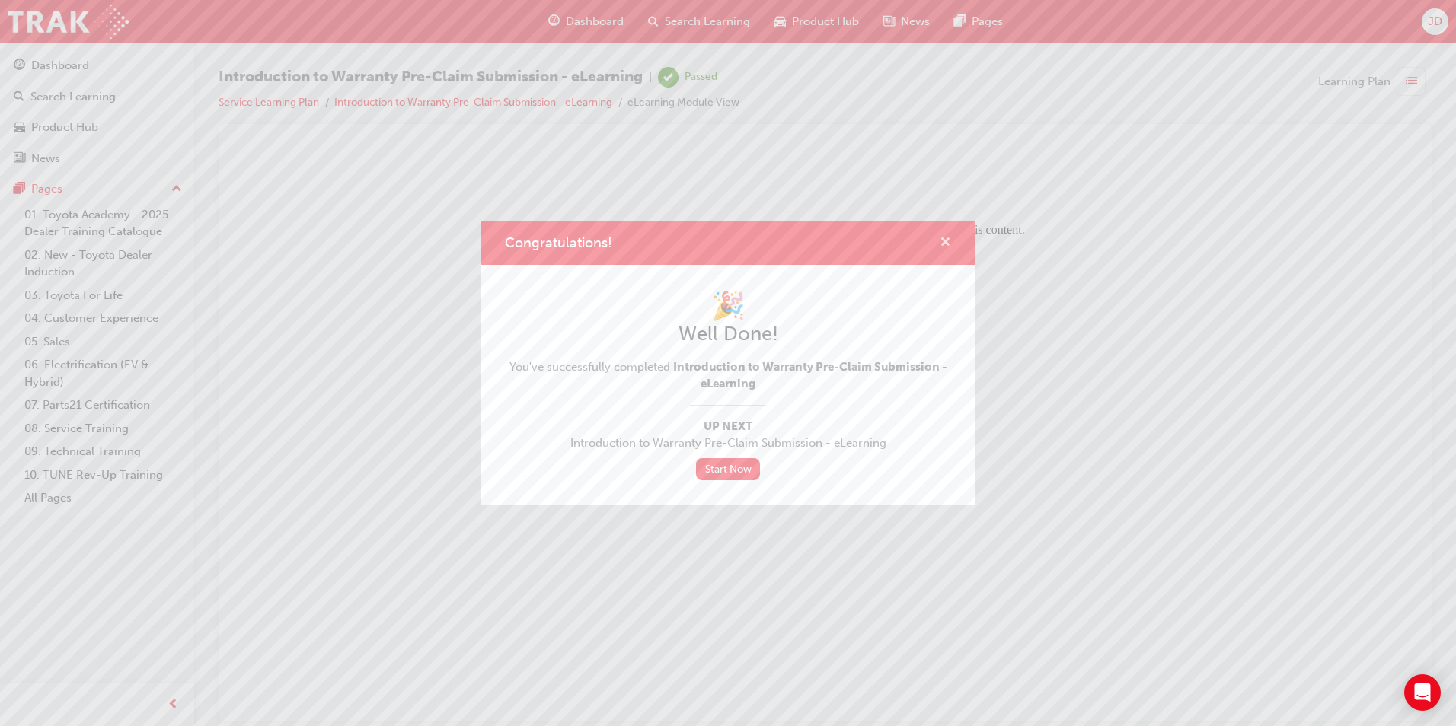
click at [946, 243] on span "cross-icon" at bounding box center [945, 244] width 11 height 14
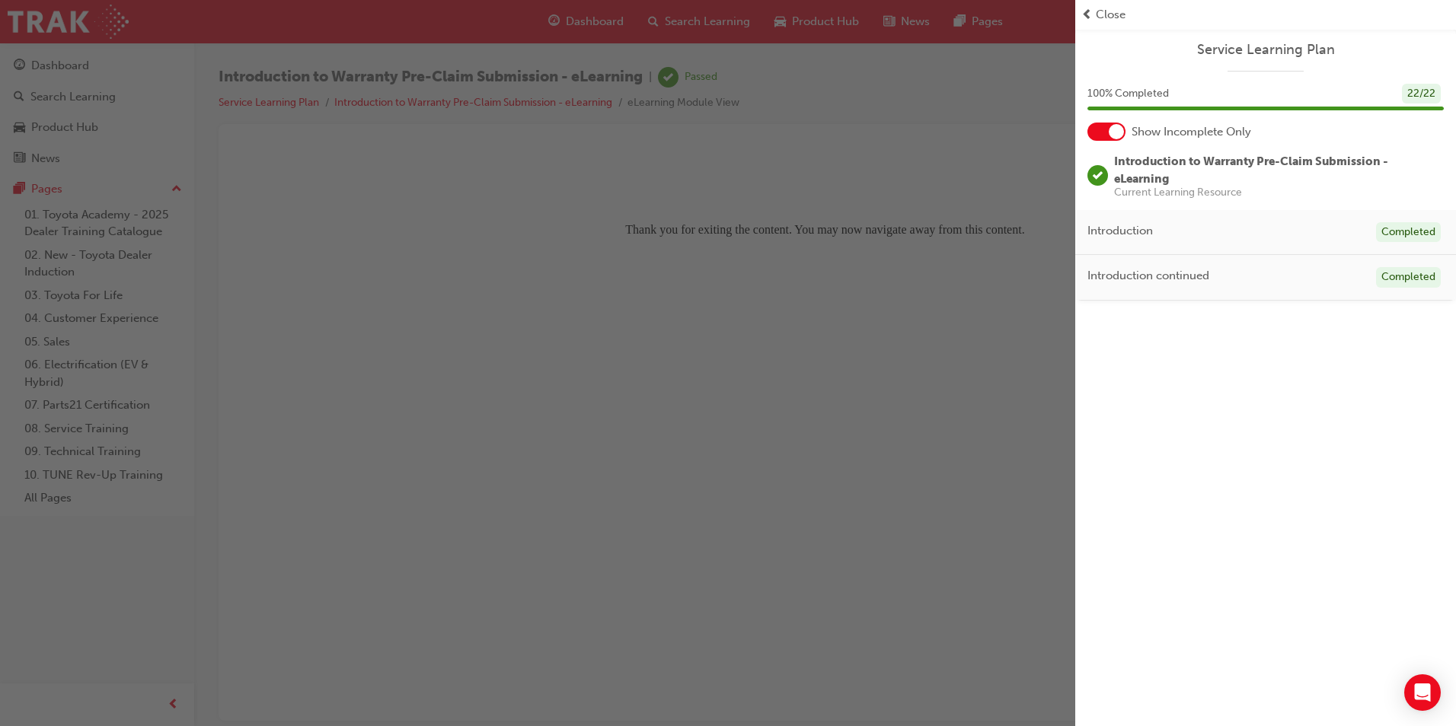
drag, startPoint x: 858, startPoint y: 339, endPoint x: 628, endPoint y: 190, distance: 273.7
click at [858, 339] on div "button" at bounding box center [537, 363] width 1075 height 726
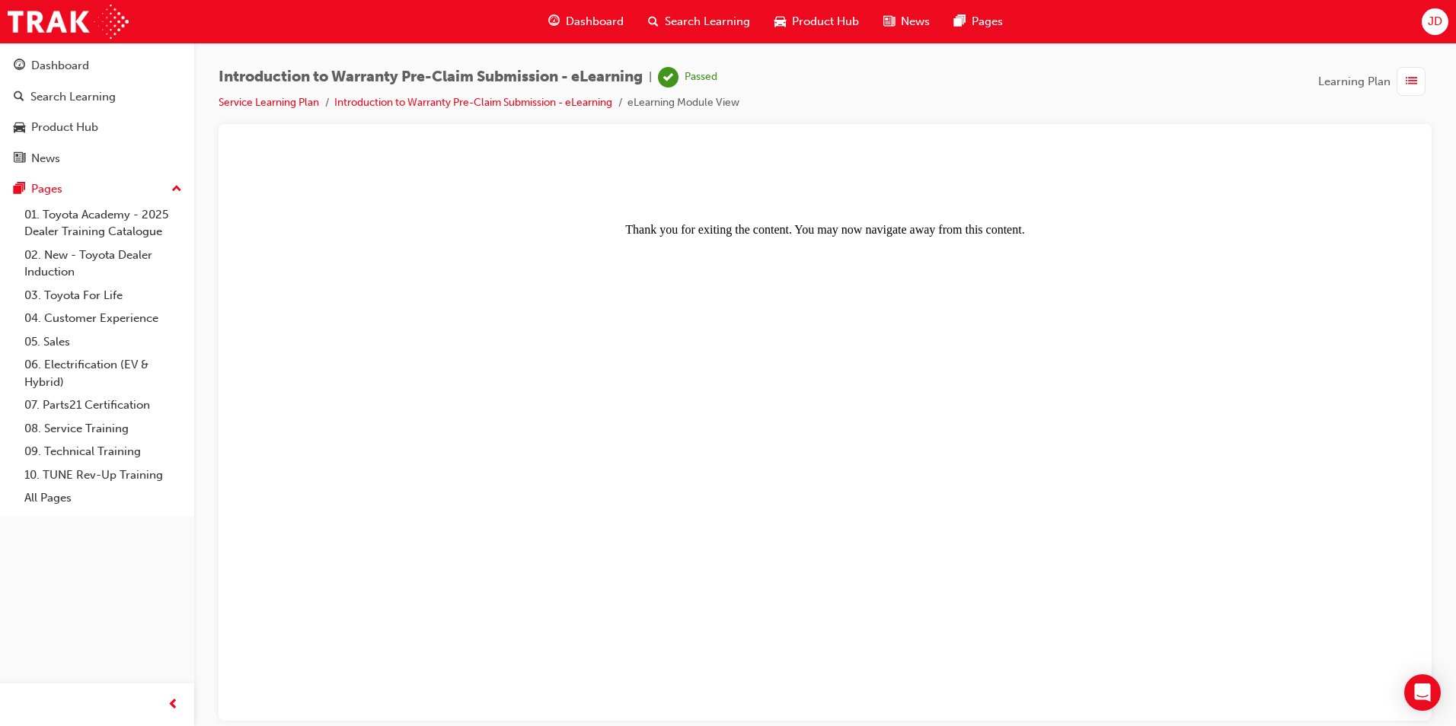
click at [595, 31] on div "Dashboard" at bounding box center [586, 21] width 100 height 31
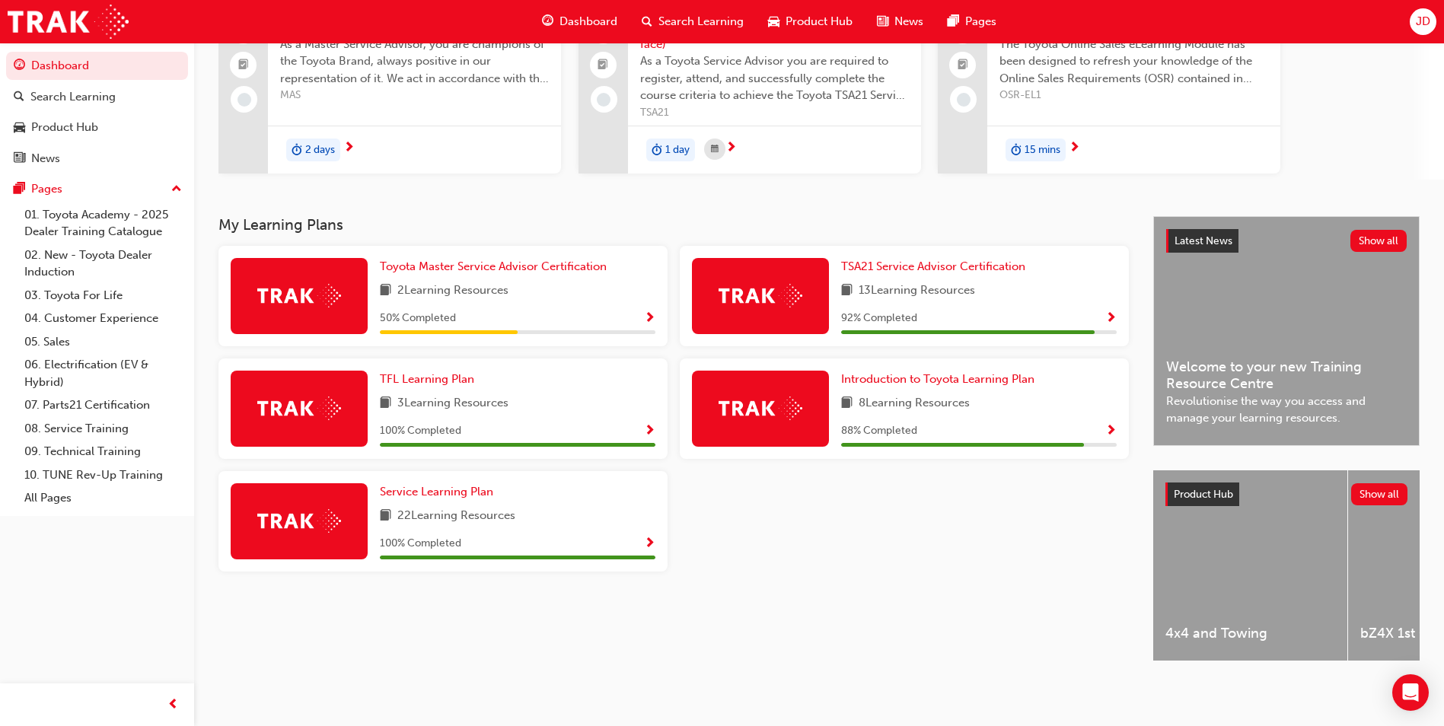
scroll to position [161, 0]
click at [917, 372] on span "Introduction to Toyota Learning Plan" at bounding box center [937, 379] width 193 height 14
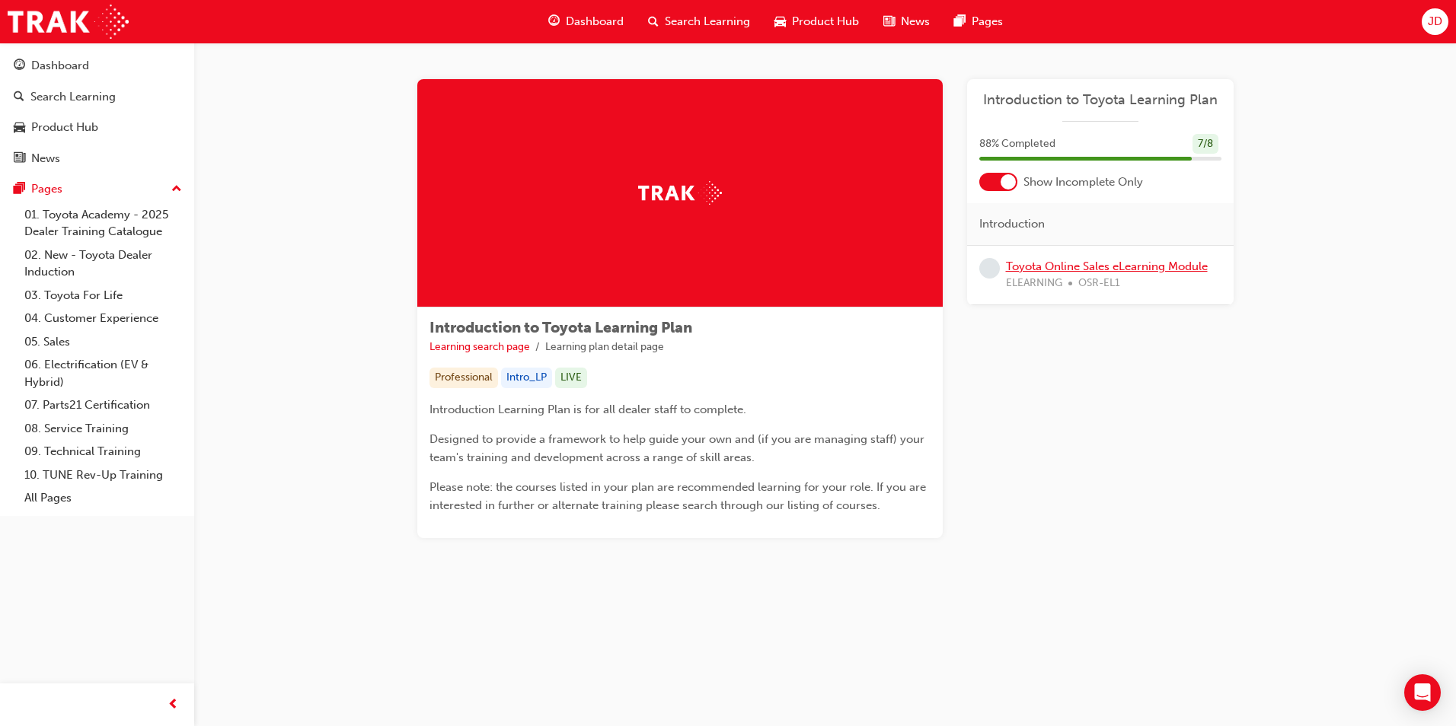
click at [1110, 266] on link "Toyota Online Sales eLearning Module" at bounding box center [1107, 267] width 202 height 14
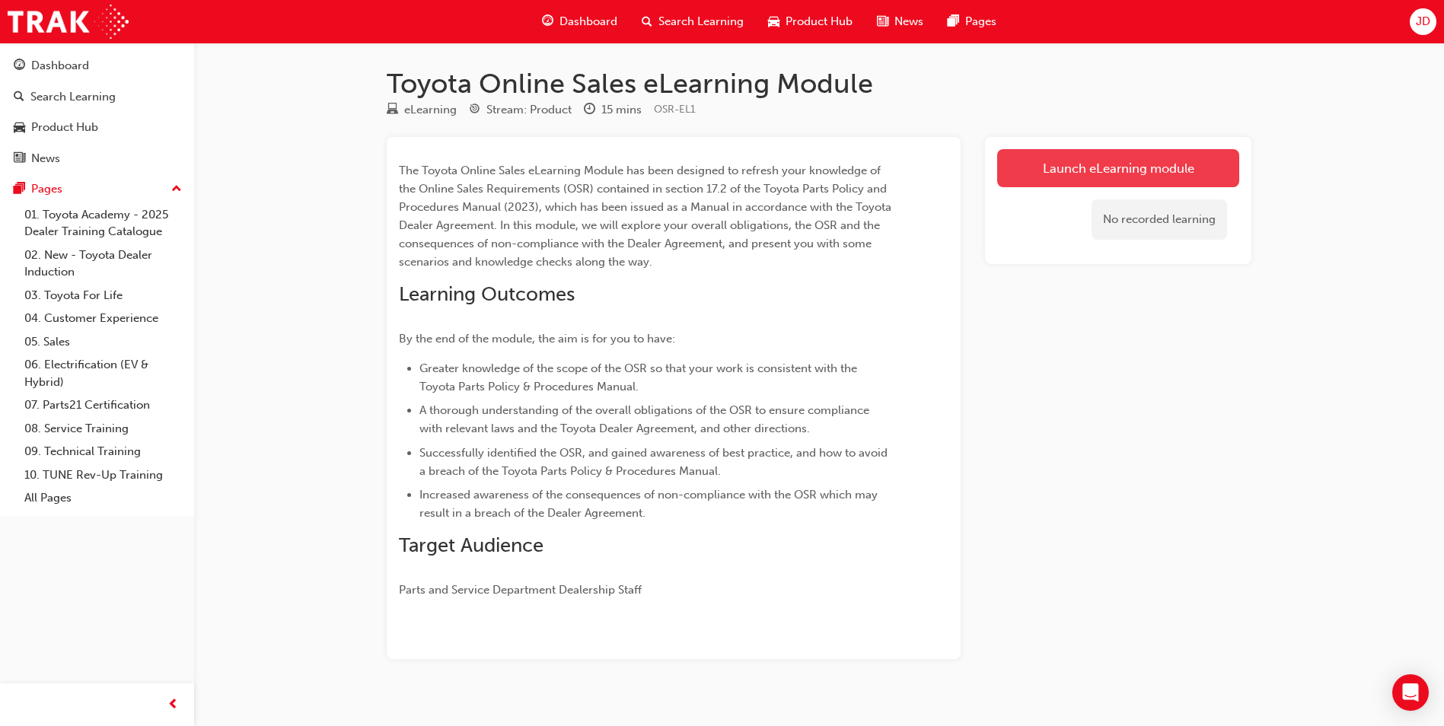
click at [1064, 169] on link "Launch eLearning module" at bounding box center [1118, 168] width 242 height 38
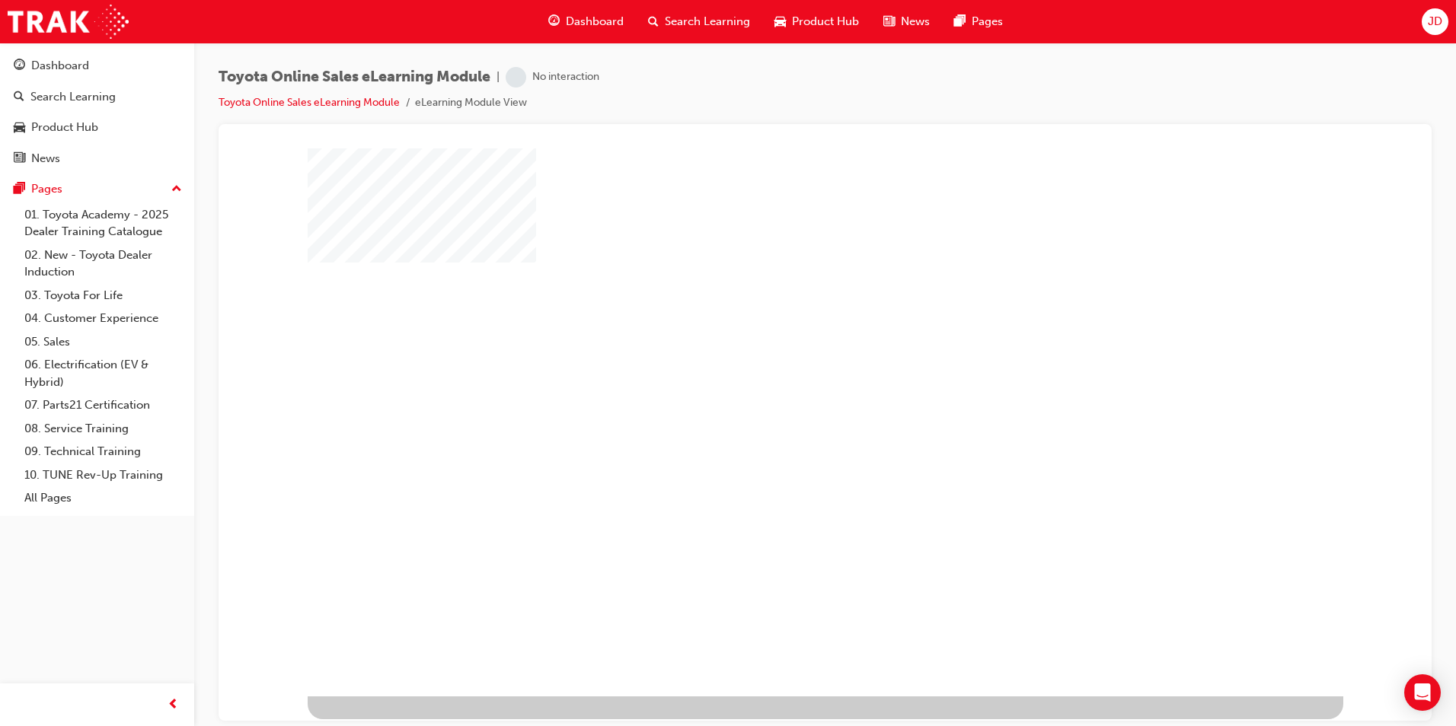
click at [781, 378] on div "play" at bounding box center [781, 378] width 0 height 0
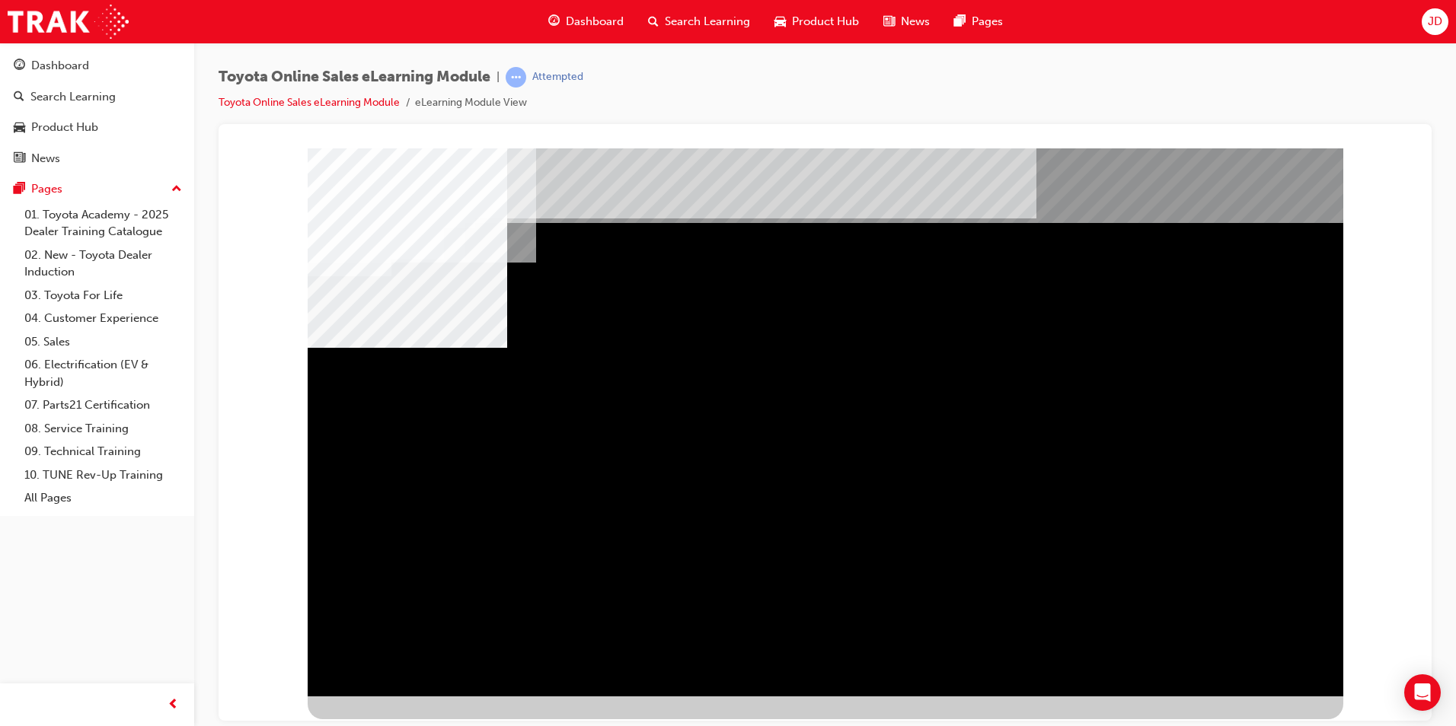
drag, startPoint x: 905, startPoint y: 440, endPoint x: 949, endPoint y: 440, distance: 44.9
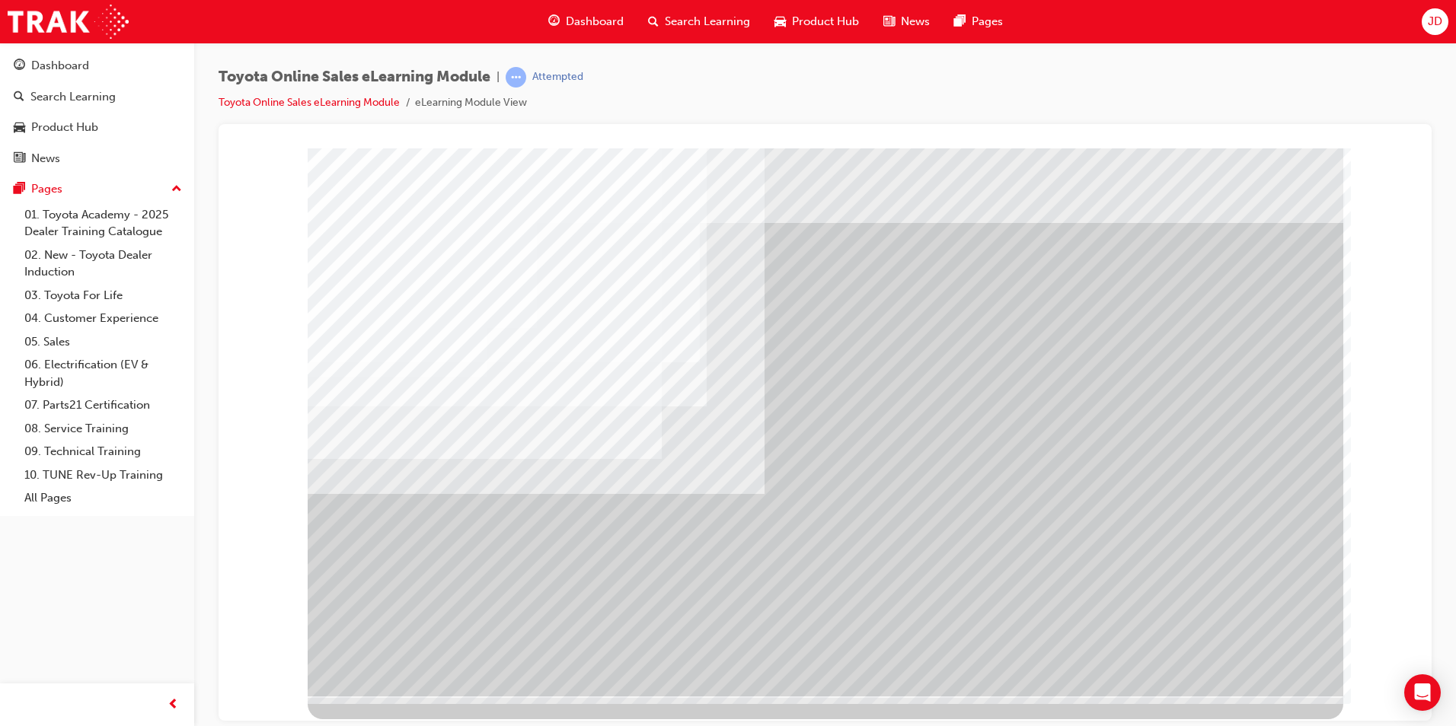
drag, startPoint x: 924, startPoint y: 467, endPoint x: 974, endPoint y: 466, distance: 49.5
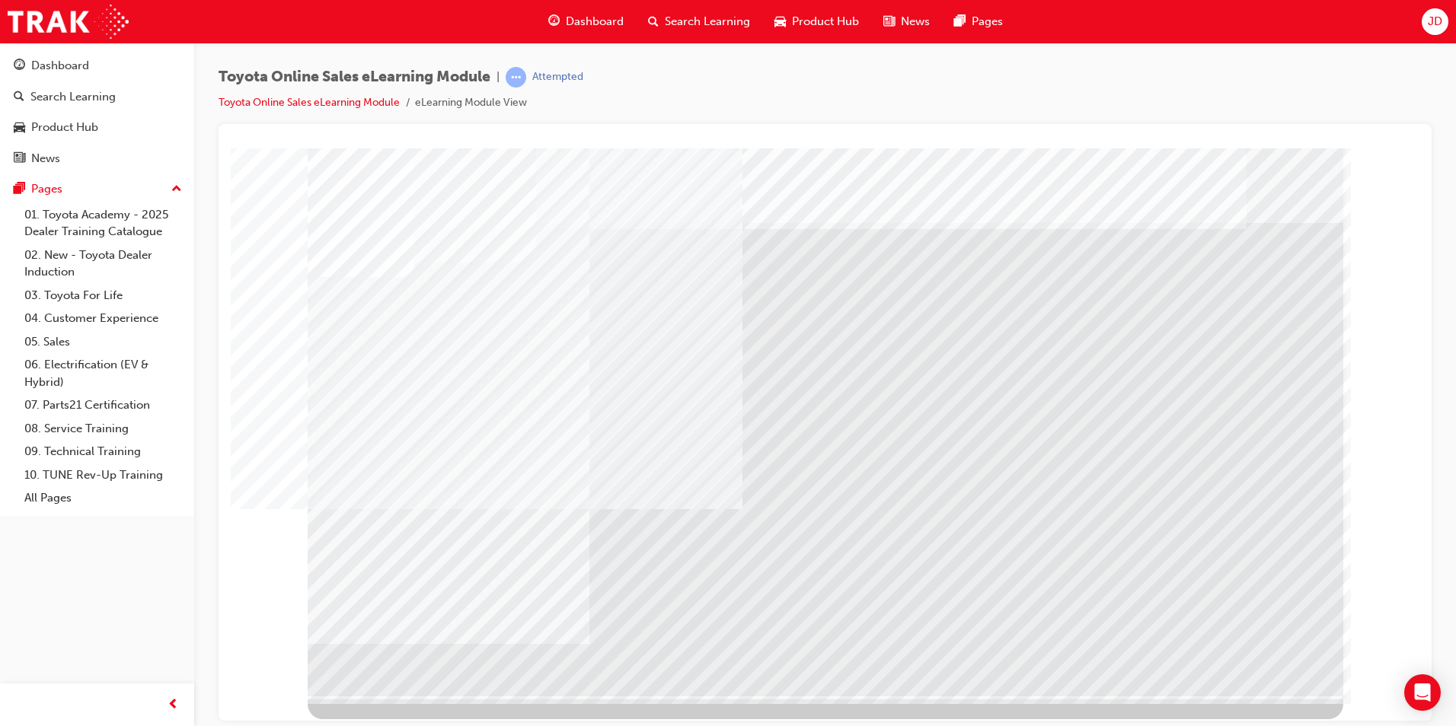
drag, startPoint x: 384, startPoint y: 374, endPoint x: 434, endPoint y: 381, distance: 50.8
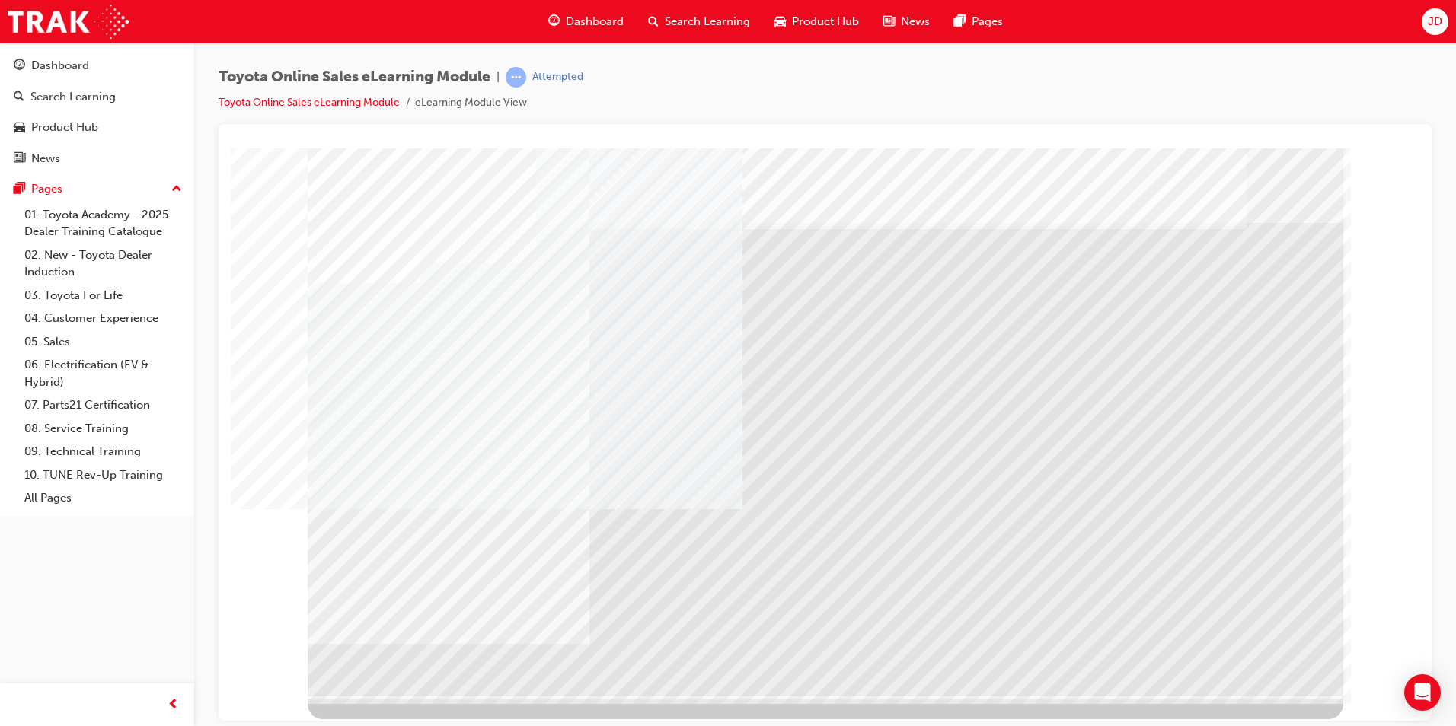
drag, startPoint x: 425, startPoint y: 538, endPoint x: 499, endPoint y: 536, distance: 74.7
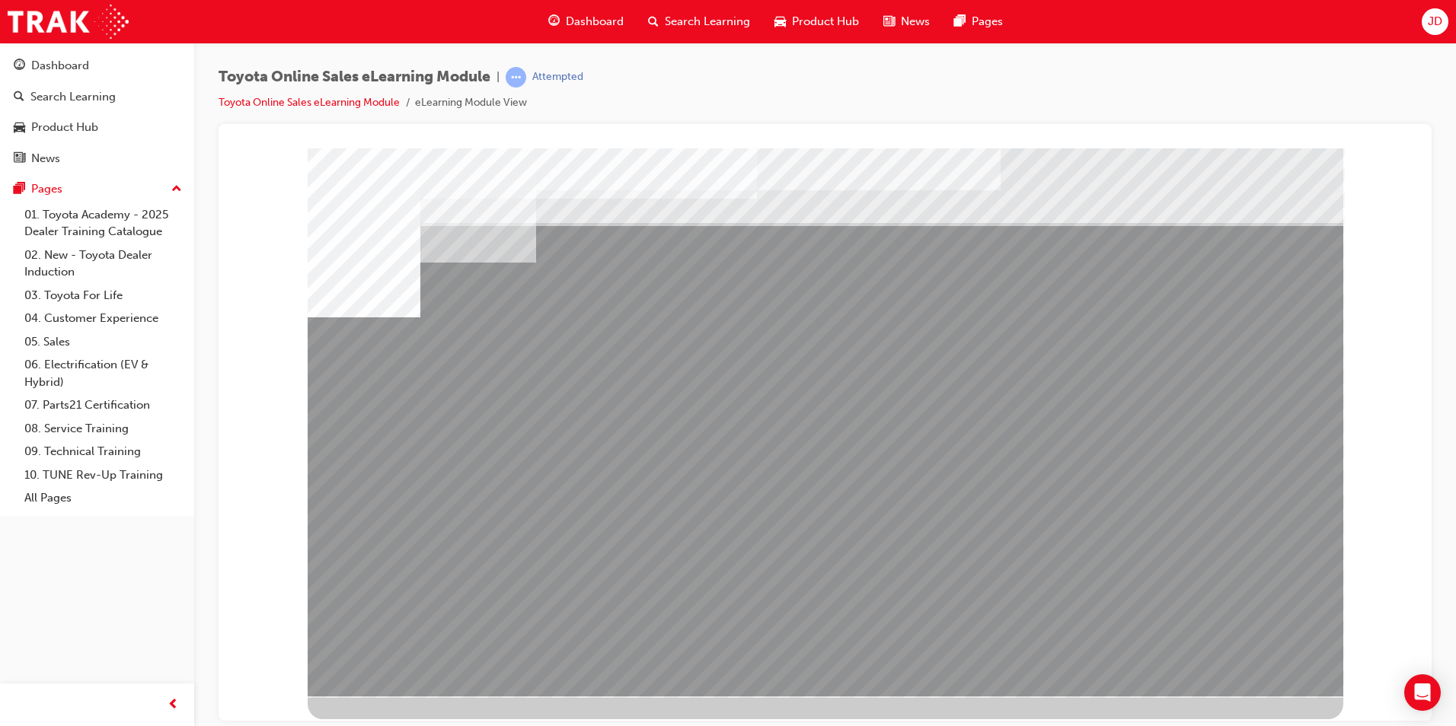
drag, startPoint x: 778, startPoint y: 539, endPoint x: 394, endPoint y: 425, distance: 400.4
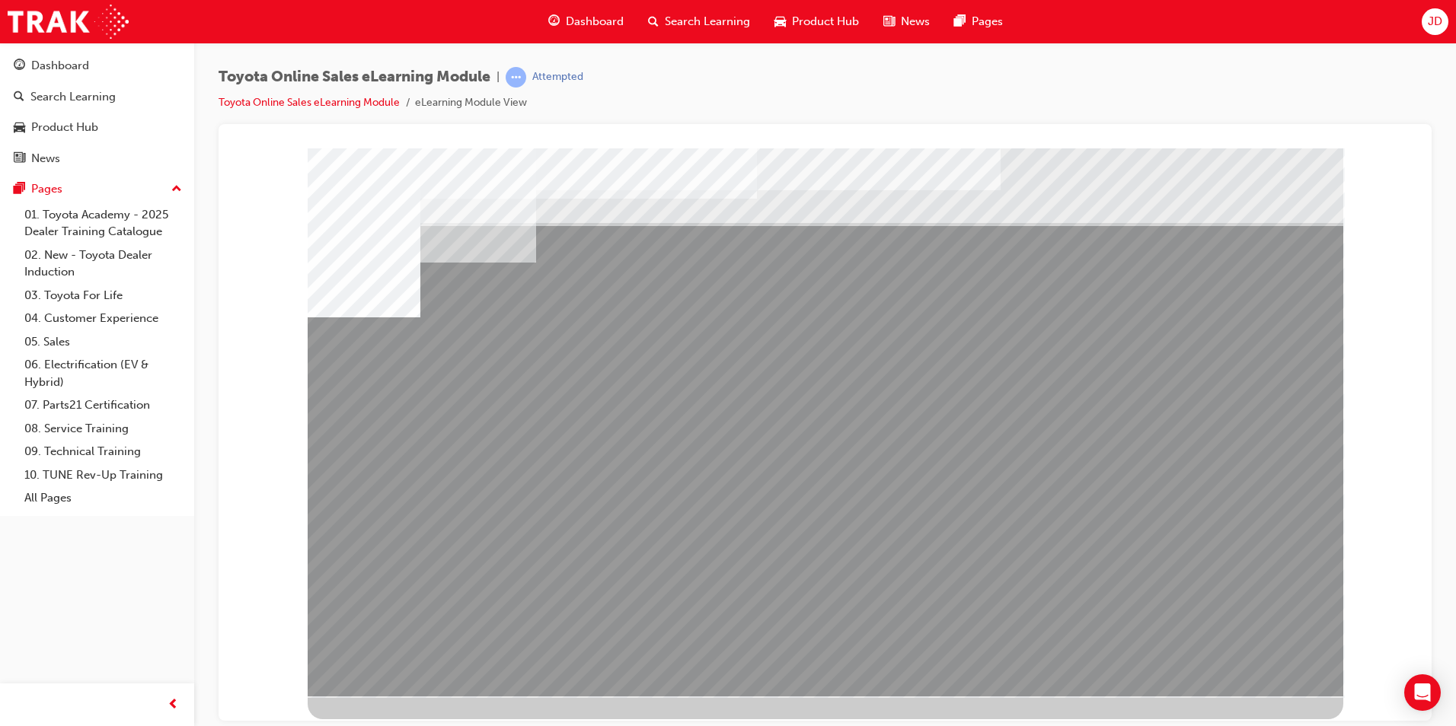
drag, startPoint x: 579, startPoint y: 436, endPoint x: 704, endPoint y: 438, distance: 125.6
click at [606, 437] on div "multistate" at bounding box center [825, 422] width 1035 height 548
drag, startPoint x: 886, startPoint y: 526, endPoint x: 916, endPoint y: 530, distance: 29.9
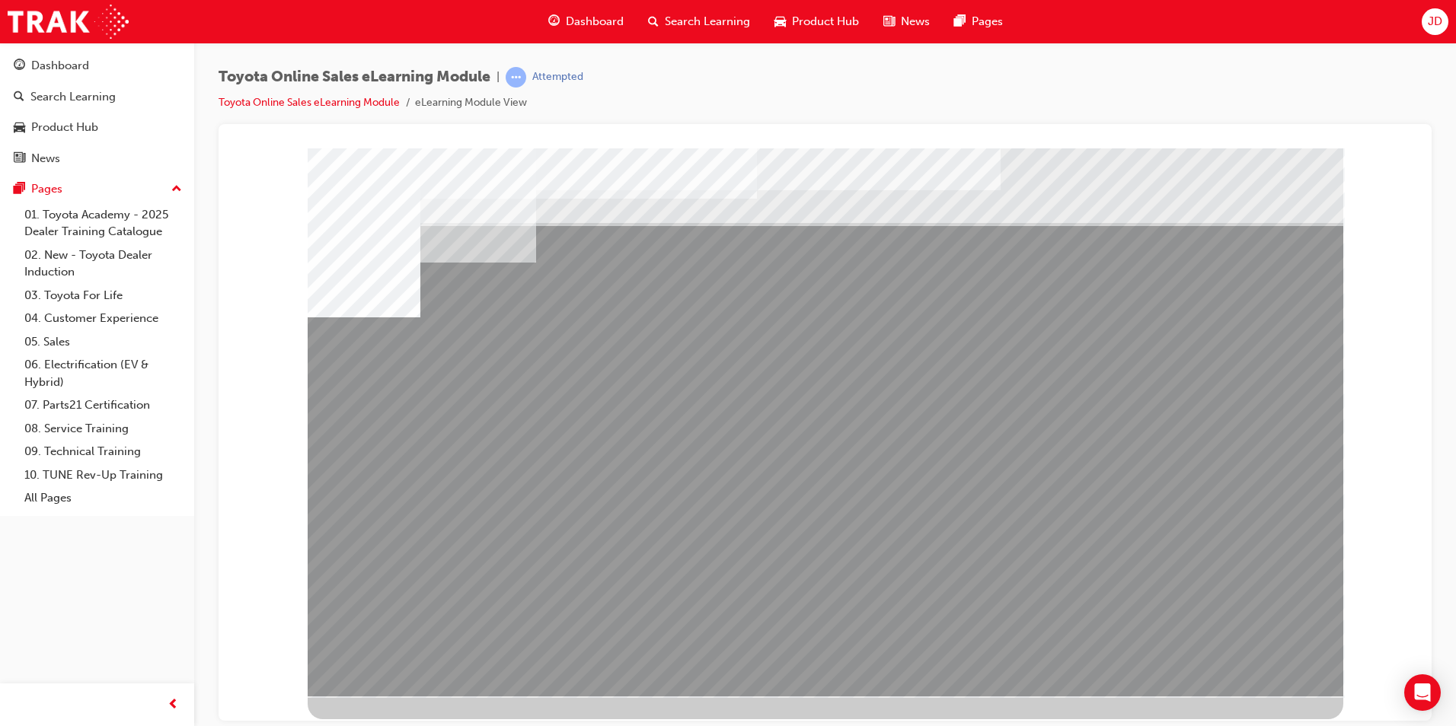
drag, startPoint x: 1013, startPoint y: 538, endPoint x: 1028, endPoint y: 538, distance: 14.5
drag, startPoint x: 1154, startPoint y: 537, endPoint x: 1208, endPoint y: 538, distance: 53.3
drag, startPoint x: 1268, startPoint y: 538, endPoint x: 1263, endPoint y: 550, distance: 12.3
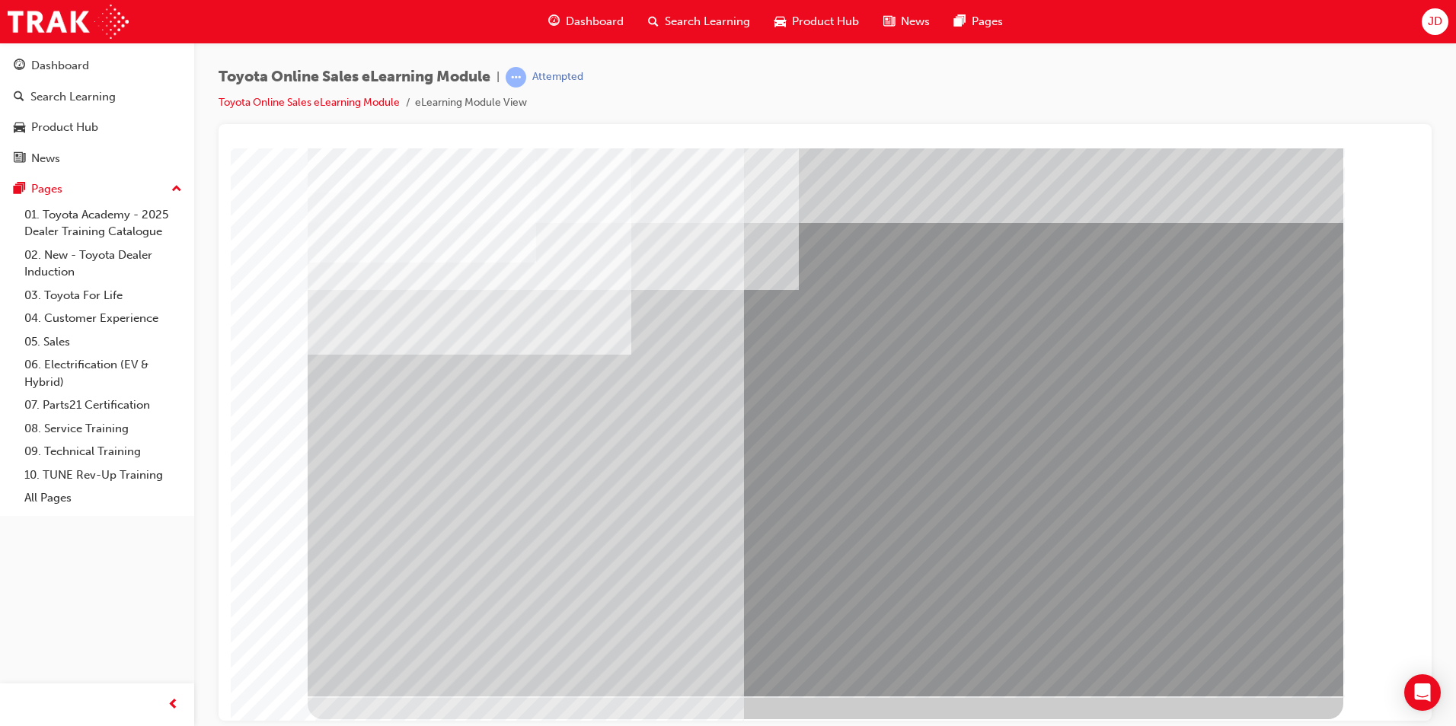
drag, startPoint x: 841, startPoint y: 417, endPoint x: 828, endPoint y: 483, distance: 66.7
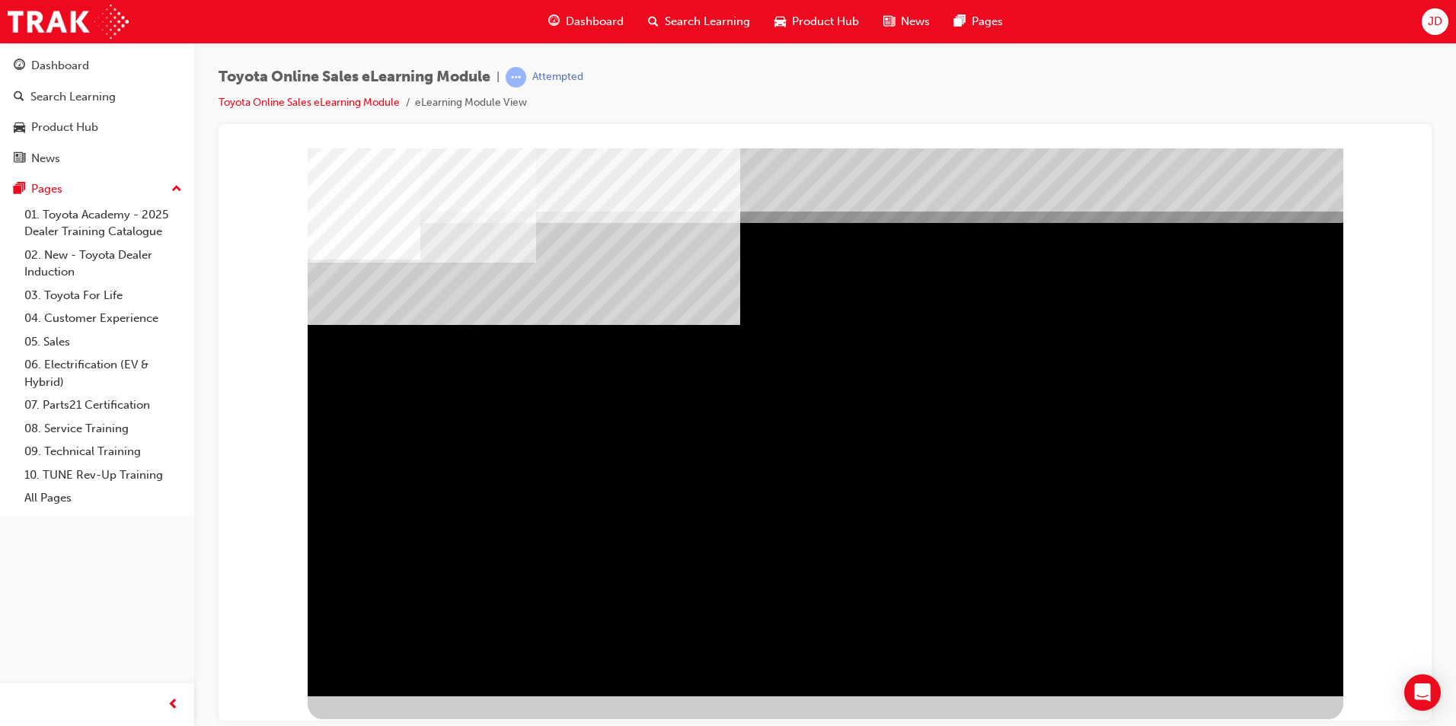
drag, startPoint x: 1163, startPoint y: 544, endPoint x: 1136, endPoint y: 485, distance: 64.7
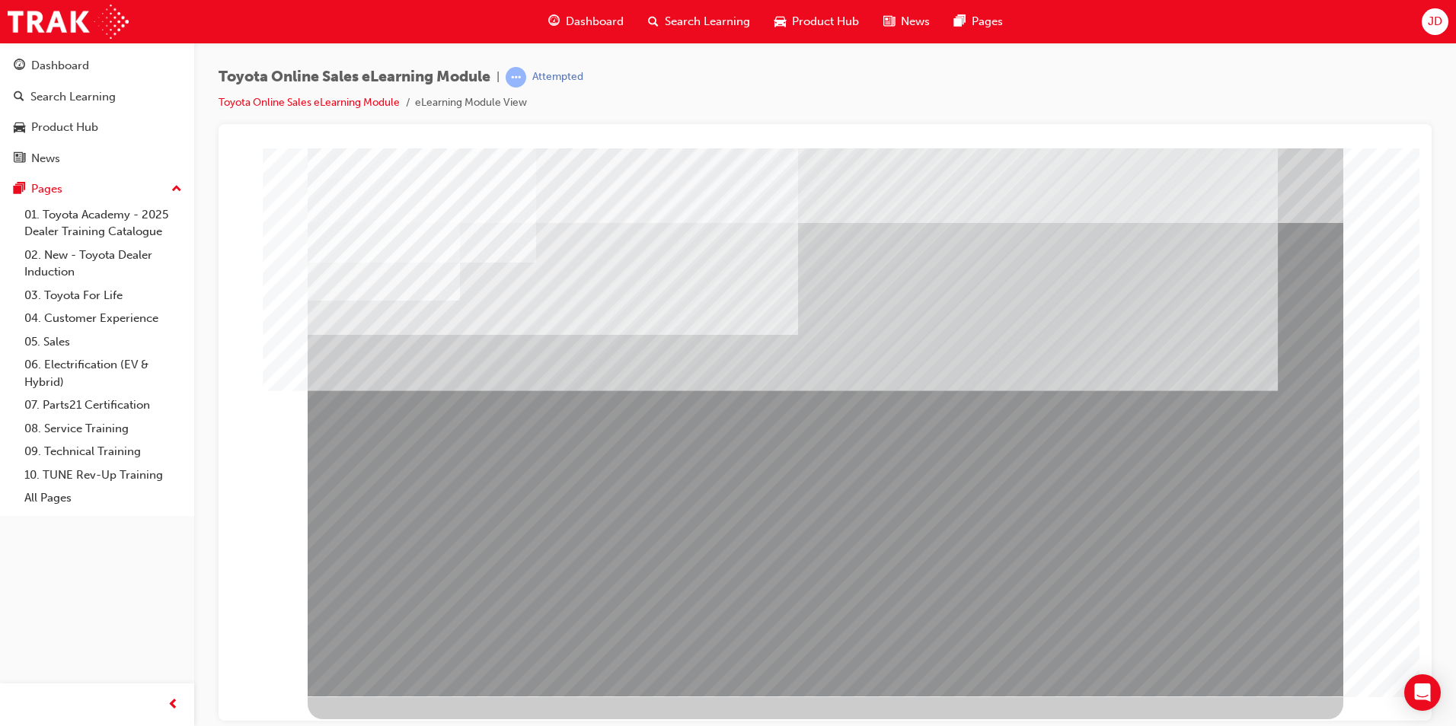
drag, startPoint x: 582, startPoint y: 550, endPoint x: 702, endPoint y: 620, distance: 138.2
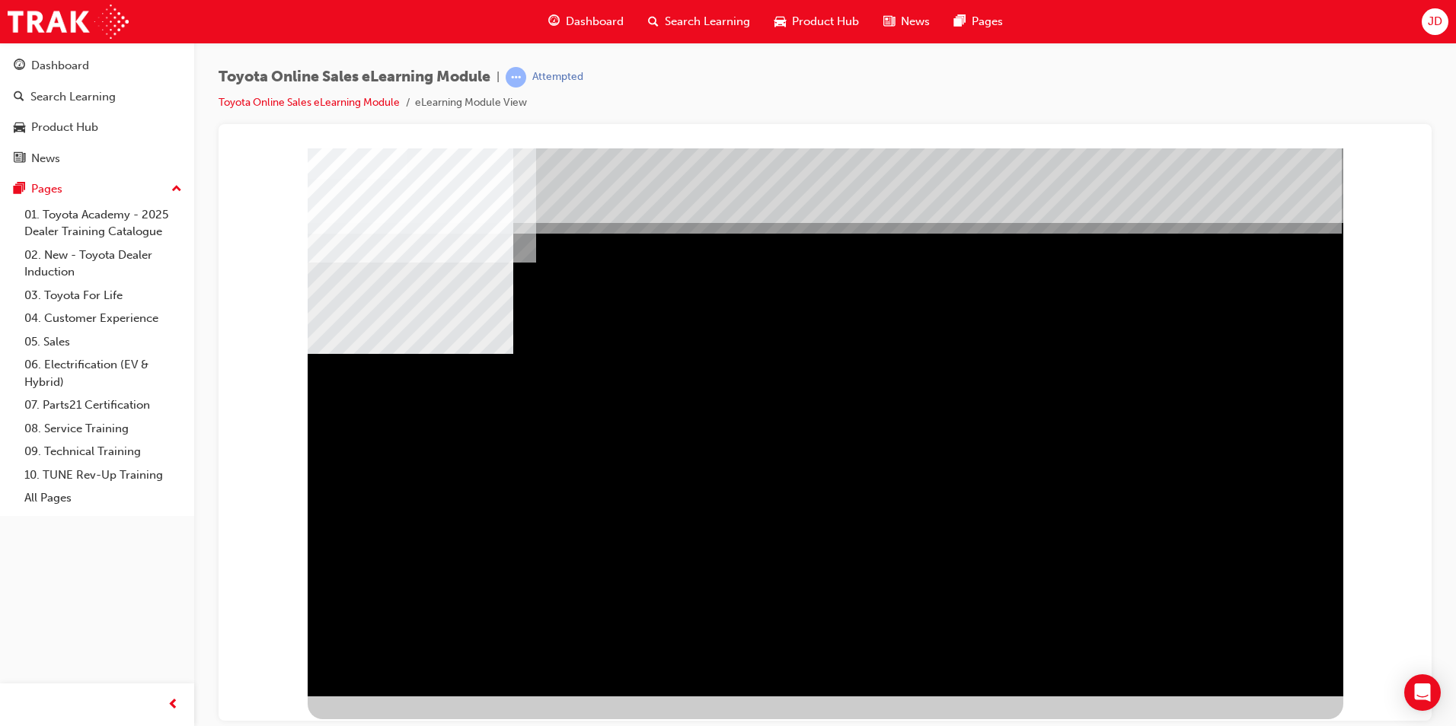
drag, startPoint x: 833, startPoint y: 487, endPoint x: 1023, endPoint y: 505, distance: 191.2
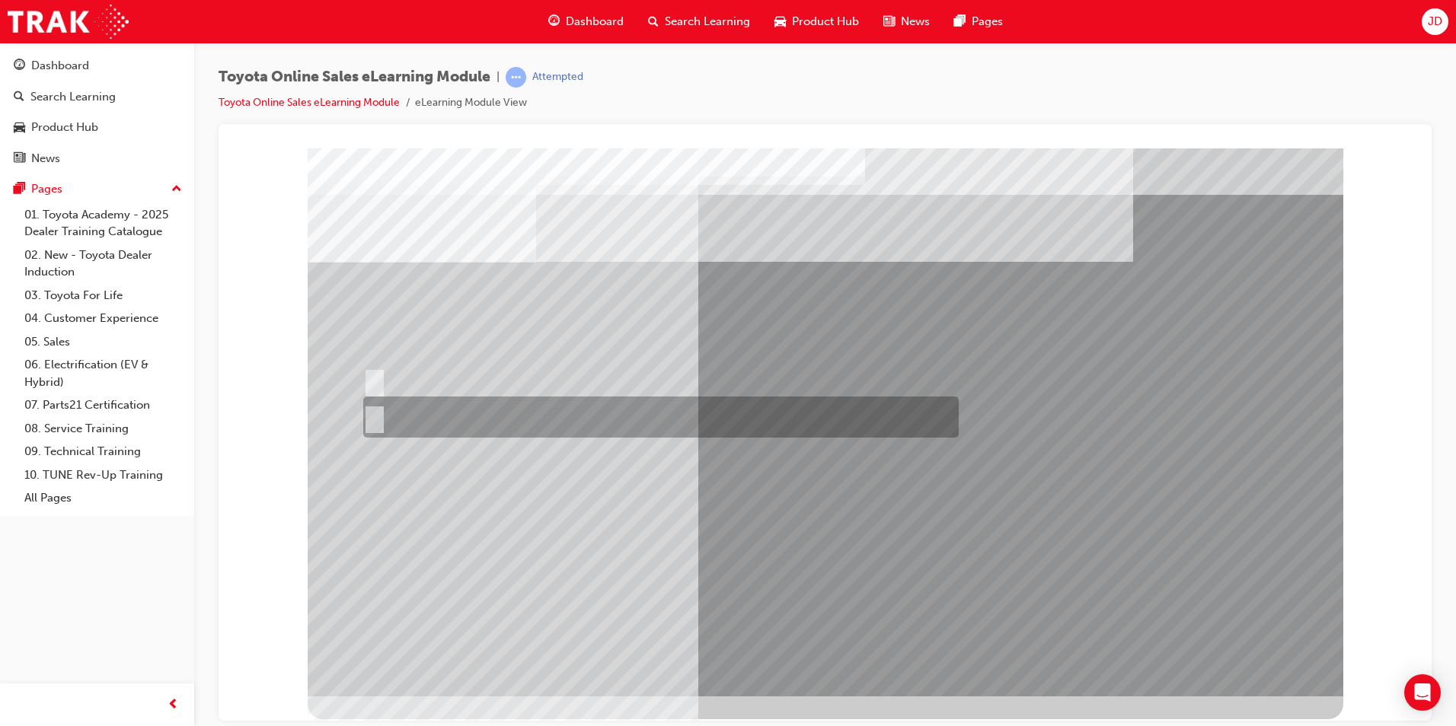
click at [452, 407] on div at bounding box center [656, 417] width 595 height 41
radio input "true"
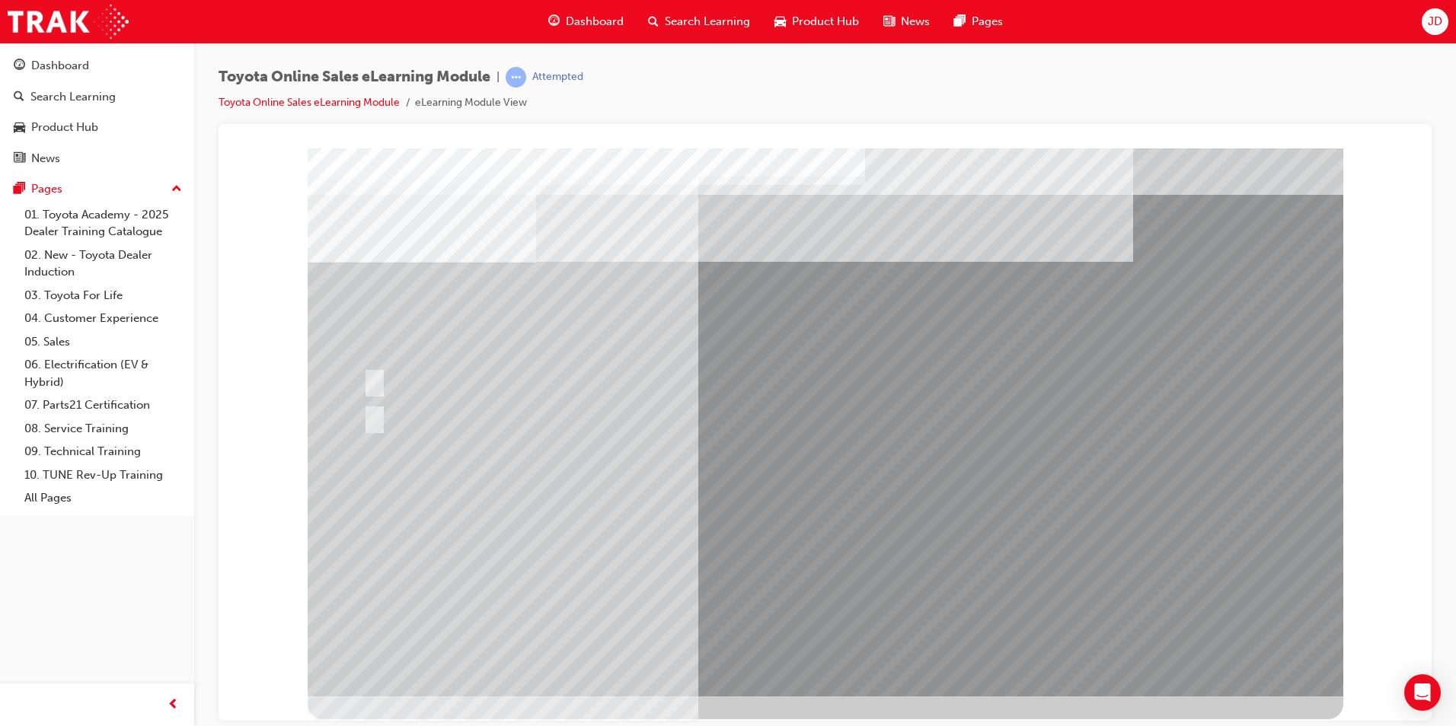
click at [794, 382] on div at bounding box center [656, 380] width 595 height 33
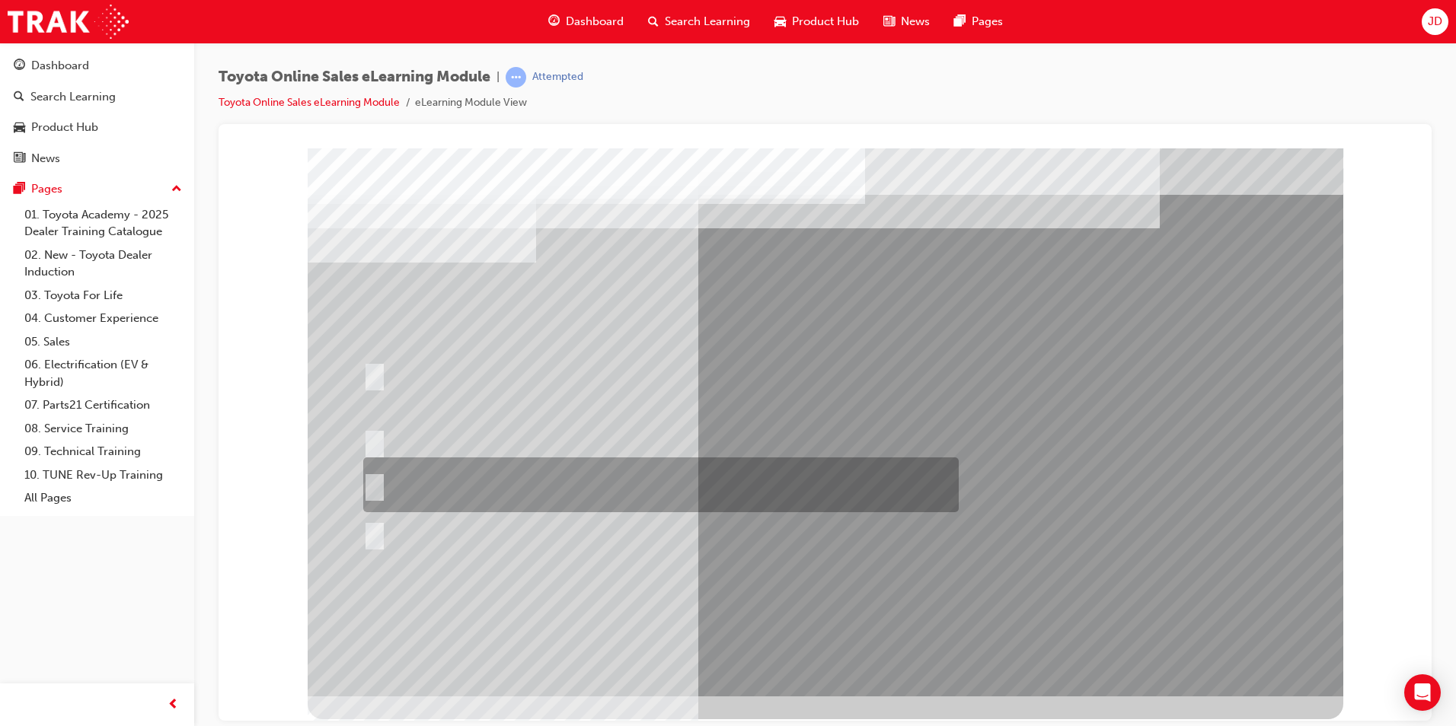
click at [515, 492] on div at bounding box center [656, 485] width 595 height 55
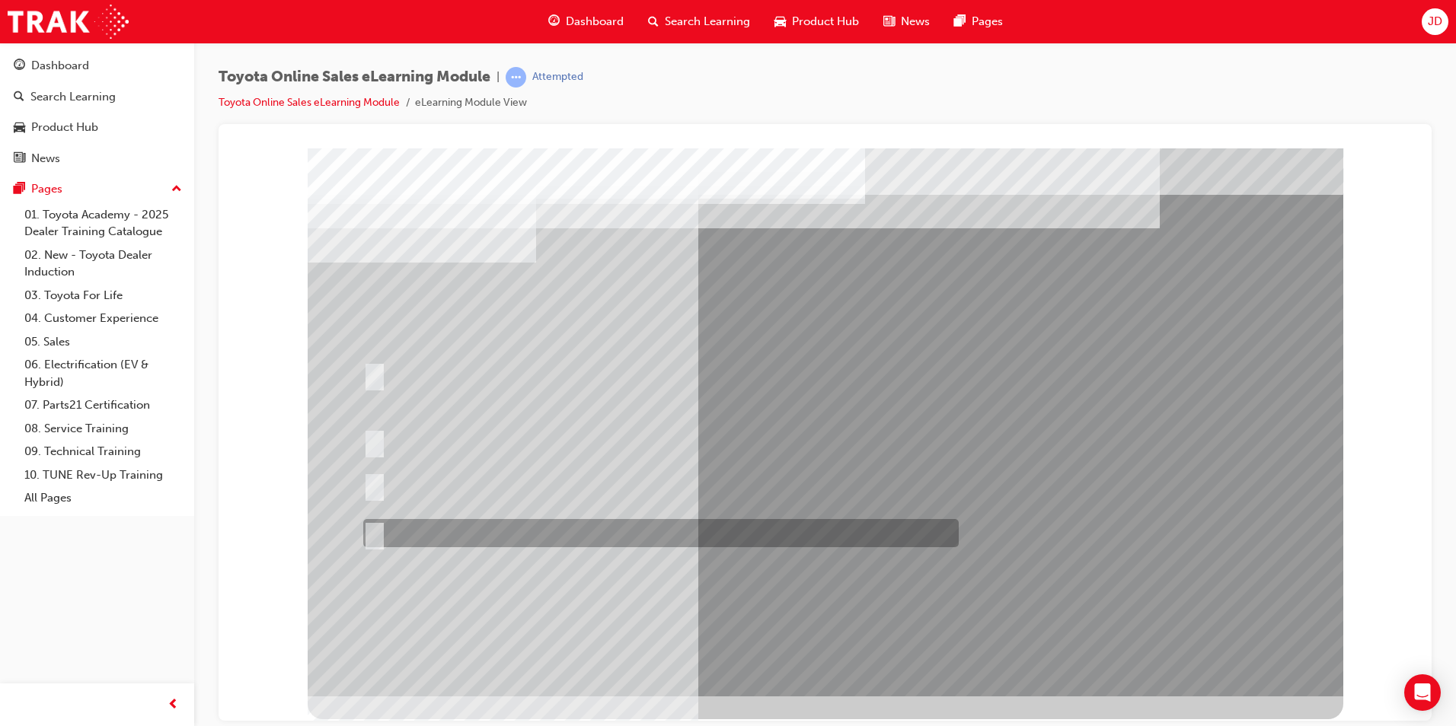
click at [534, 525] on div at bounding box center [656, 533] width 595 height 28
radio input "false"
radio input "true"
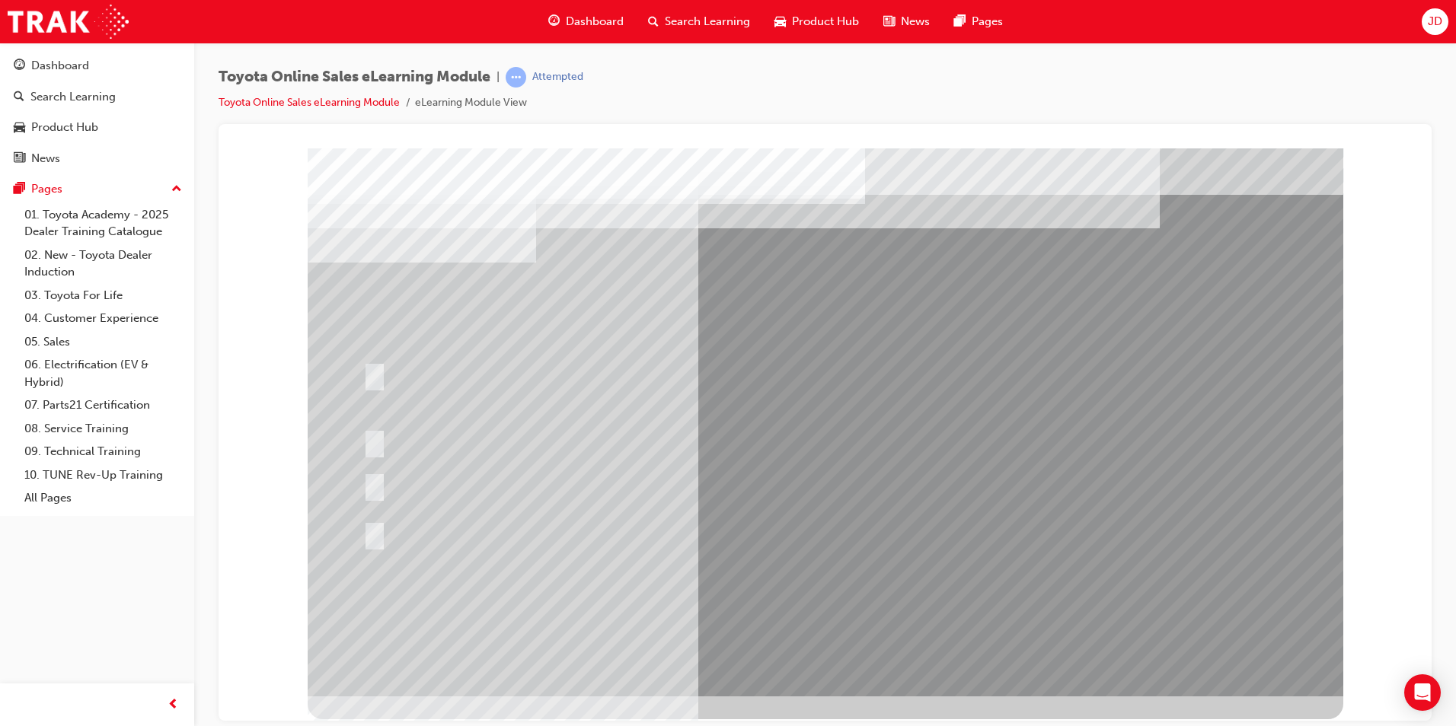
click at [882, 545] on div at bounding box center [656, 533] width 595 height 28
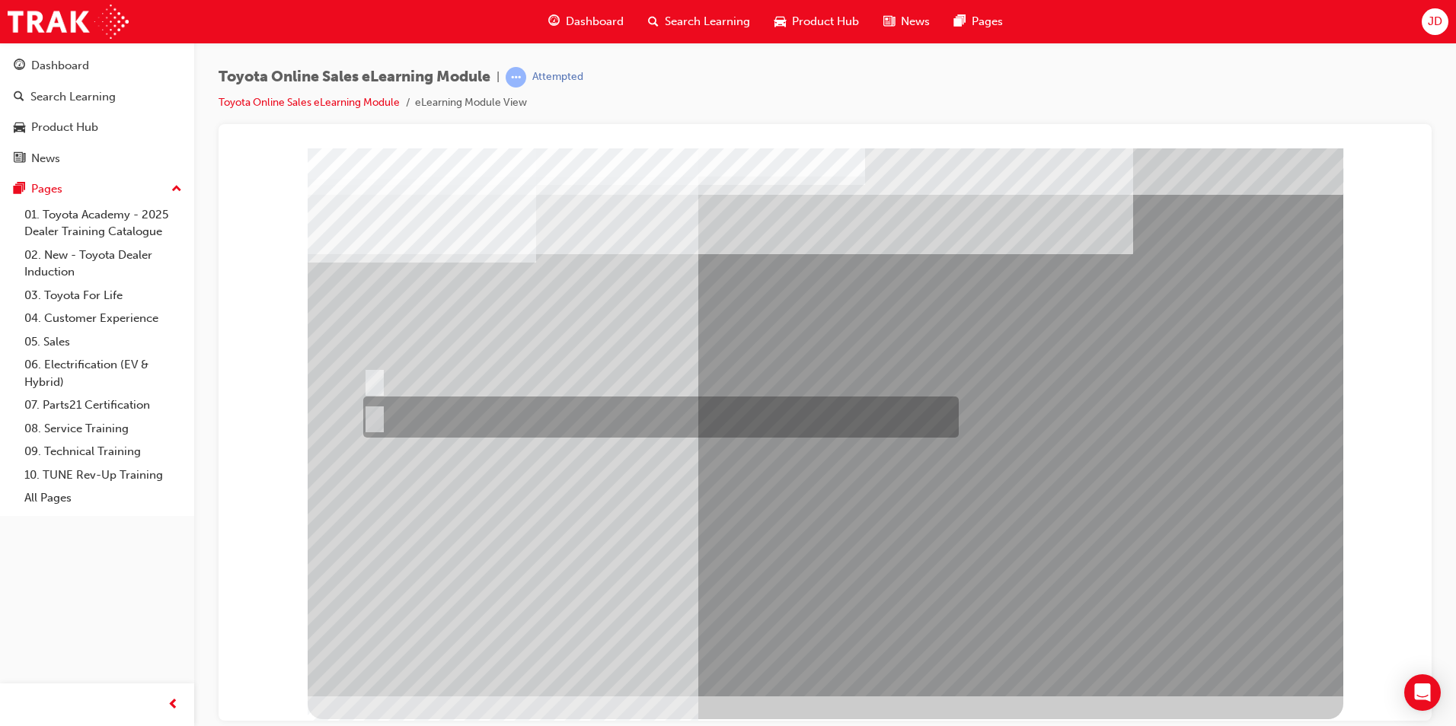
click at [399, 415] on div at bounding box center [656, 417] width 595 height 41
radio input "true"
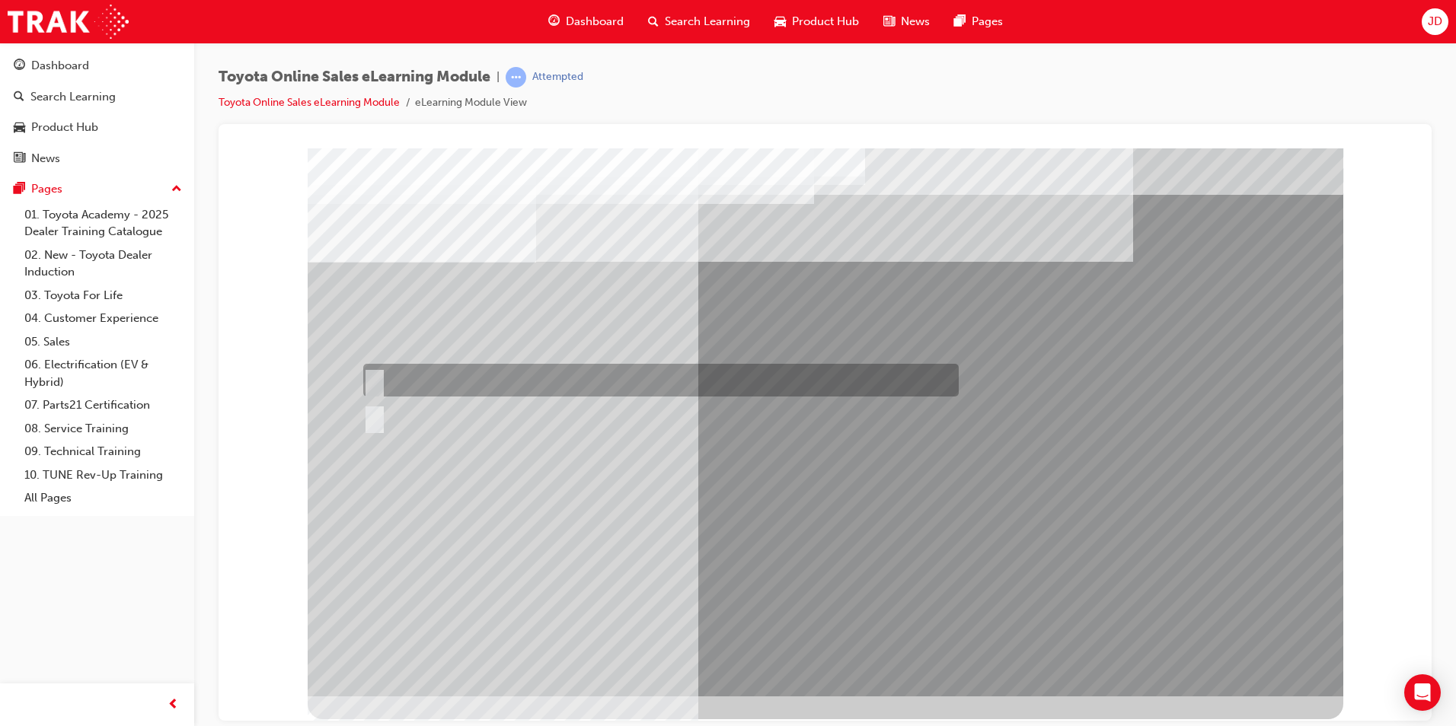
click at [447, 375] on div at bounding box center [656, 380] width 595 height 33
radio input "true"
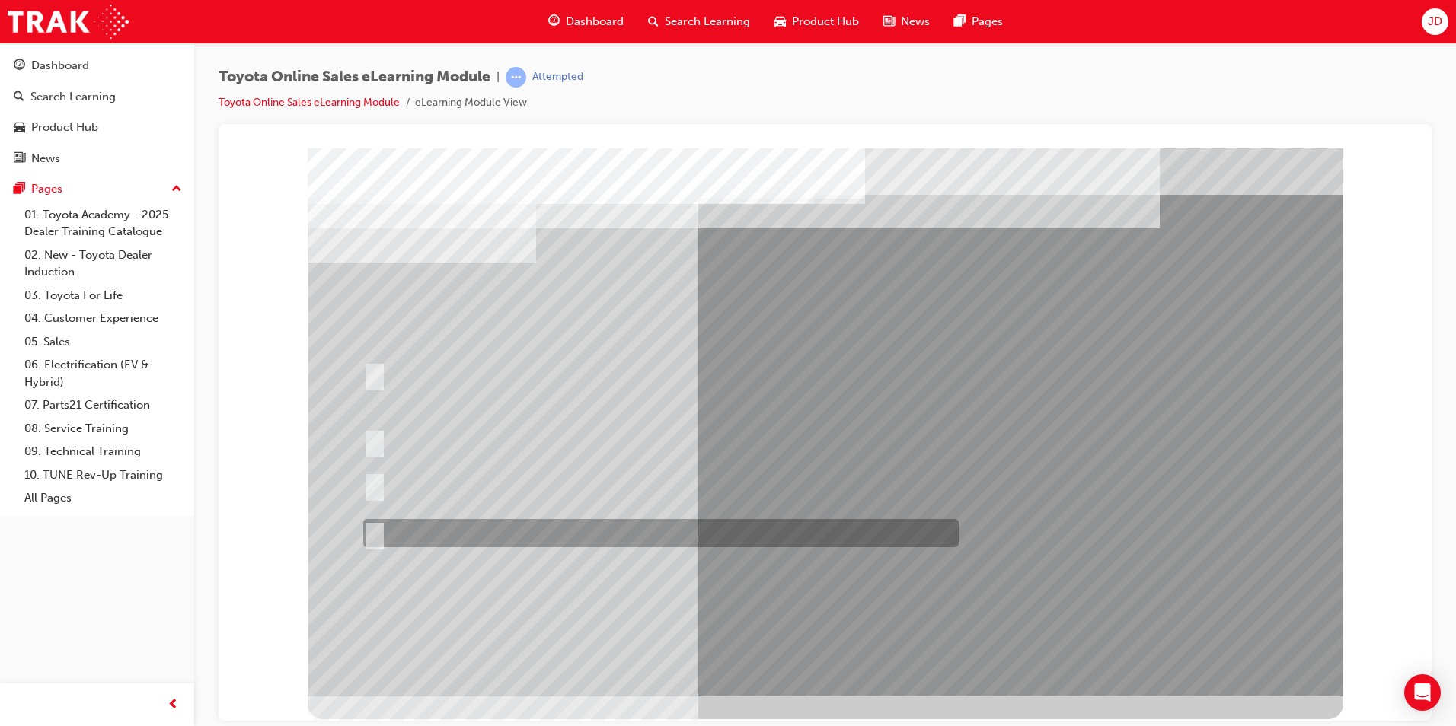
click at [670, 542] on div at bounding box center [656, 533] width 595 height 28
radio input "true"
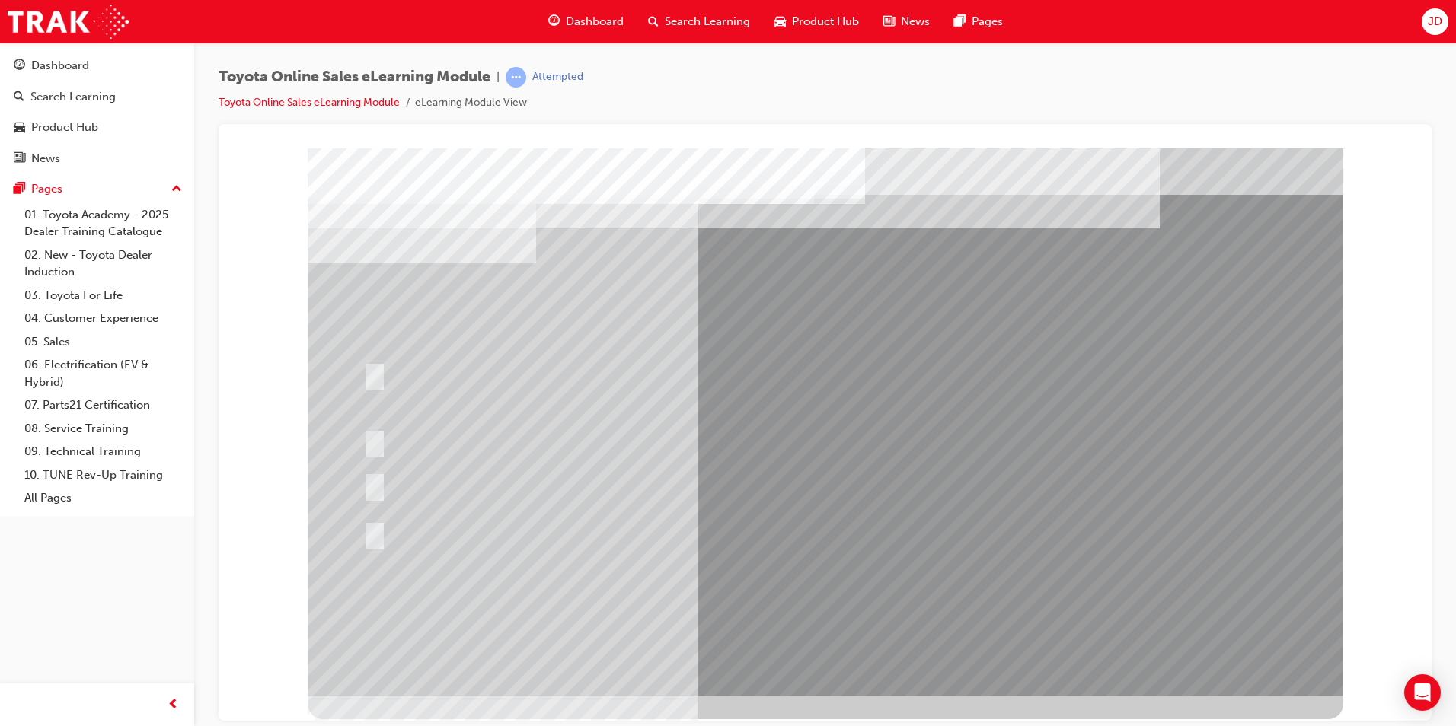
click at [884, 535] on div at bounding box center [656, 533] width 595 height 28
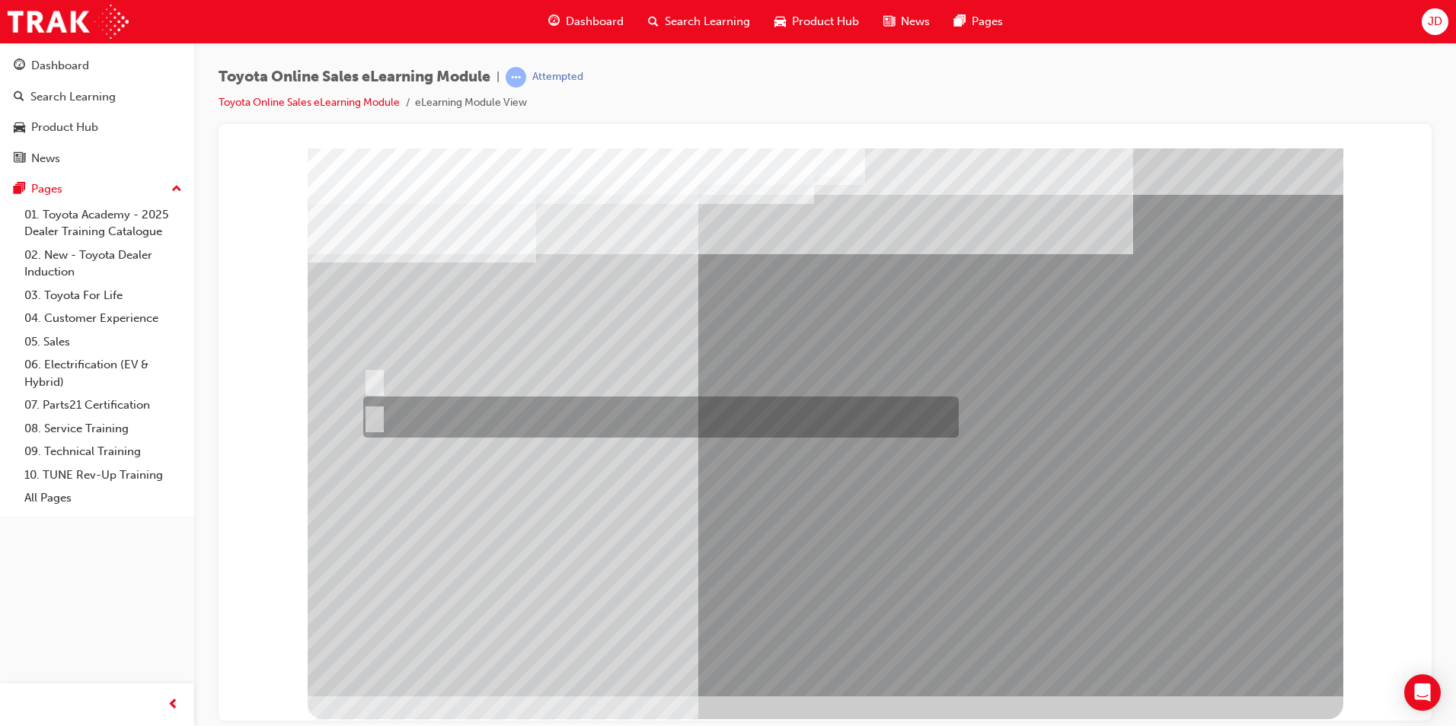
click at [418, 418] on div at bounding box center [656, 417] width 595 height 41
radio input "true"
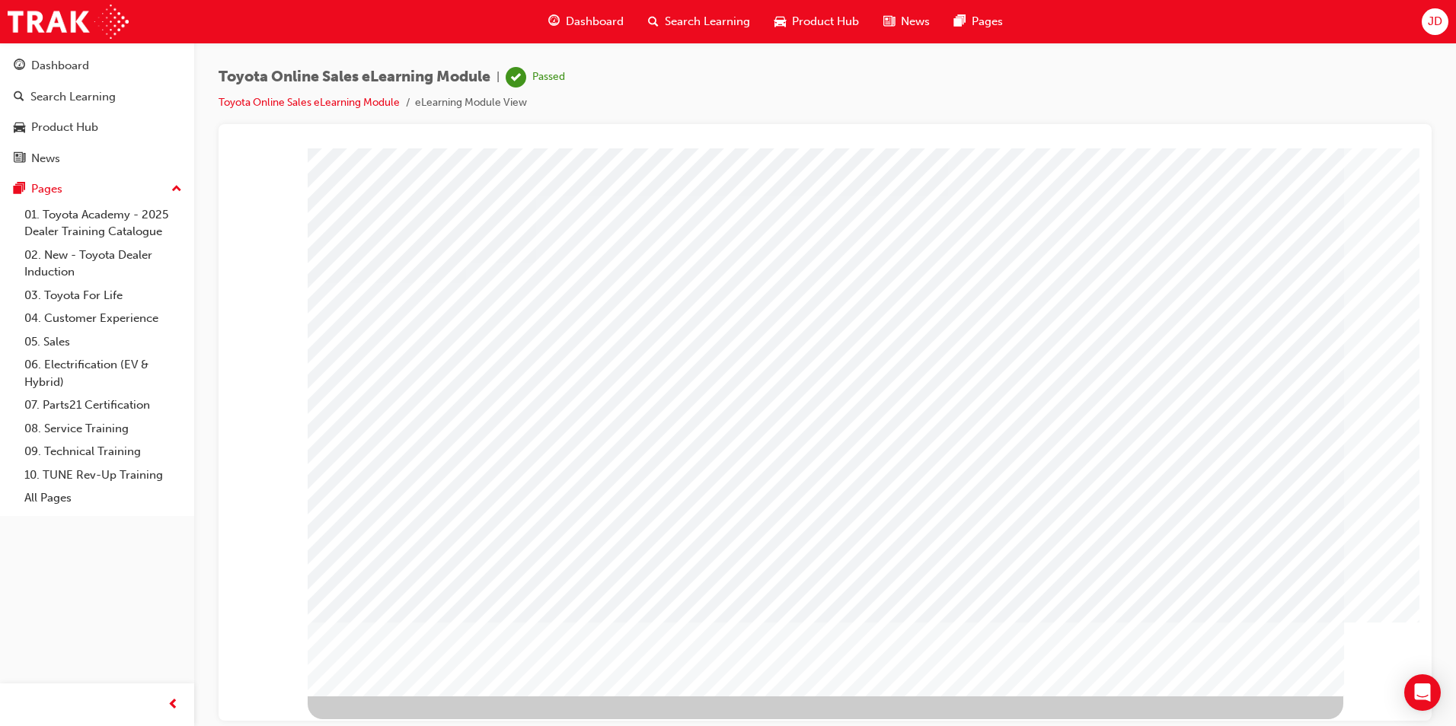
click at [577, 19] on span "Dashboard" at bounding box center [595, 22] width 58 height 18
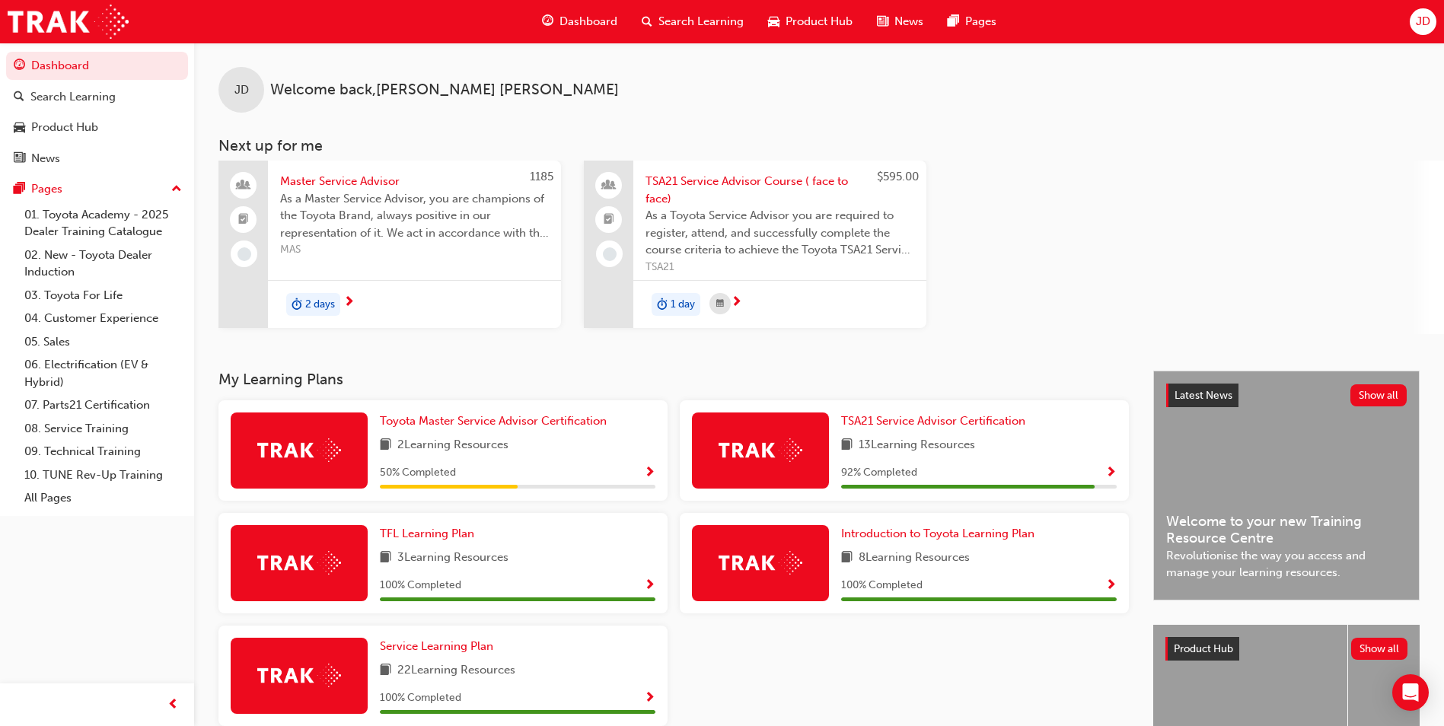
click at [1416, 14] on span "JD" at bounding box center [1423, 22] width 14 height 18
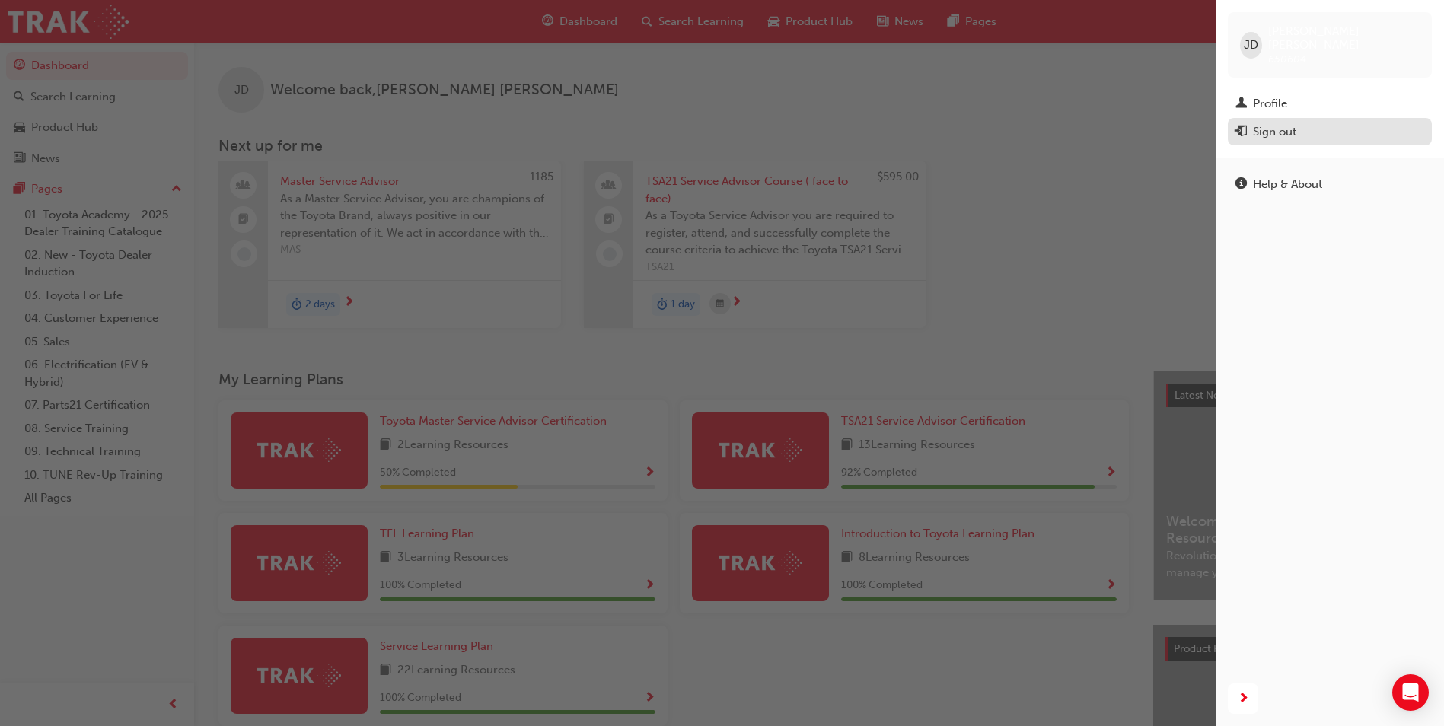
click at [1399, 123] on div "Sign out" at bounding box center [1330, 132] width 189 height 19
